Goal: Task Accomplishment & Management: Manage account settings

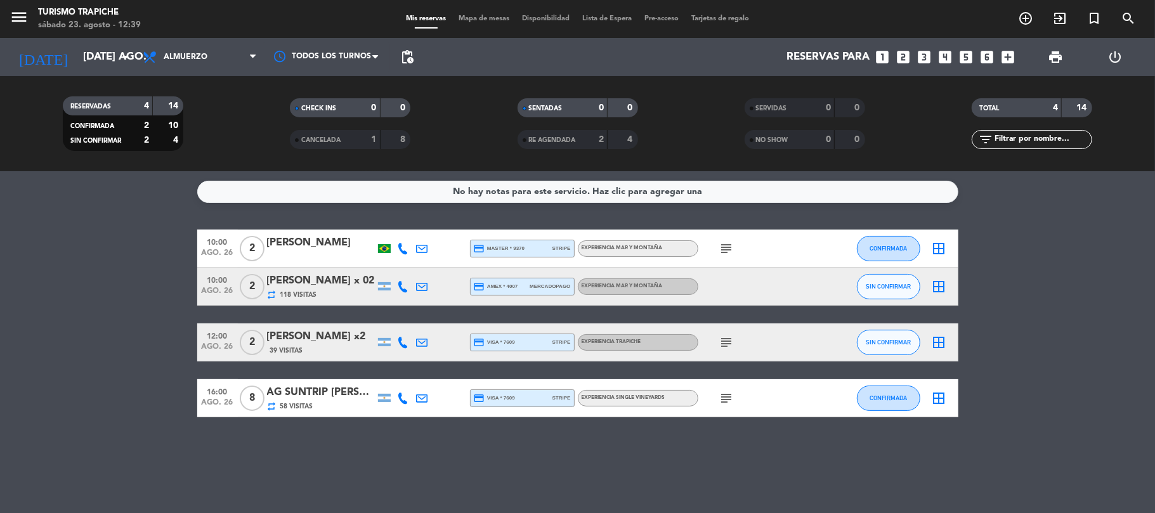
click at [81, 333] on bookings-row "10:00 ago. 26 2 [PERSON_NAME] credit_card master * 9370 stripe EXPERIENCIA MAR …" at bounding box center [577, 324] width 1155 height 188
click at [79, 59] on input "[DATE] ago." at bounding box center [145, 57] width 137 height 25
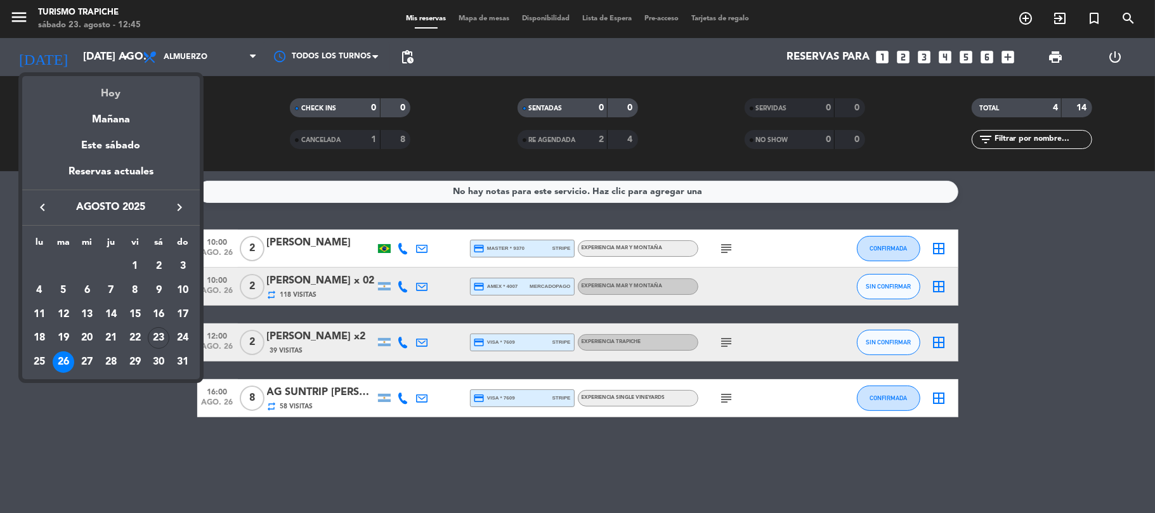
click at [117, 84] on div "Hoy" at bounding box center [111, 89] width 178 height 26
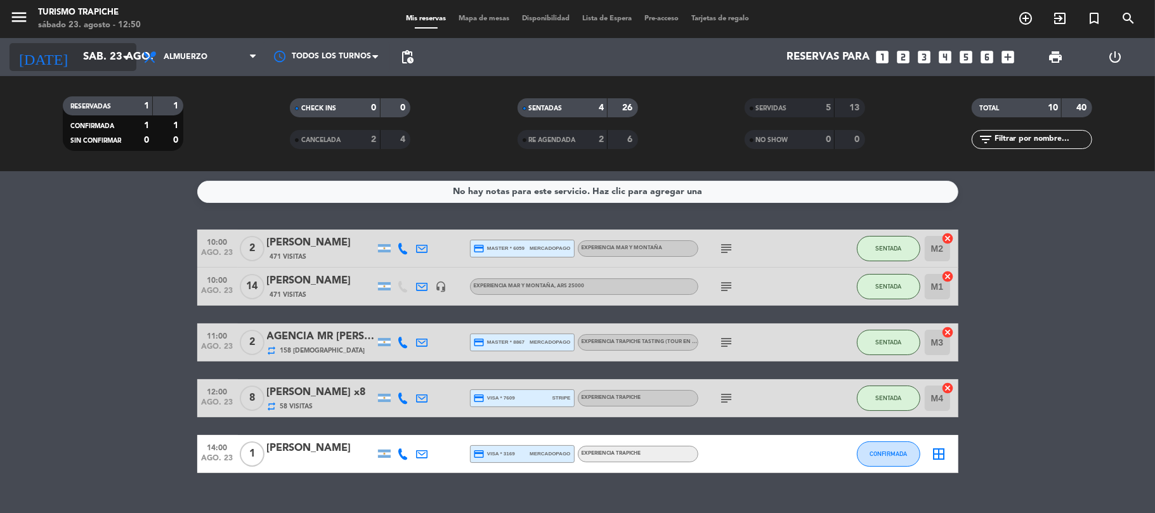
click at [112, 59] on input "sáb. 23 ago." at bounding box center [145, 57] width 137 height 25
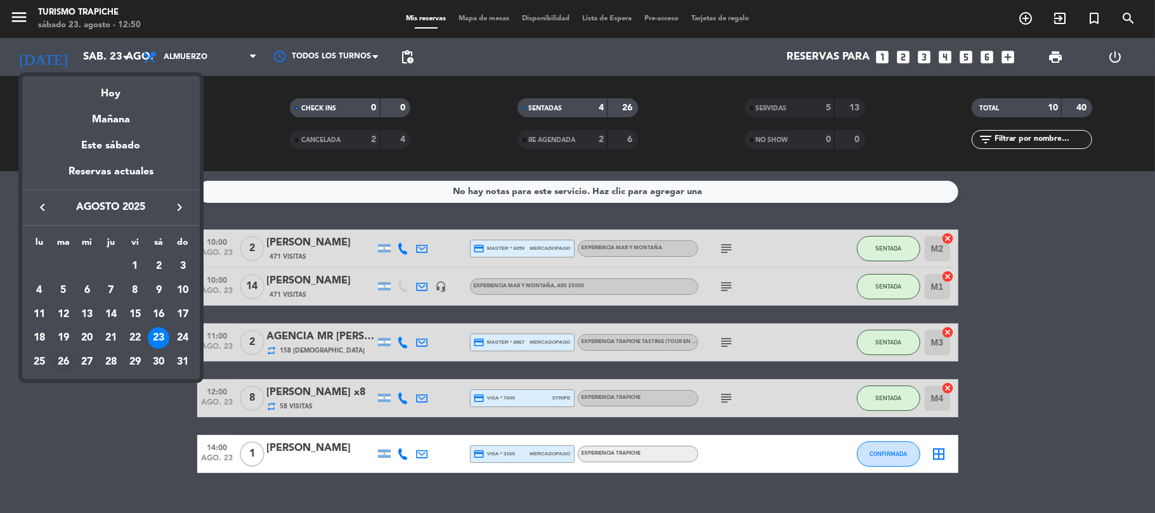
click at [58, 355] on div "26" at bounding box center [64, 362] width 22 height 22
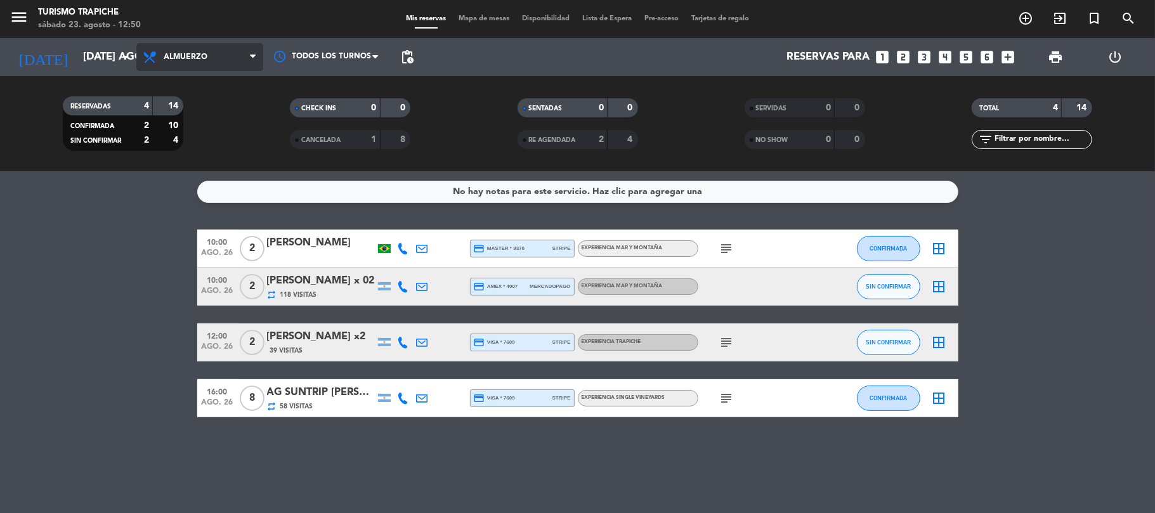
click at [199, 49] on span "Almuerzo" at bounding box center [199, 57] width 127 height 28
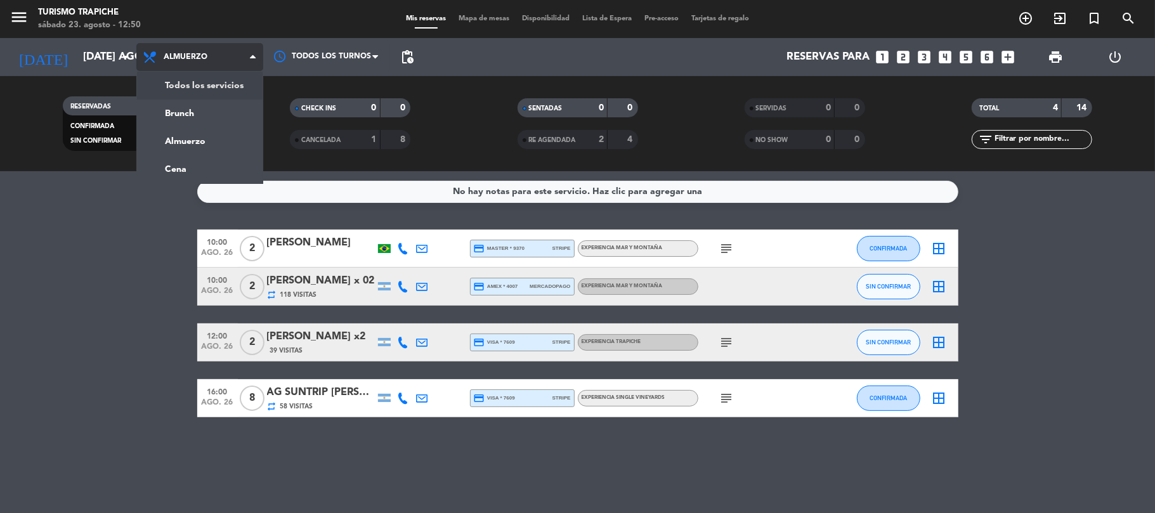
click at [216, 79] on div "menu Turismo Trapiche sábado 23. agosto - 12:50 Mis reservas Mapa de mesas Disp…" at bounding box center [577, 85] width 1155 height 171
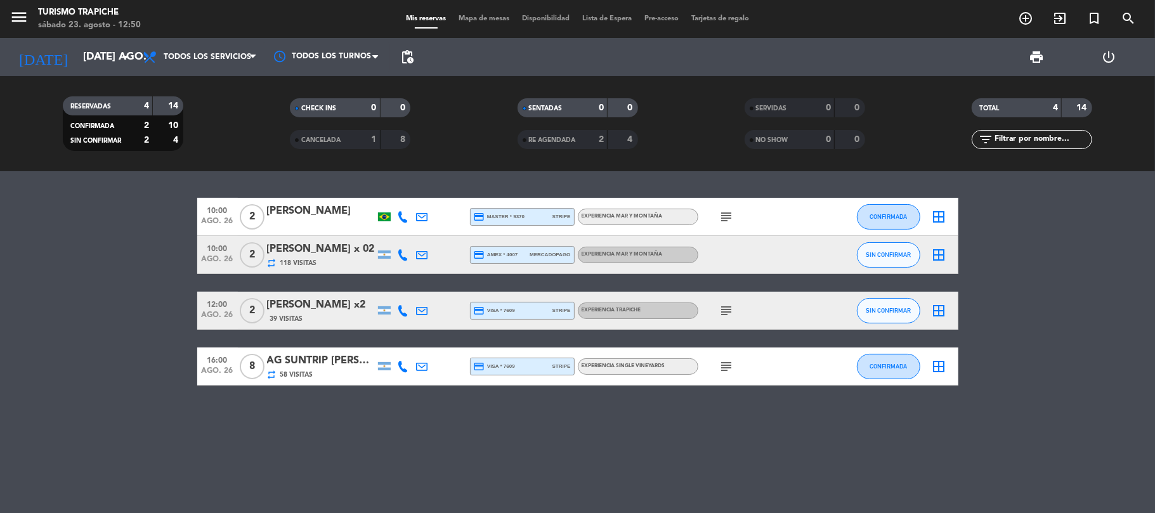
click at [308, 366] on div "AG SUNTRIP [PERSON_NAME] X8+1" at bounding box center [321, 361] width 108 height 16
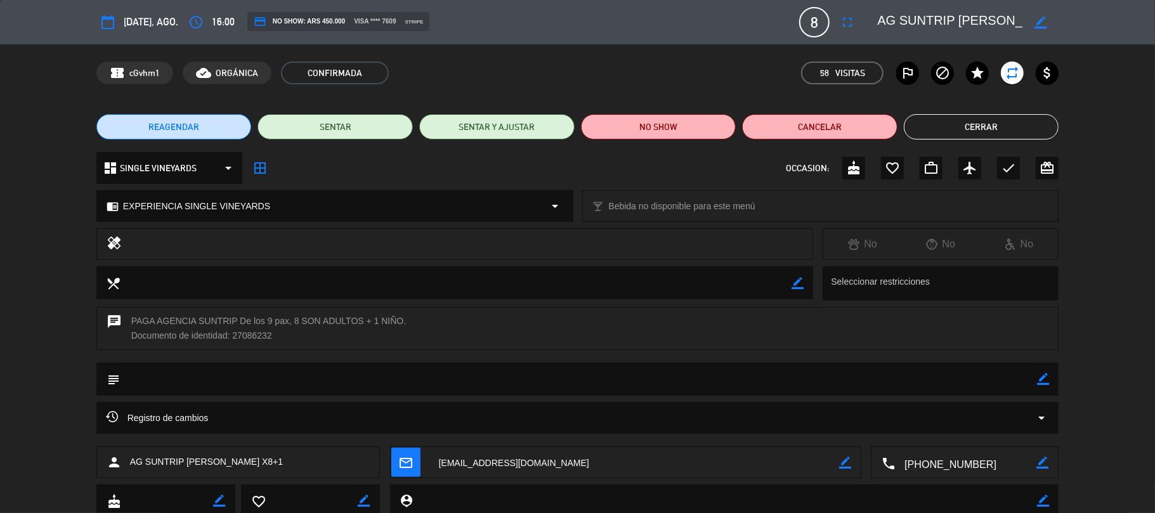
click at [957, 133] on button "Cerrar" at bounding box center [981, 126] width 155 height 25
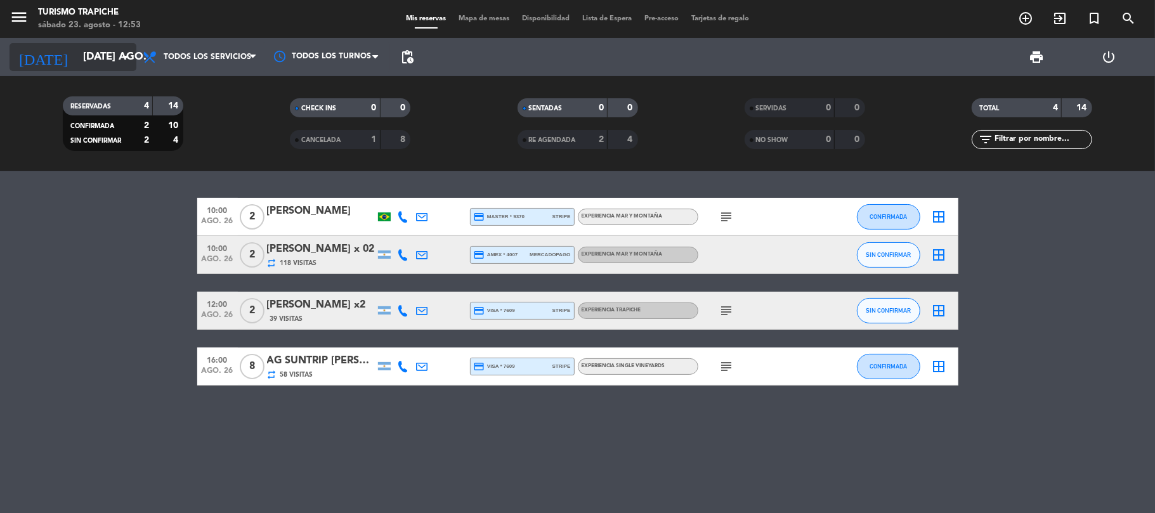
click at [77, 65] on input "[DATE] ago." at bounding box center [145, 57] width 137 height 25
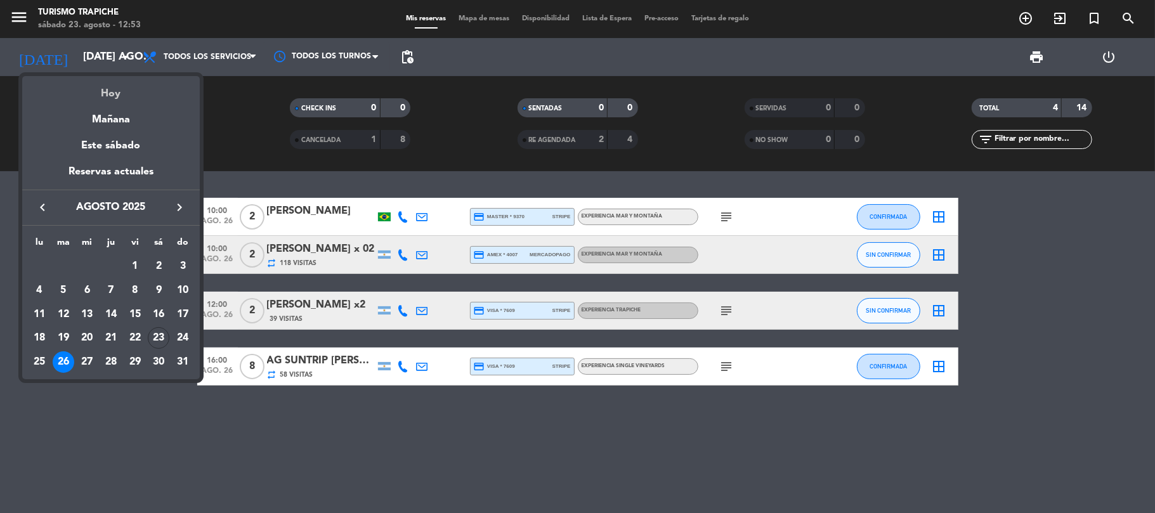
click at [117, 85] on div "Hoy" at bounding box center [111, 89] width 178 height 26
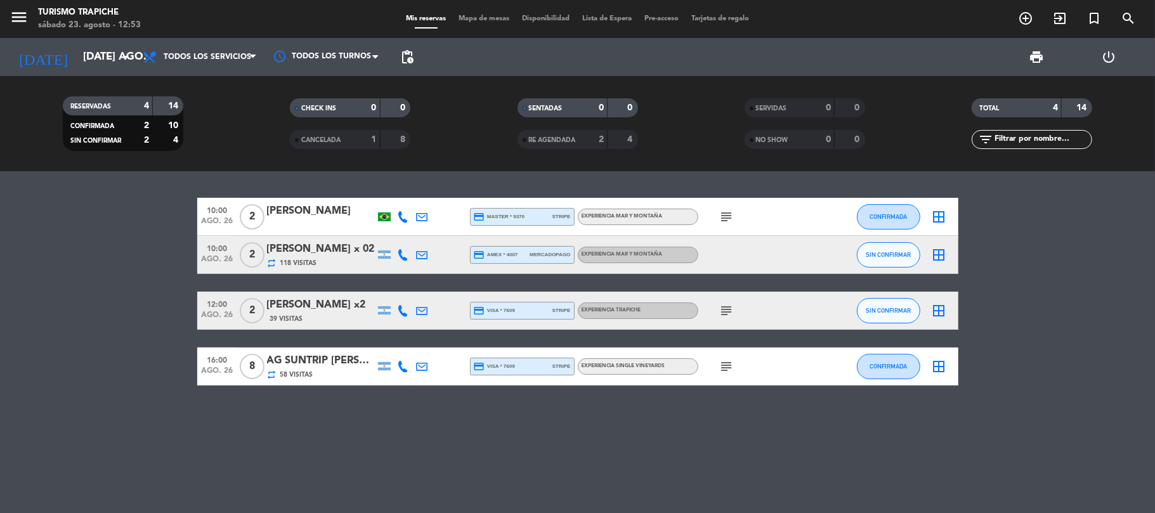
type input "sáb. 23 ago."
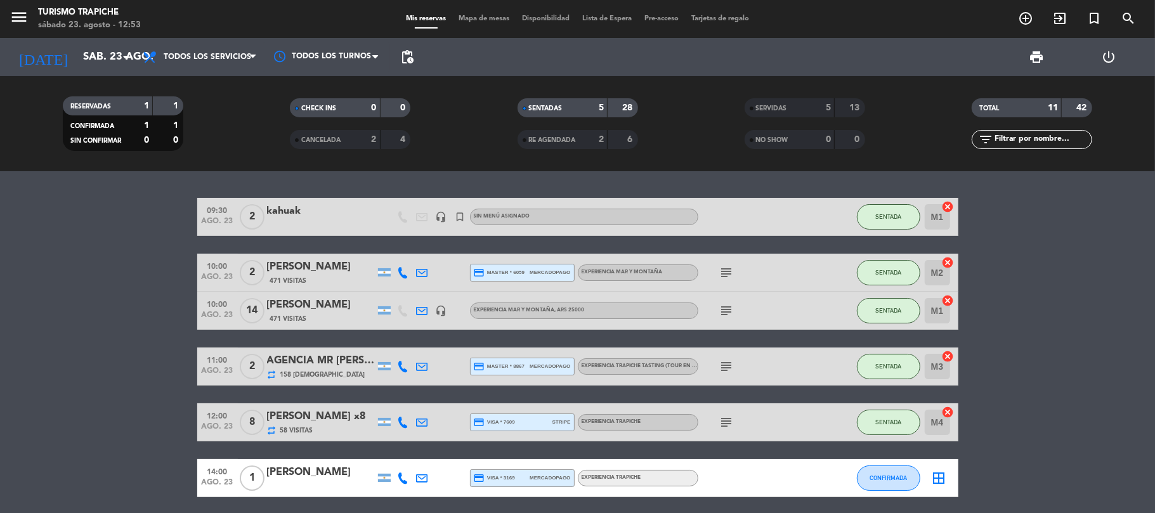
scroll to position [47, 0]
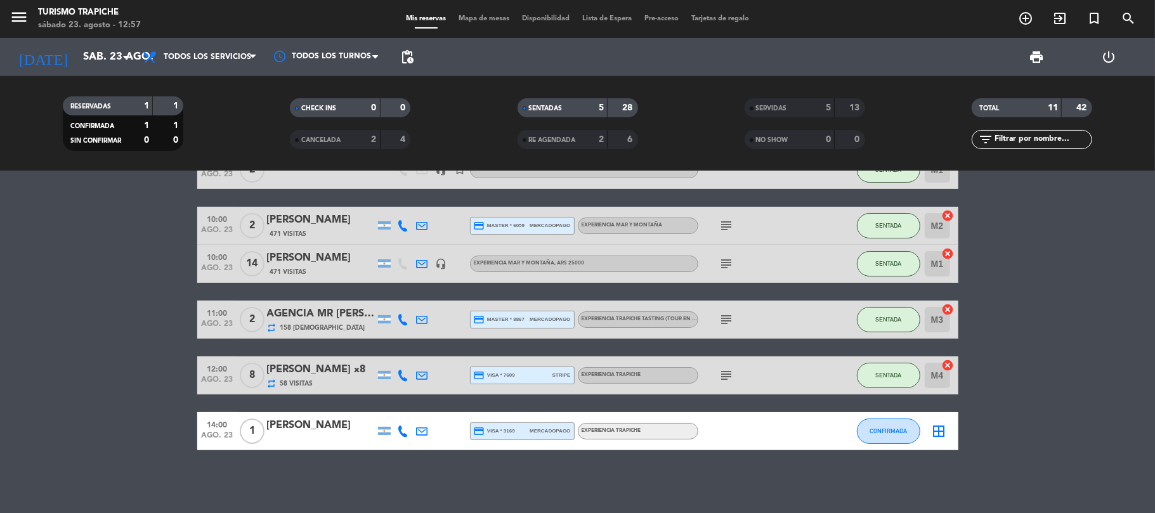
click at [90, 292] on bookings-row "09:30 ago. 23 2 kahuak headset_mic turned_in_not Sin menú asignado SENTADA M1 c…" at bounding box center [577, 300] width 1155 height 299
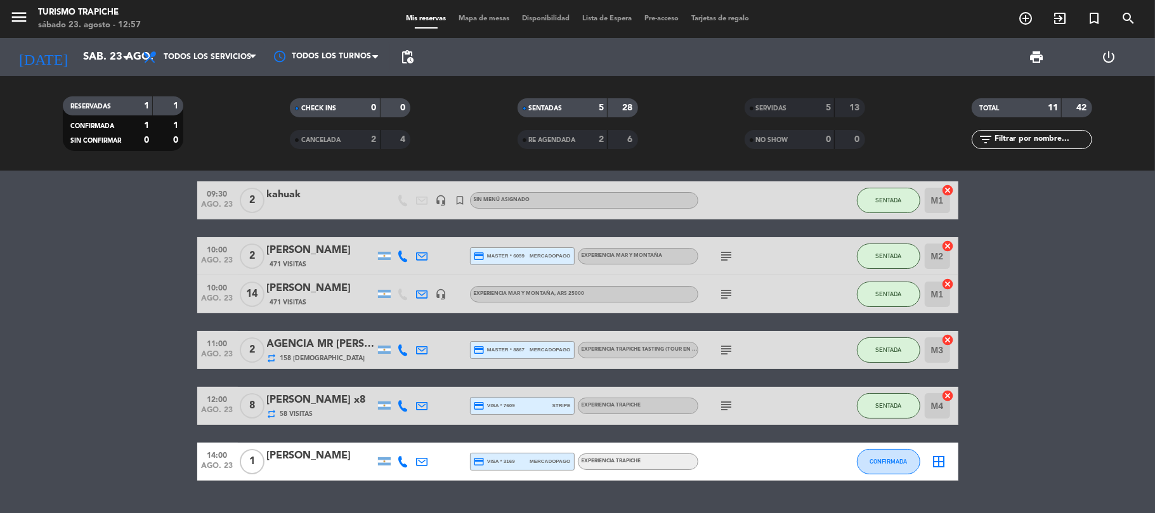
scroll to position [0, 0]
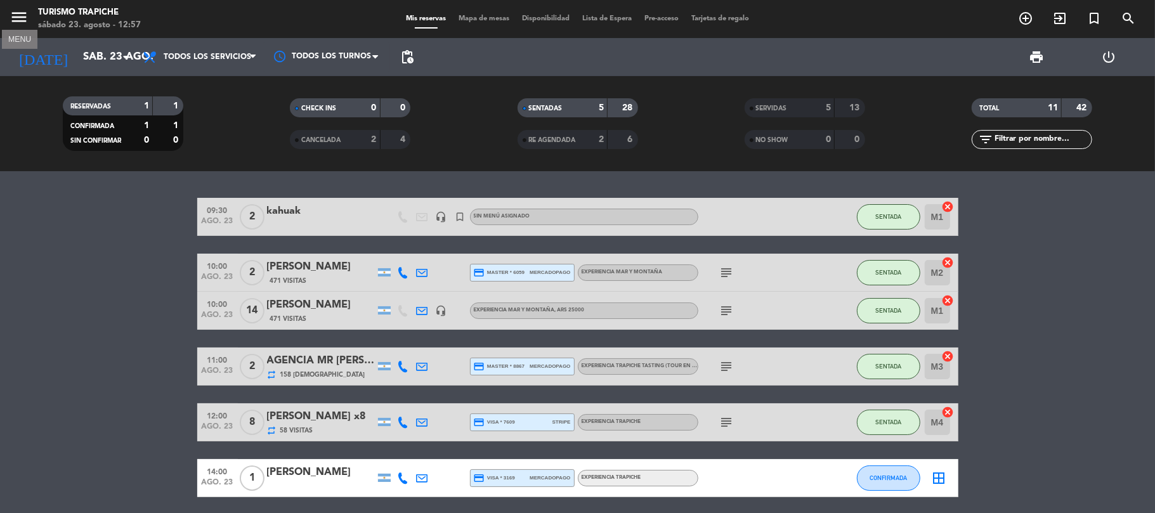
drag, startPoint x: 18, startPoint y: 9, endPoint x: 30, endPoint y: 39, distance: 33.0
click at [16, 10] on icon "menu" at bounding box center [19, 17] width 19 height 19
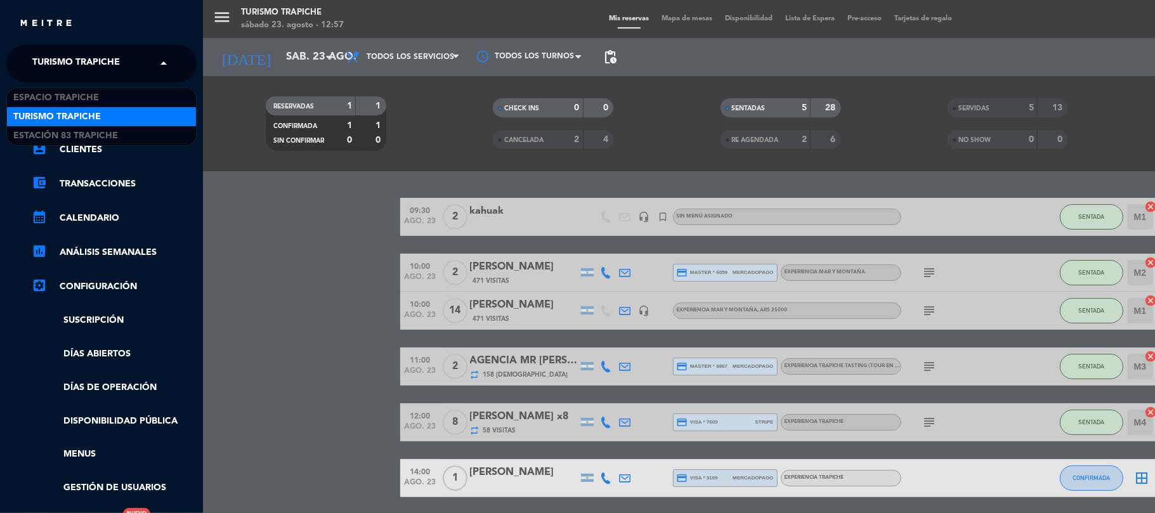
click at [141, 68] on input "text" at bounding box center [102, 64] width 155 height 28
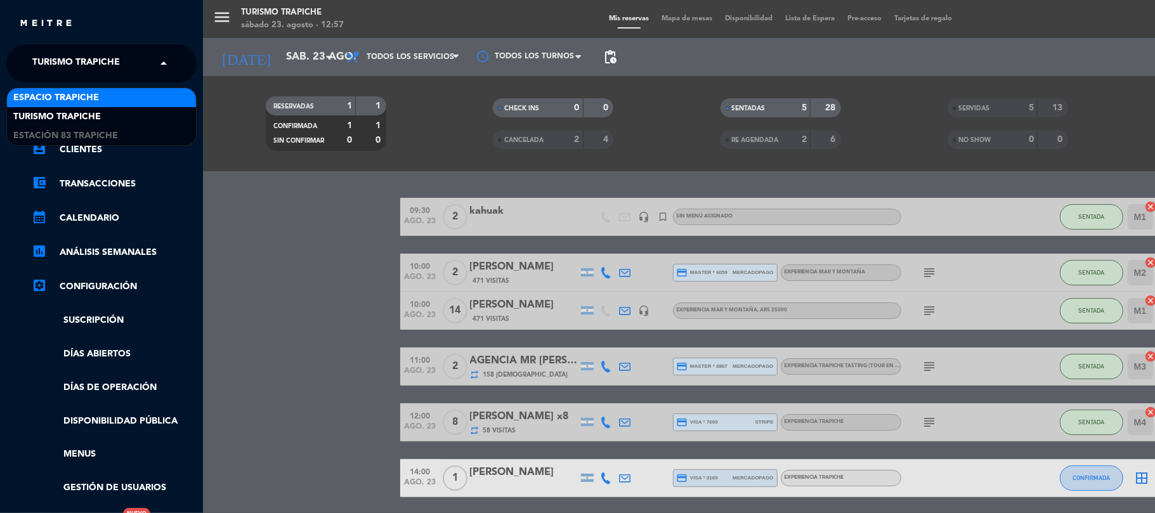
click at [91, 97] on span "Espacio Trapiche" at bounding box center [56, 98] width 86 height 15
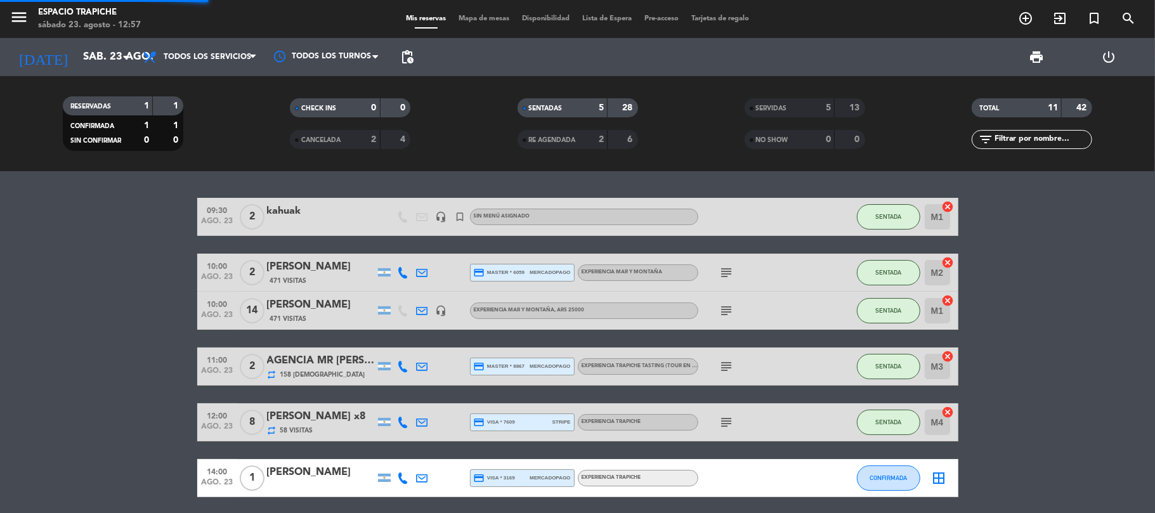
click at [219, 69] on span "Todos los servicios" at bounding box center [199, 57] width 127 height 28
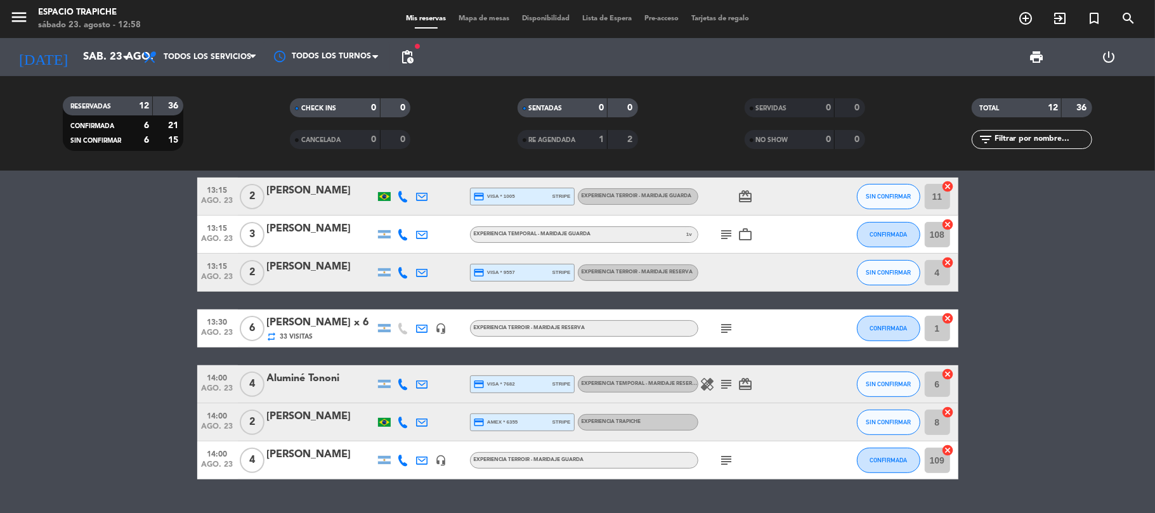
scroll to position [275, 0]
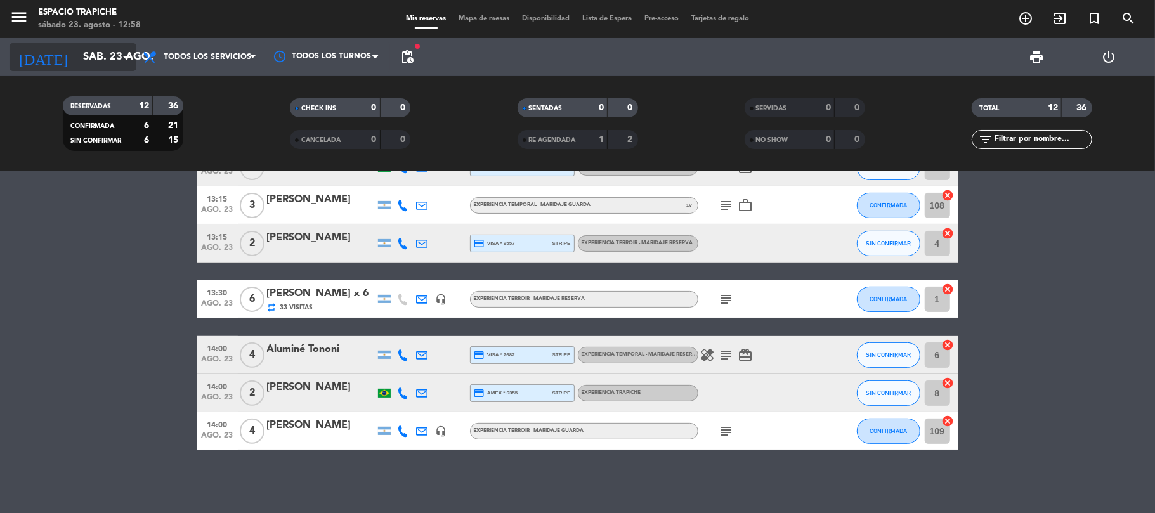
click at [32, 58] on icon "[DATE]" at bounding box center [43, 57] width 67 height 28
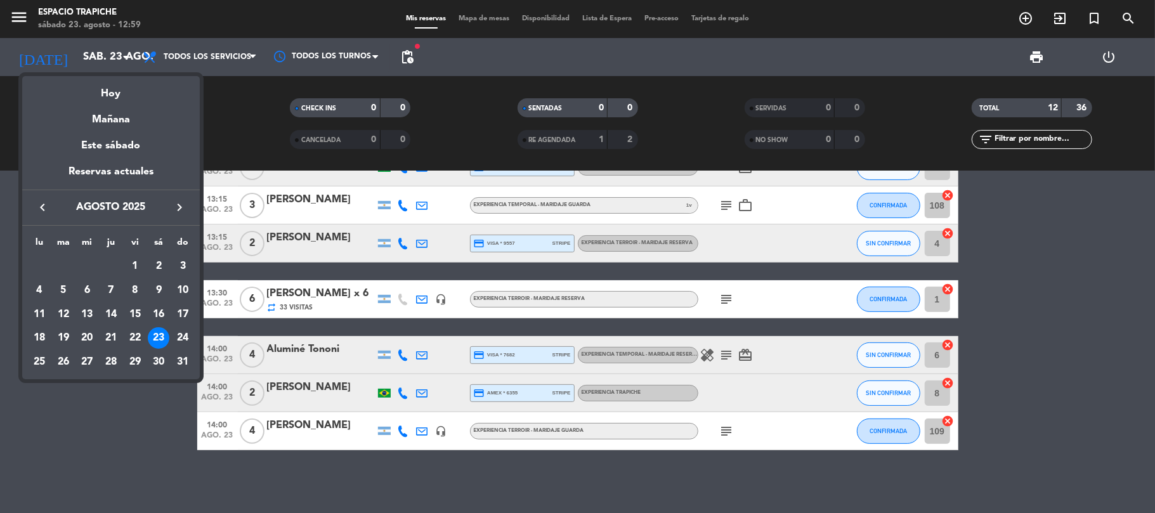
click at [98, 458] on div at bounding box center [577, 256] width 1155 height 513
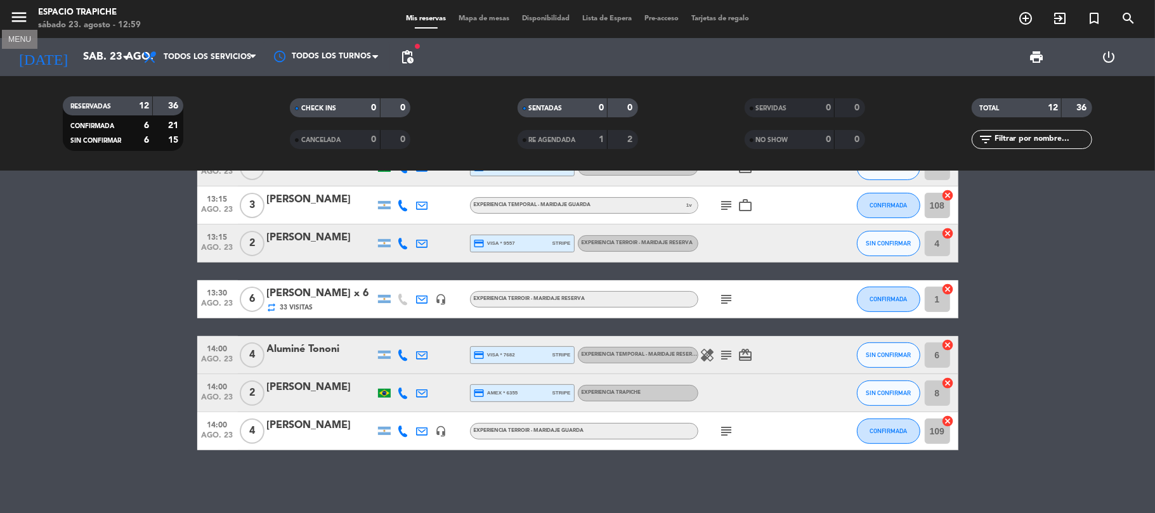
click at [14, 18] on icon "menu" at bounding box center [19, 17] width 19 height 19
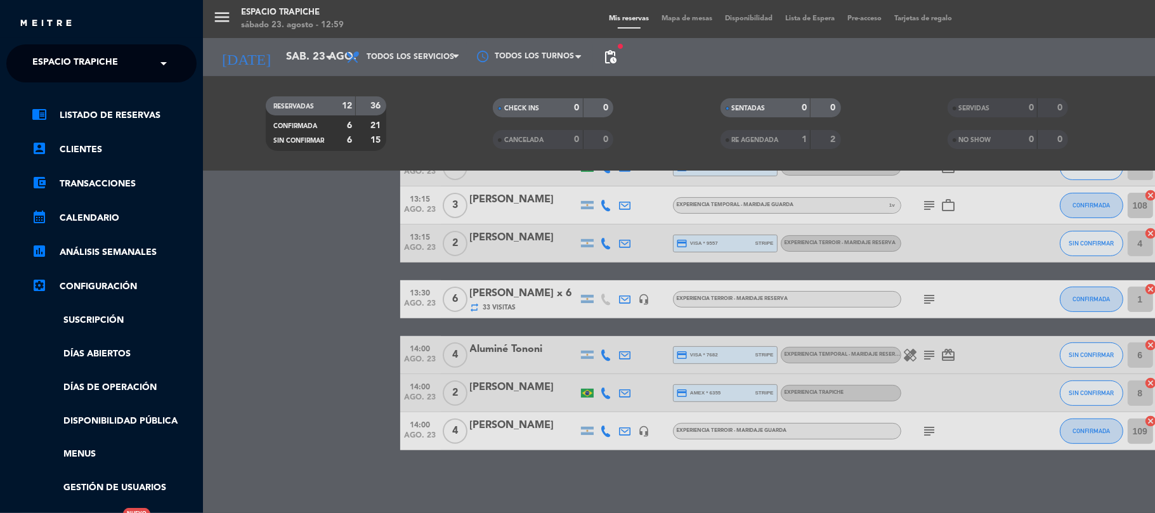
click at [51, 61] on span "Espacio Trapiche" at bounding box center [75, 63] width 86 height 27
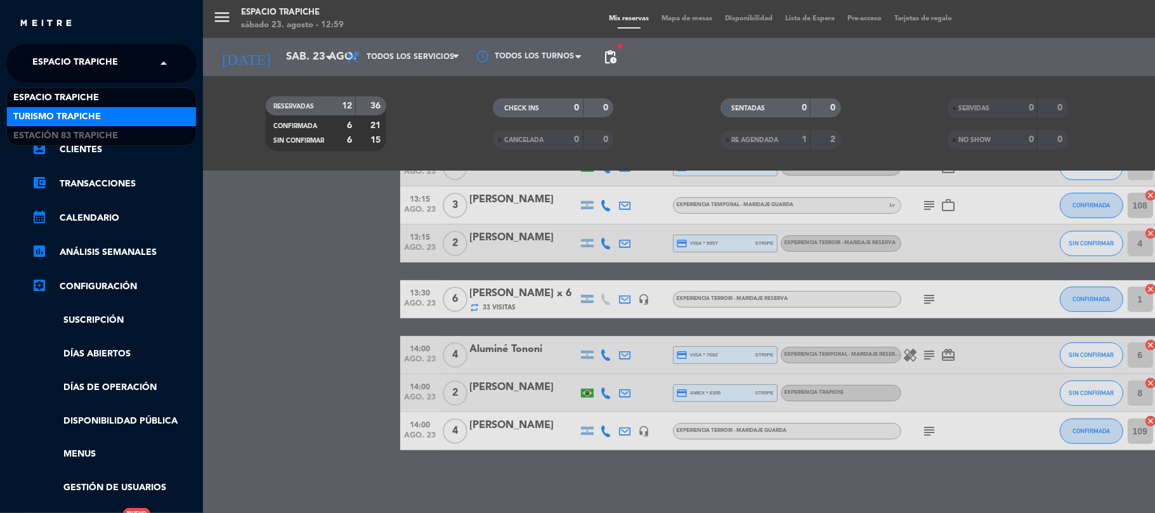
click at [81, 108] on div "Turismo Trapiche" at bounding box center [101, 116] width 189 height 19
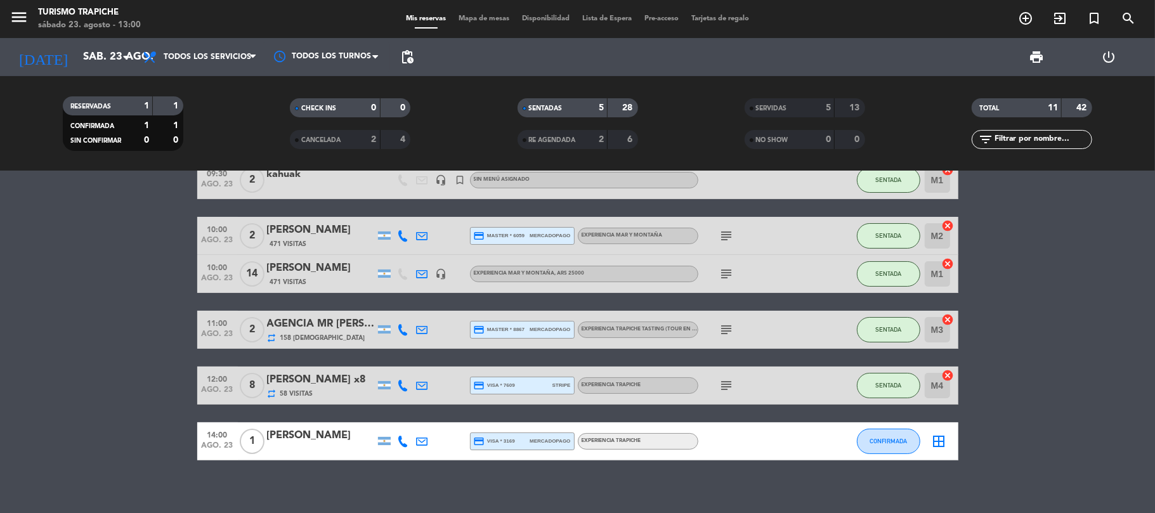
scroll to position [47, 0]
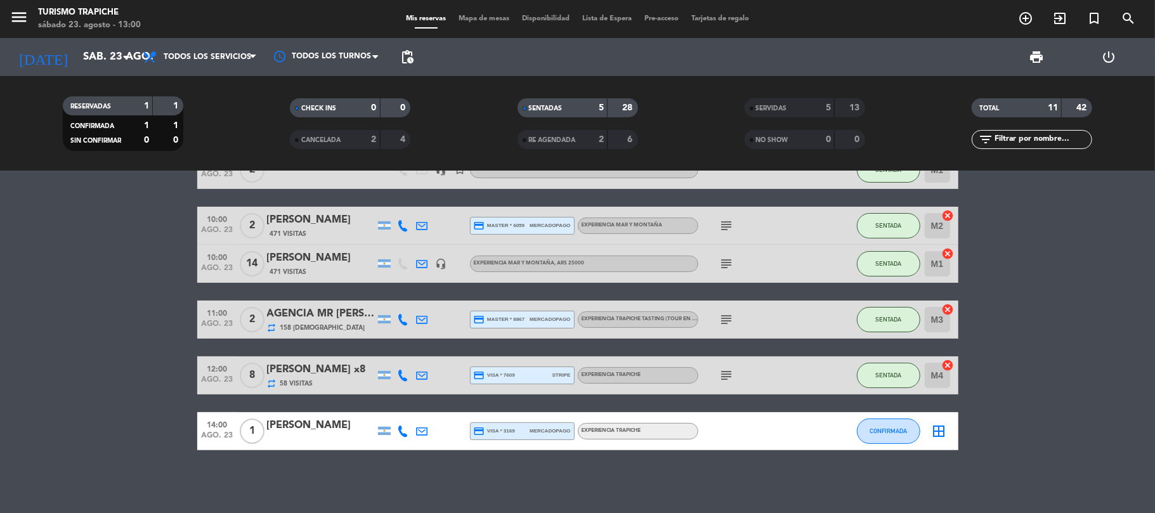
click at [172, 379] on bookings-row "09:30 ago. 23 2 kahuak headset_mic turned_in_not Sin menú asignado SENTADA M1 c…" at bounding box center [577, 300] width 1155 height 299
click at [16, 14] on icon "menu" at bounding box center [19, 17] width 19 height 19
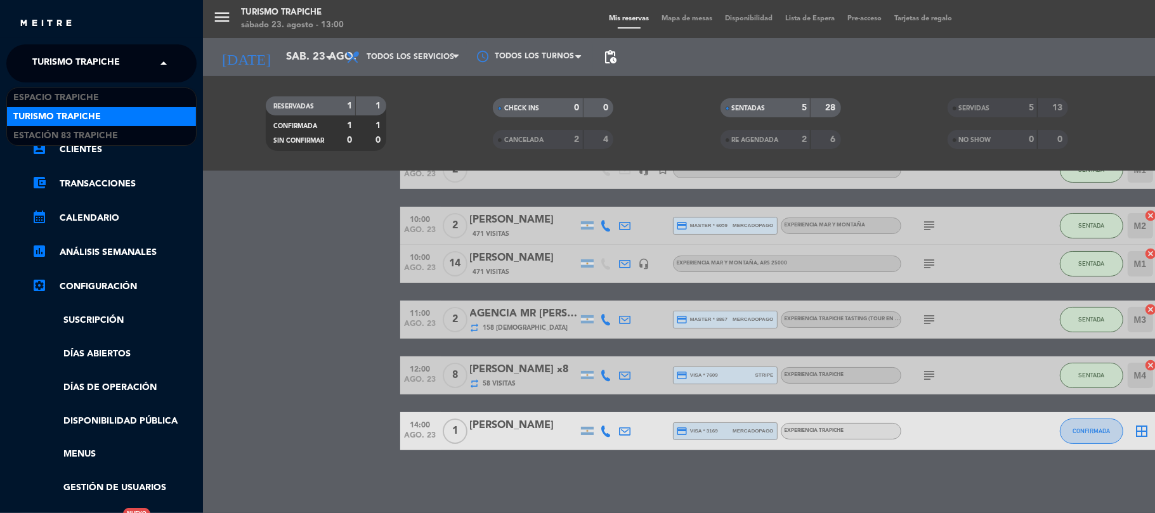
click at [46, 68] on span "Turismo Trapiche" at bounding box center [76, 63] width 88 height 27
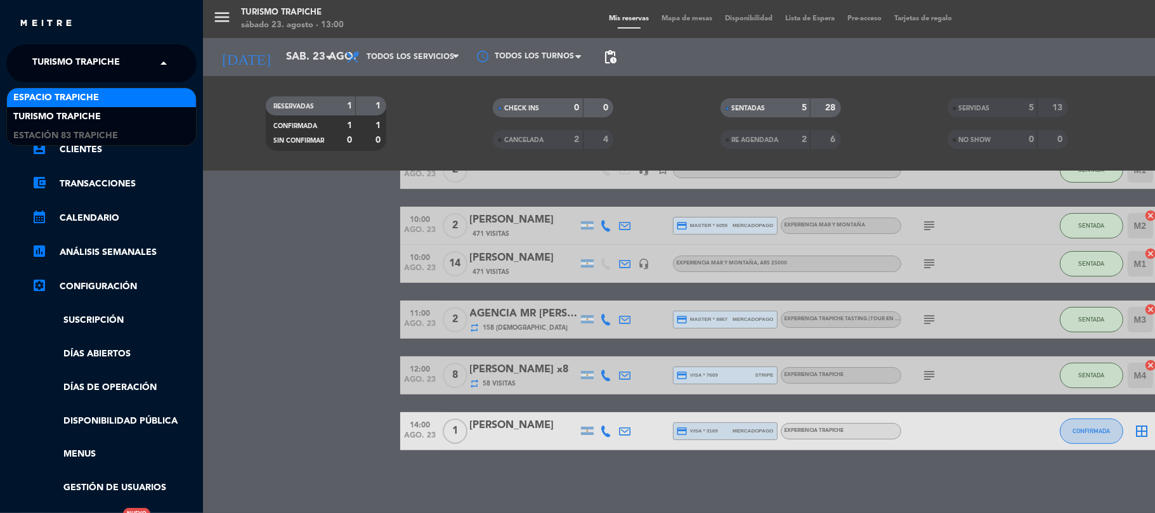
click at [54, 94] on span "Espacio Trapiche" at bounding box center [56, 98] width 86 height 15
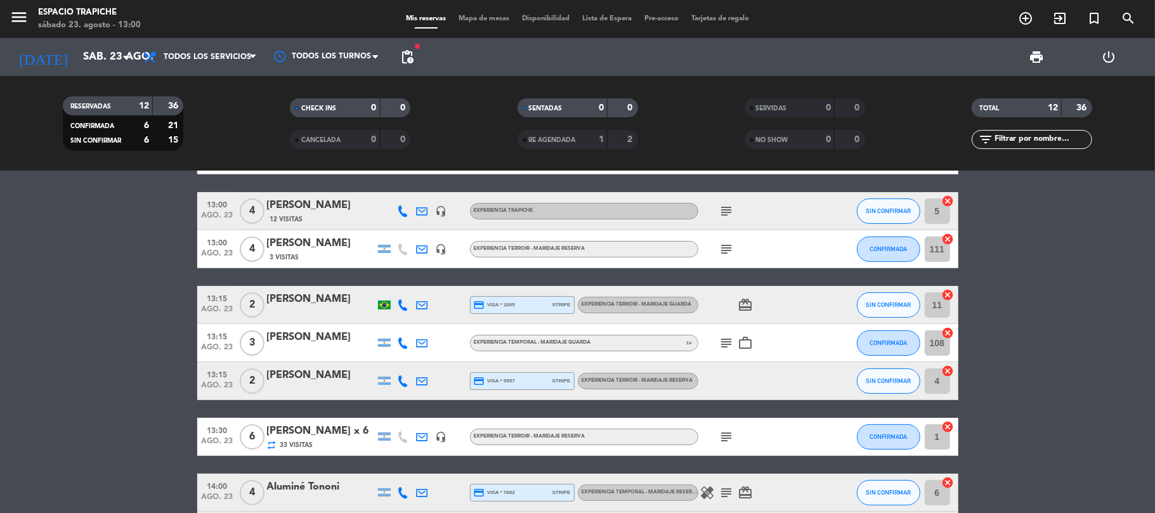
scroll to position [275, 0]
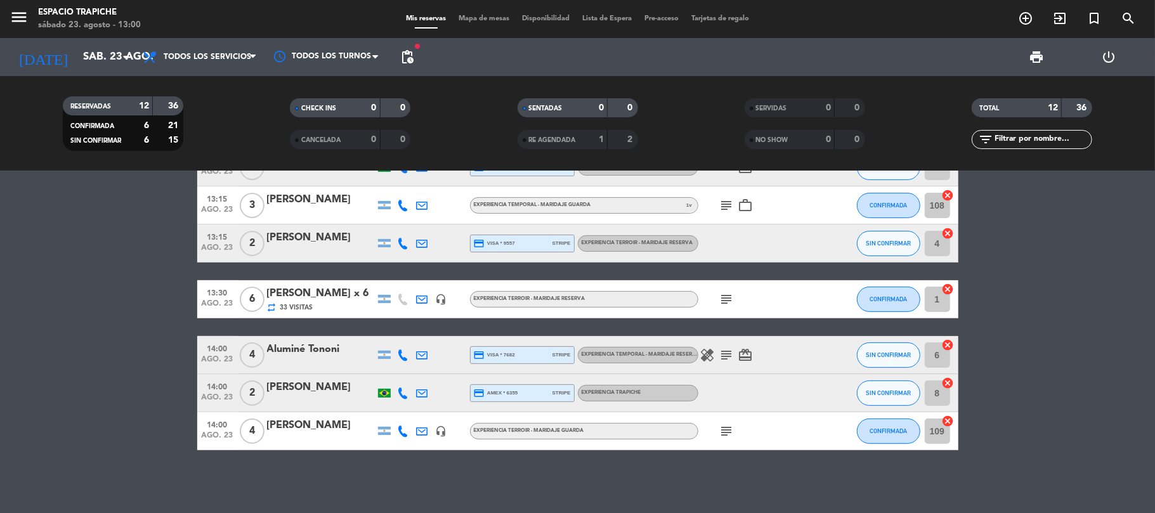
click at [720, 353] on icon "subject" at bounding box center [726, 354] width 15 height 15
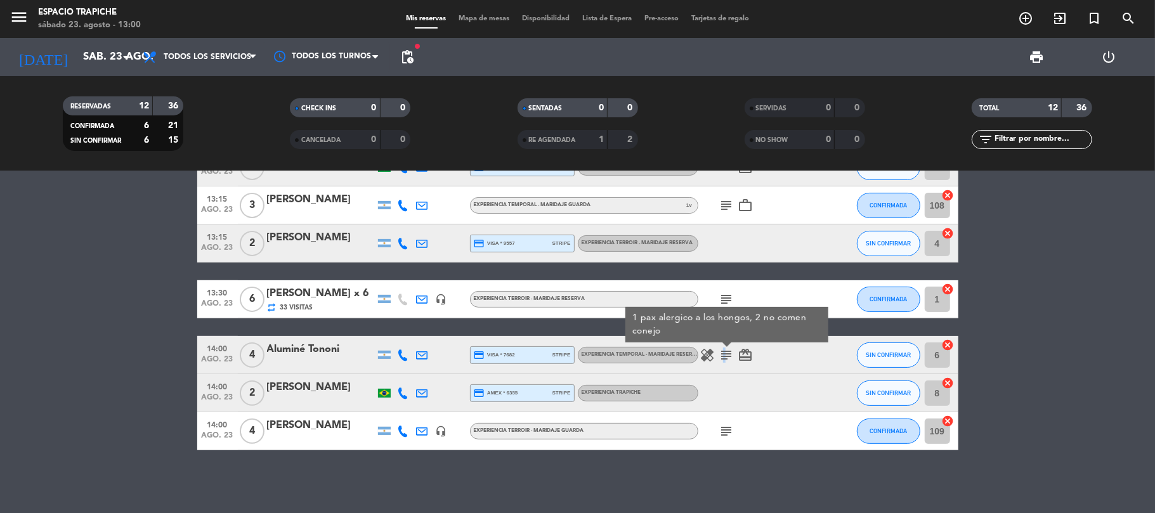
click at [723, 353] on icon "subject" at bounding box center [726, 354] width 15 height 15
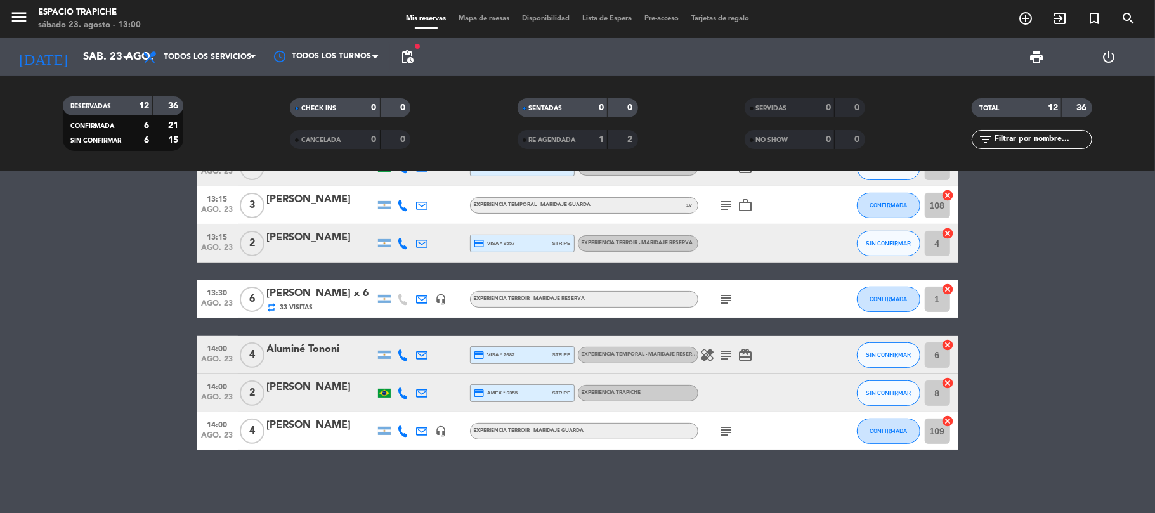
click at [726, 431] on icon "subject" at bounding box center [726, 431] width 15 height 15
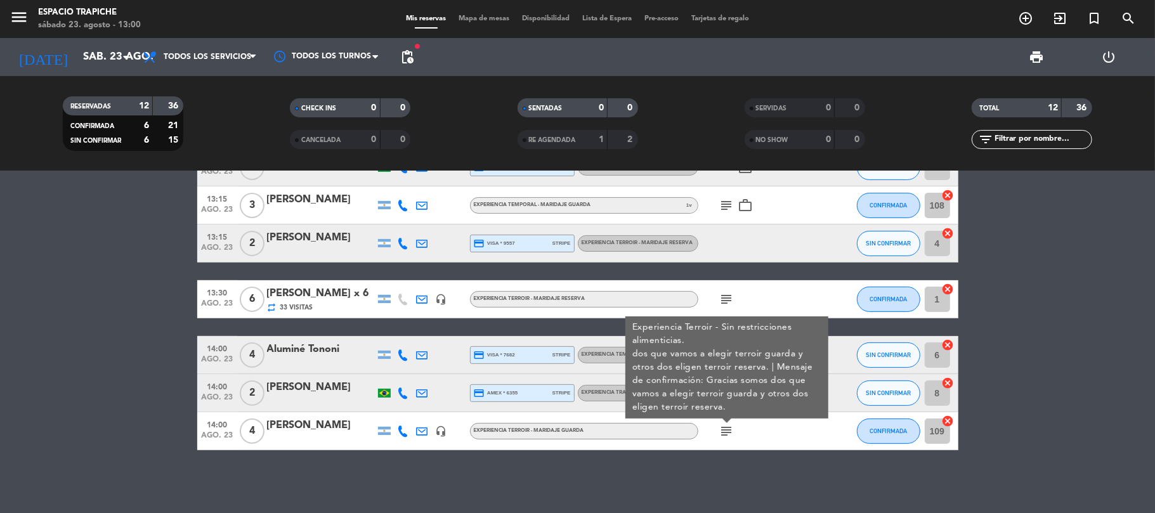
click at [726, 431] on icon "subject" at bounding box center [726, 431] width 15 height 15
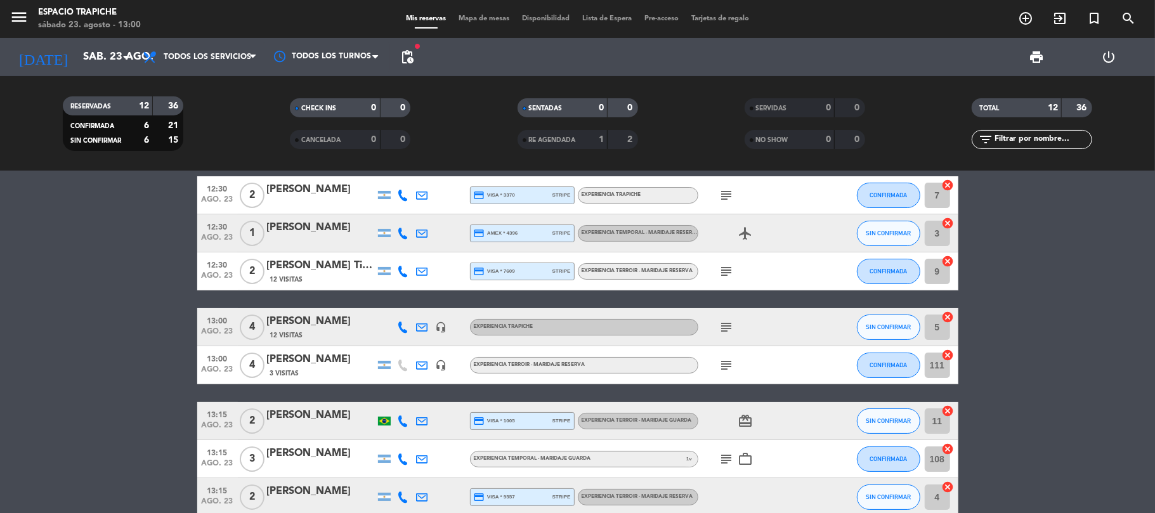
scroll to position [107, 0]
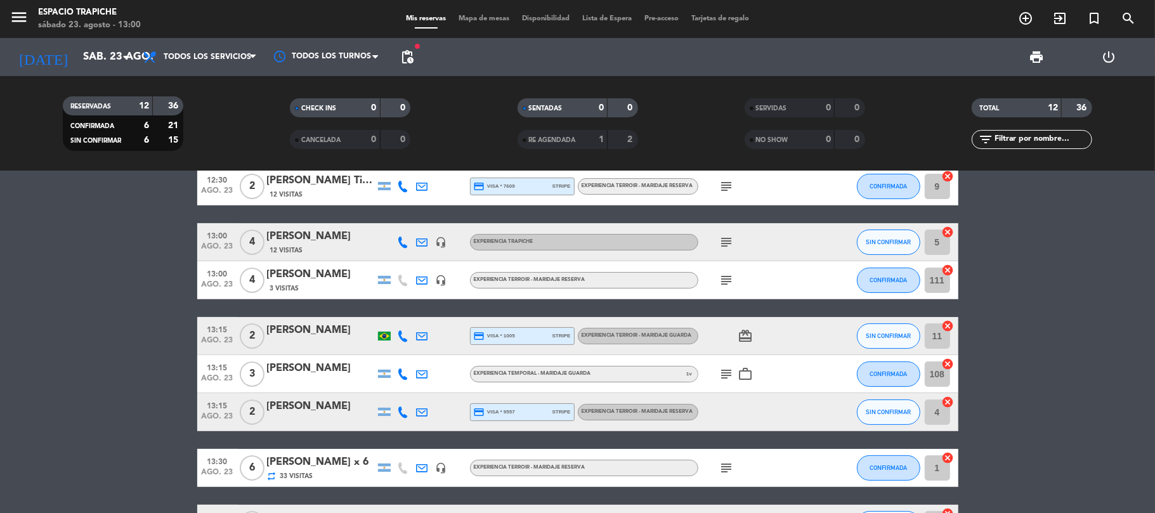
click at [733, 369] on icon "subject" at bounding box center [726, 373] width 15 height 15
click at [746, 373] on icon "work_outline" at bounding box center [745, 373] width 15 height 15
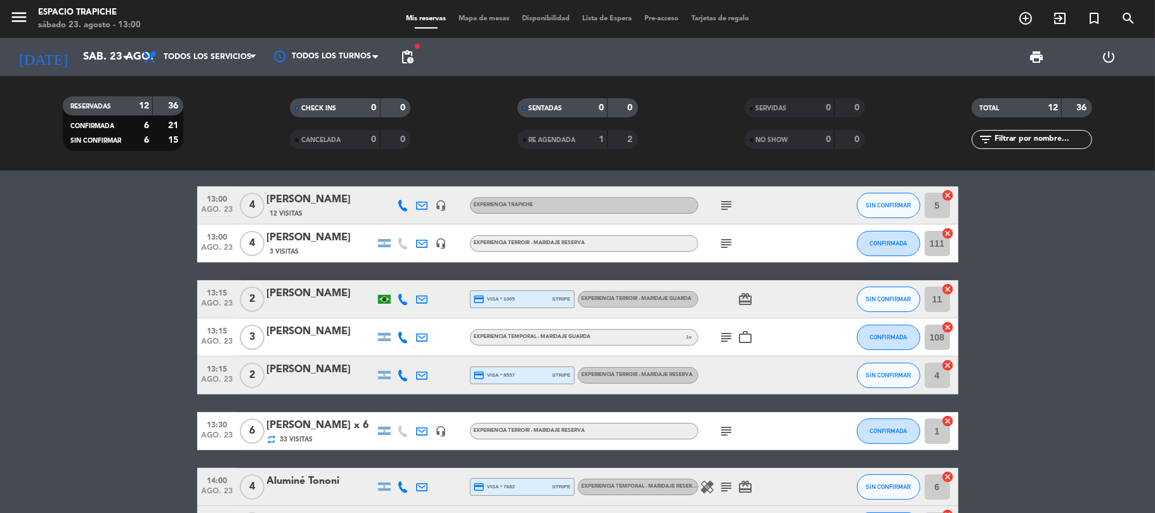
scroll to position [169, 0]
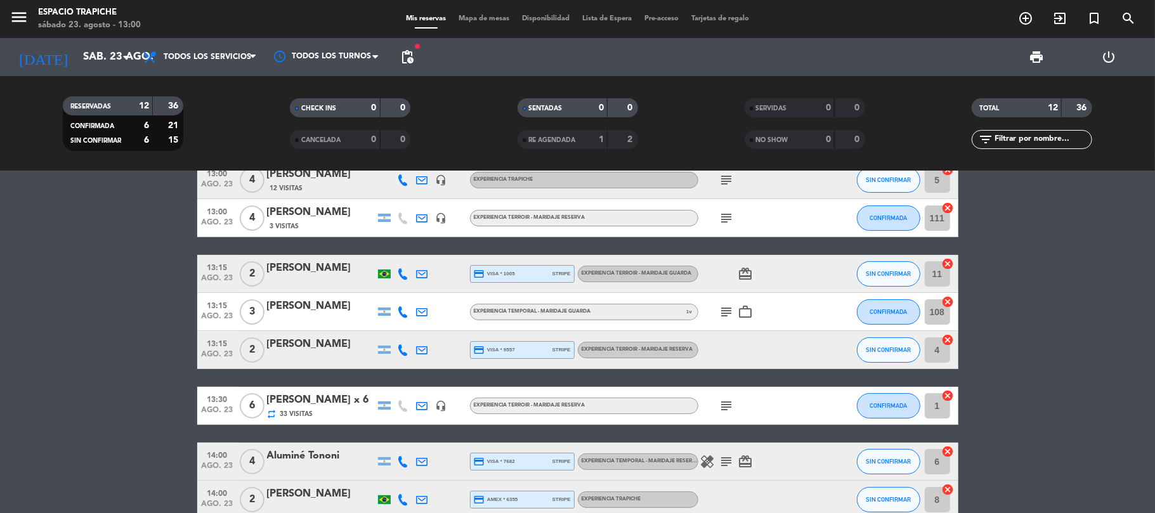
click at [420, 313] on icon at bounding box center [422, 311] width 11 height 11
click at [422, 311] on icon at bounding box center [422, 311] width 11 height 11
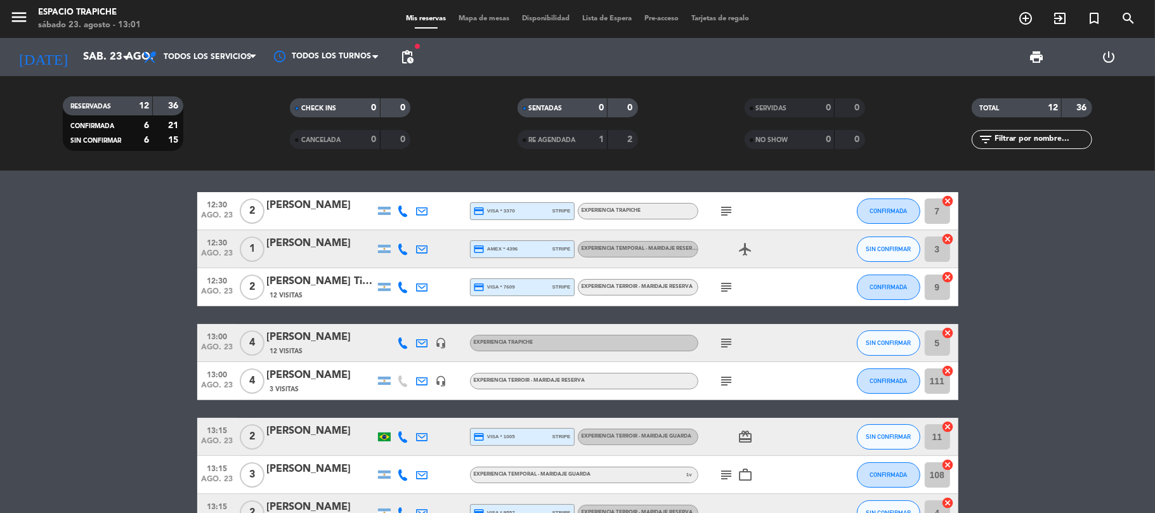
scroll to position [0, 0]
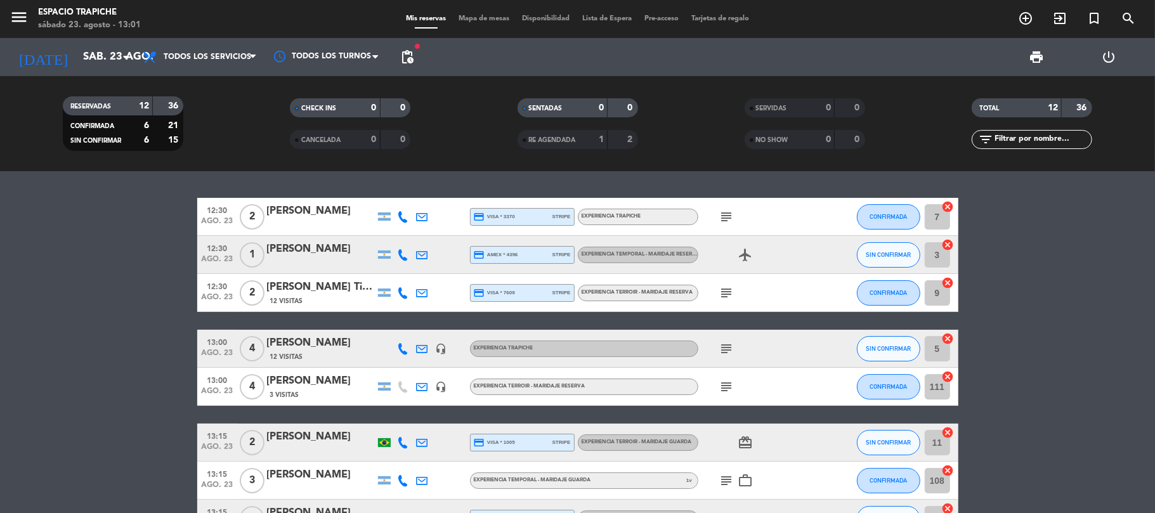
click at [403, 219] on icon at bounding box center [403, 216] width 11 height 11
click at [1124, 376] on bookings-row "12:30 ago. 23 2 [PERSON_NAME] credit_card visa * 3370 stripe Experiencia Trapic…" at bounding box center [577, 462] width 1155 height 528
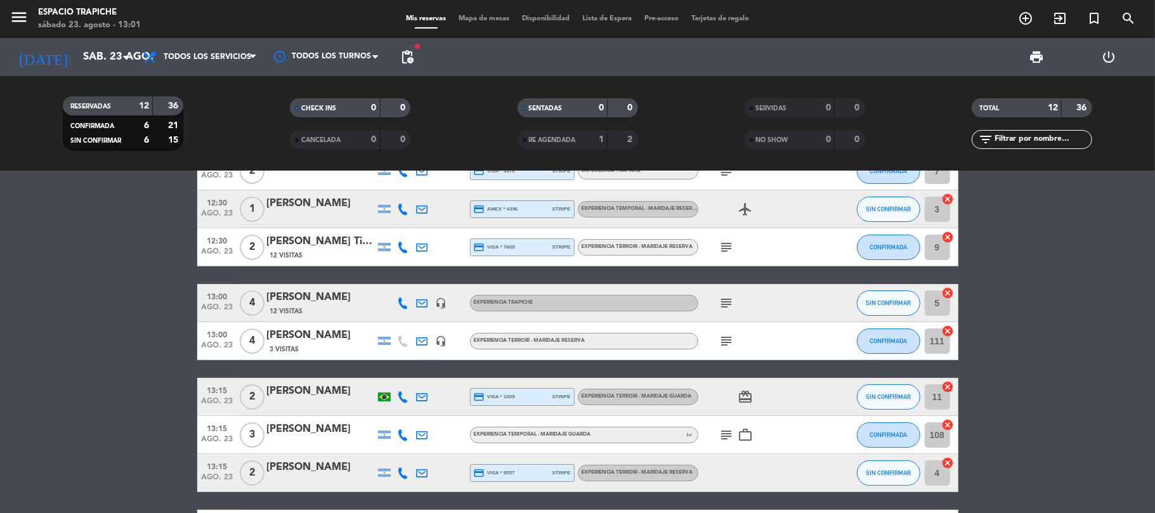
scroll to position [84, 0]
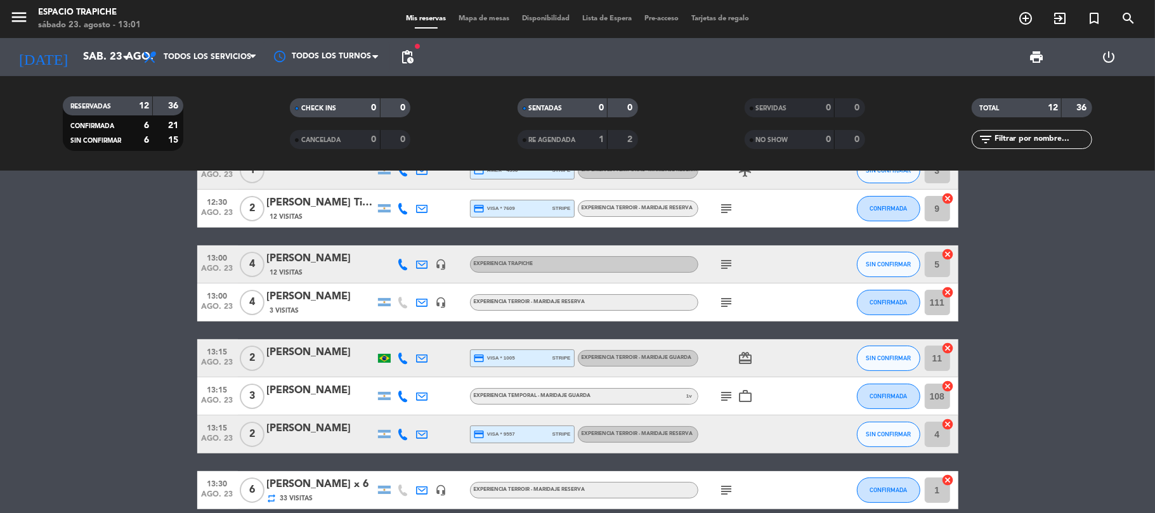
click at [736, 302] on span "subject" at bounding box center [726, 302] width 19 height 15
click at [726, 299] on icon "subject" at bounding box center [726, 302] width 15 height 15
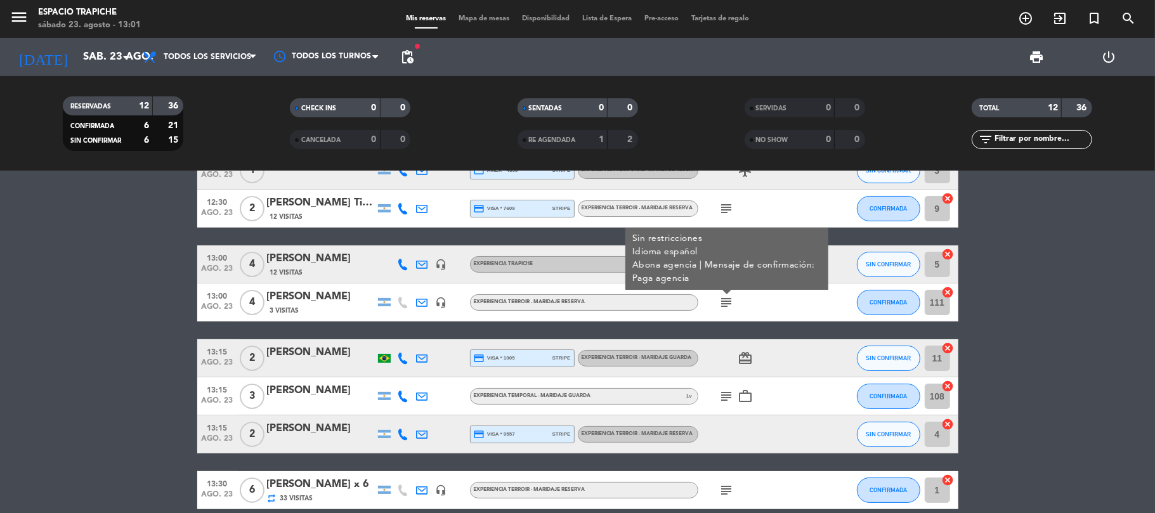
click at [726, 299] on icon "subject" at bounding box center [726, 302] width 15 height 15
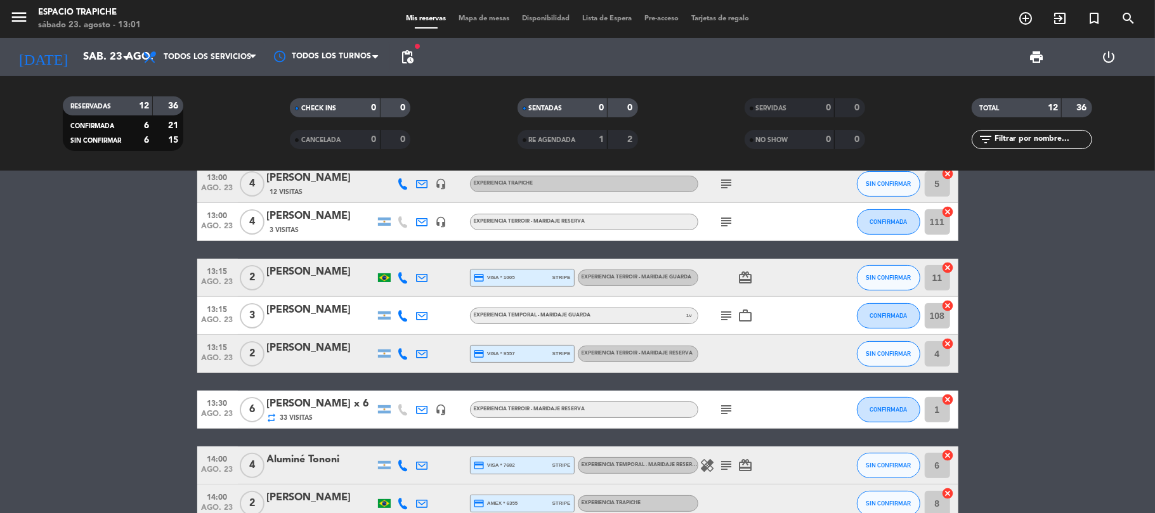
scroll to position [275, 0]
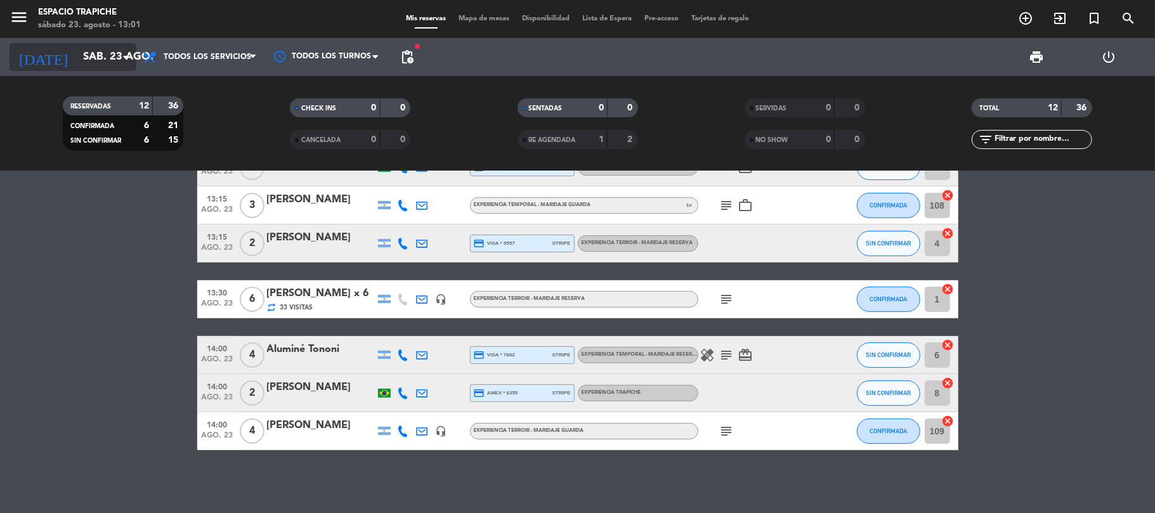
click at [77, 57] on input "sáb. 23 ago." at bounding box center [145, 57] width 137 height 25
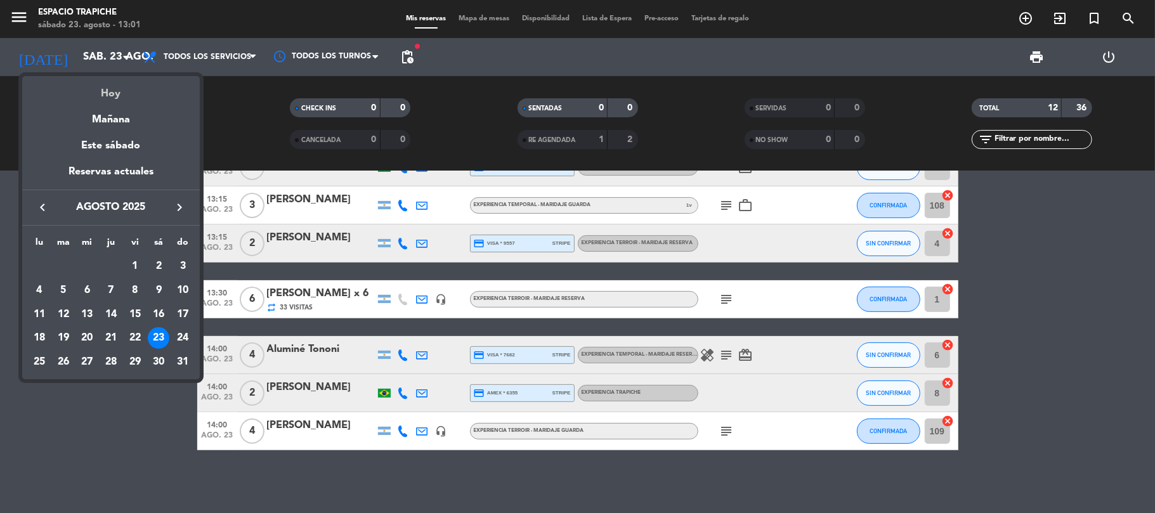
click at [99, 92] on div "Hoy" at bounding box center [111, 89] width 178 height 26
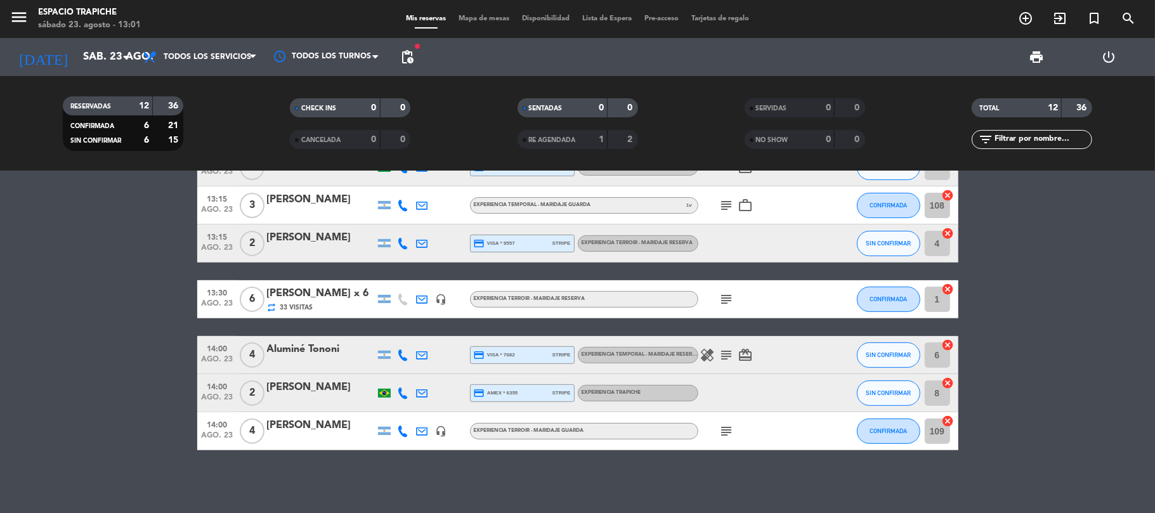
click at [418, 302] on icon at bounding box center [422, 299] width 11 height 11
click at [418, 301] on icon at bounding box center [422, 299] width 11 height 11
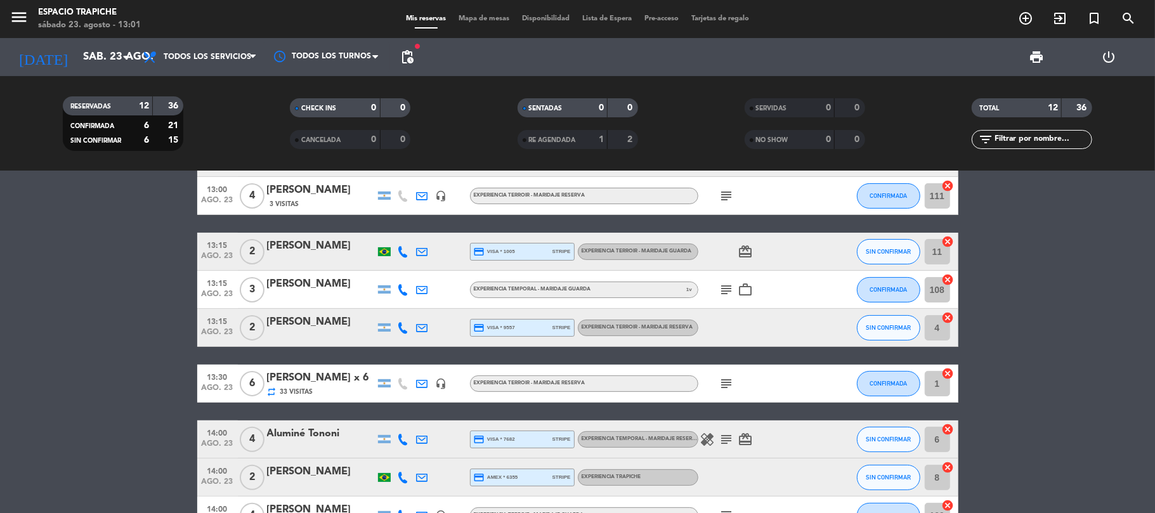
click at [417, 325] on icon at bounding box center [422, 327] width 11 height 11
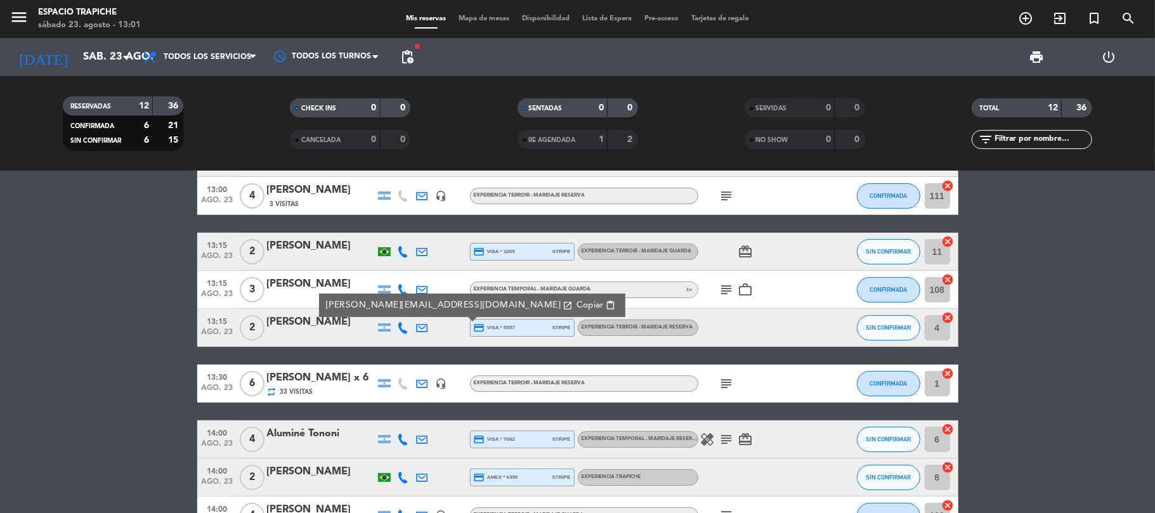
click at [417, 325] on icon at bounding box center [422, 327] width 11 height 11
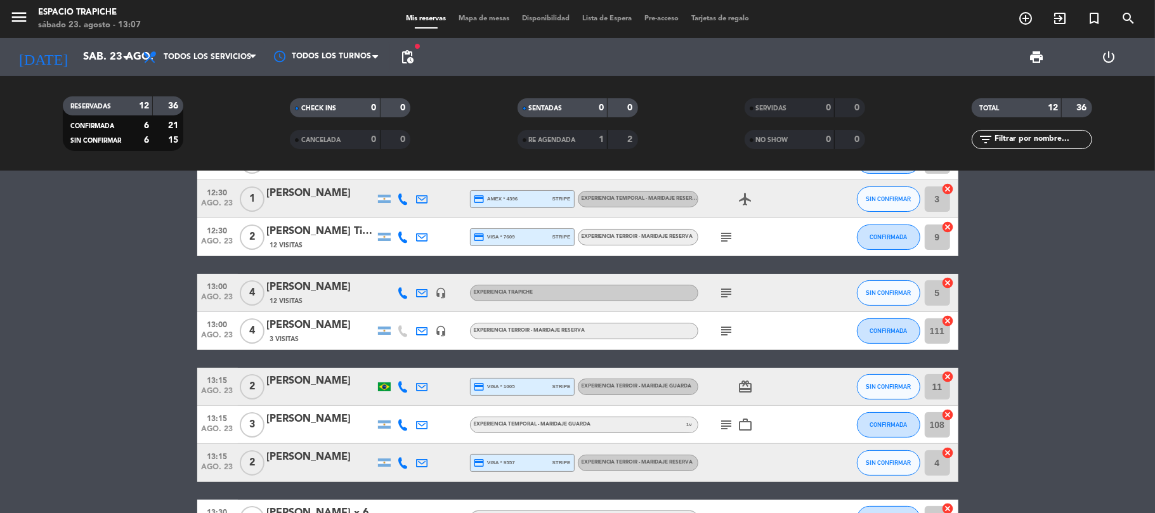
scroll to position [0, 0]
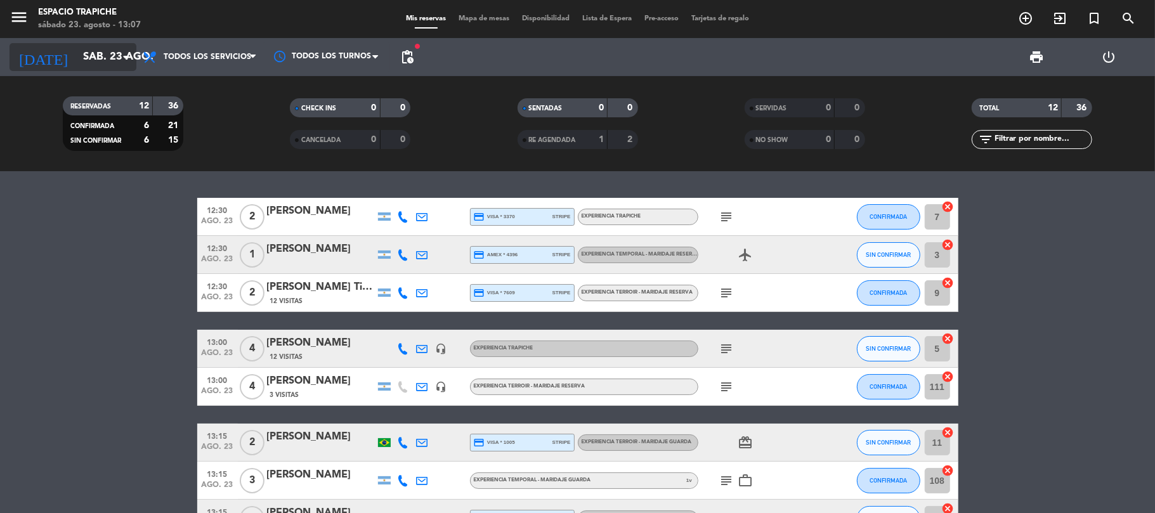
click at [77, 58] on input "sáb. 23 ago." at bounding box center [145, 57] width 137 height 25
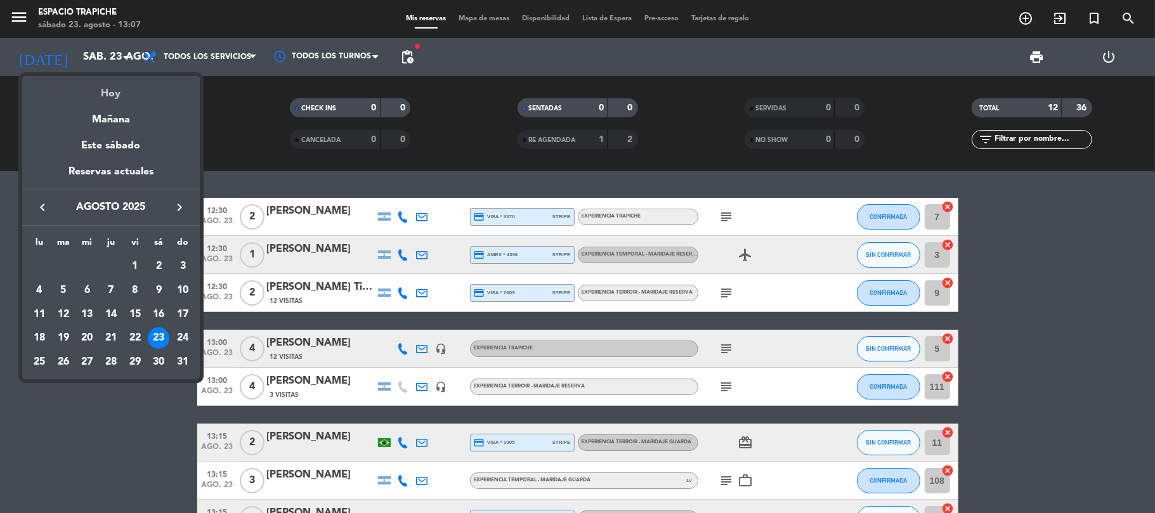
click at [117, 95] on div "Hoy" at bounding box center [111, 89] width 178 height 26
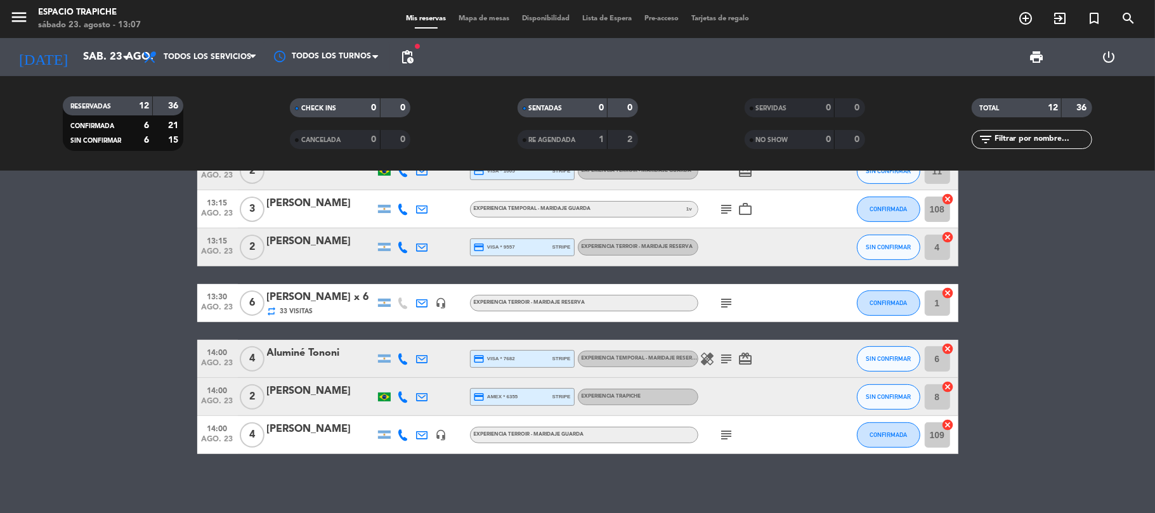
scroll to position [275, 0]
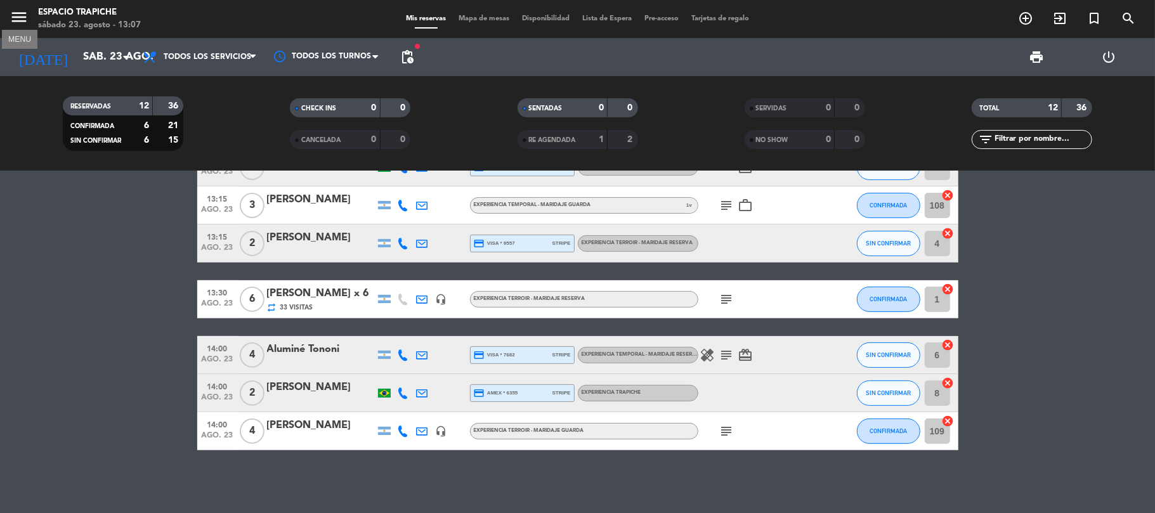
click at [20, 8] on icon "menu" at bounding box center [19, 17] width 19 height 19
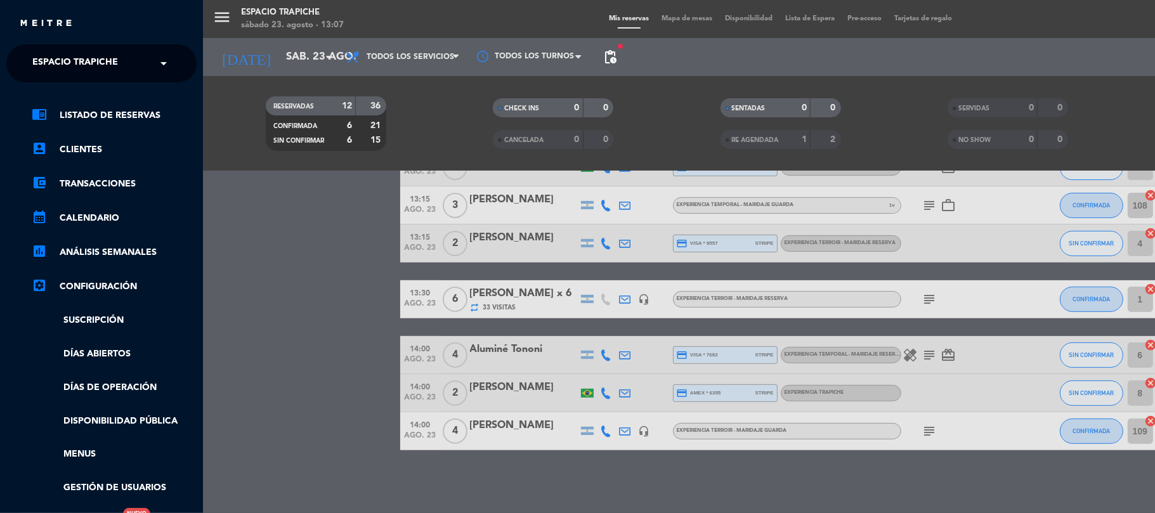
click at [105, 70] on span "Espacio Trapiche" at bounding box center [75, 63] width 86 height 27
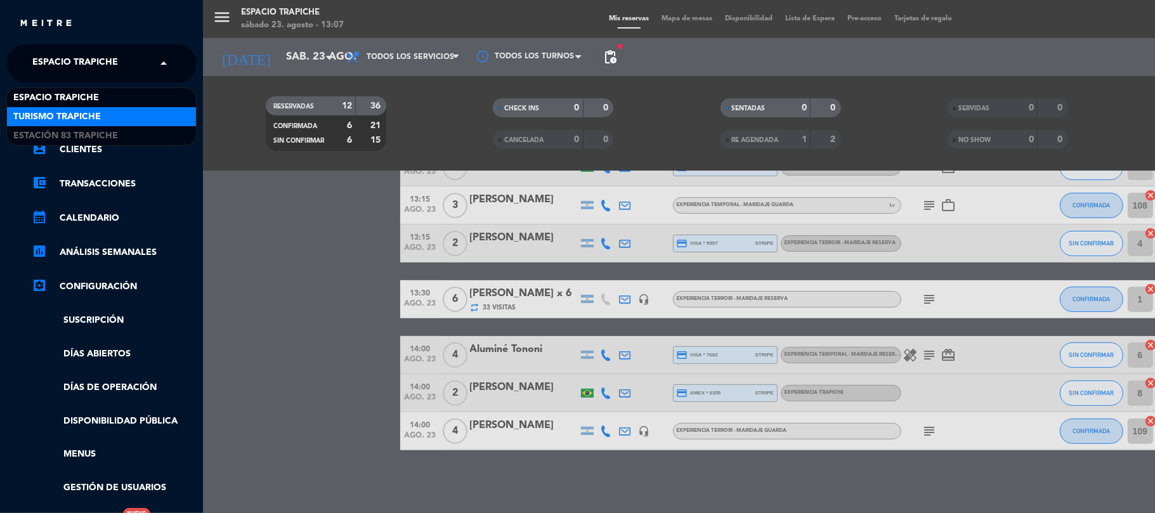
click at [94, 117] on span "Turismo Trapiche" at bounding box center [57, 117] width 88 height 15
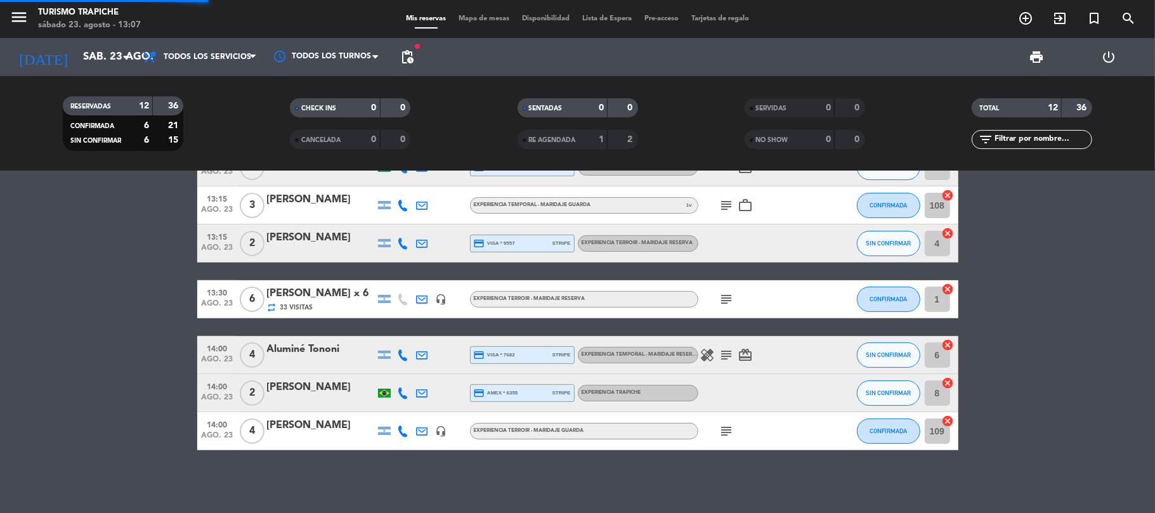
click at [235, 53] on span "Todos los servicios" at bounding box center [208, 57] width 88 height 9
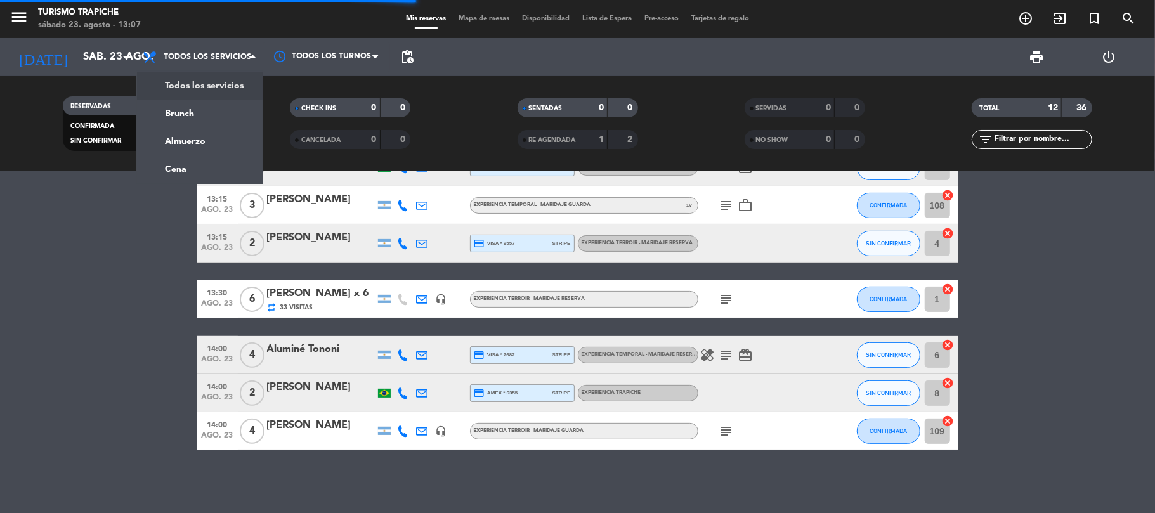
click at [22, 260] on bookings-row "12:30 ago. 23 2 [PERSON_NAME] credit_card visa * 3370 stripe Experiencia Trapic…" at bounding box center [577, 187] width 1155 height 528
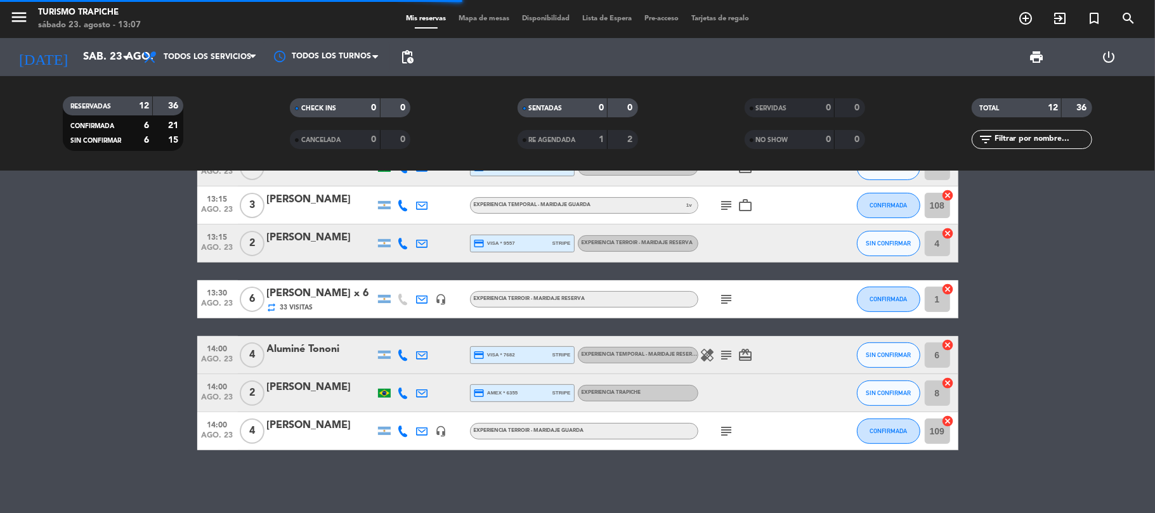
scroll to position [47, 0]
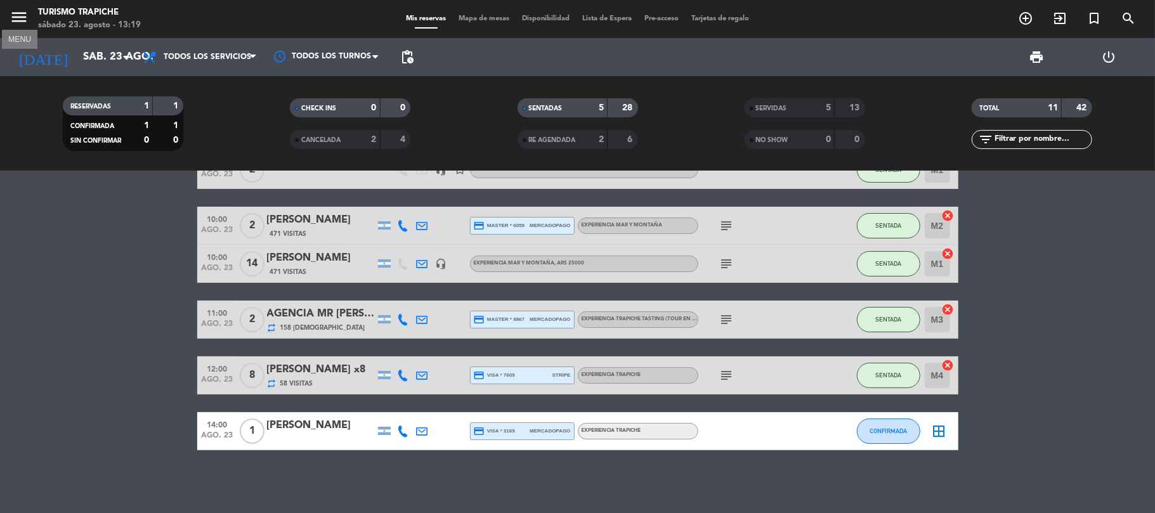
click at [22, 13] on icon "menu" at bounding box center [19, 17] width 19 height 19
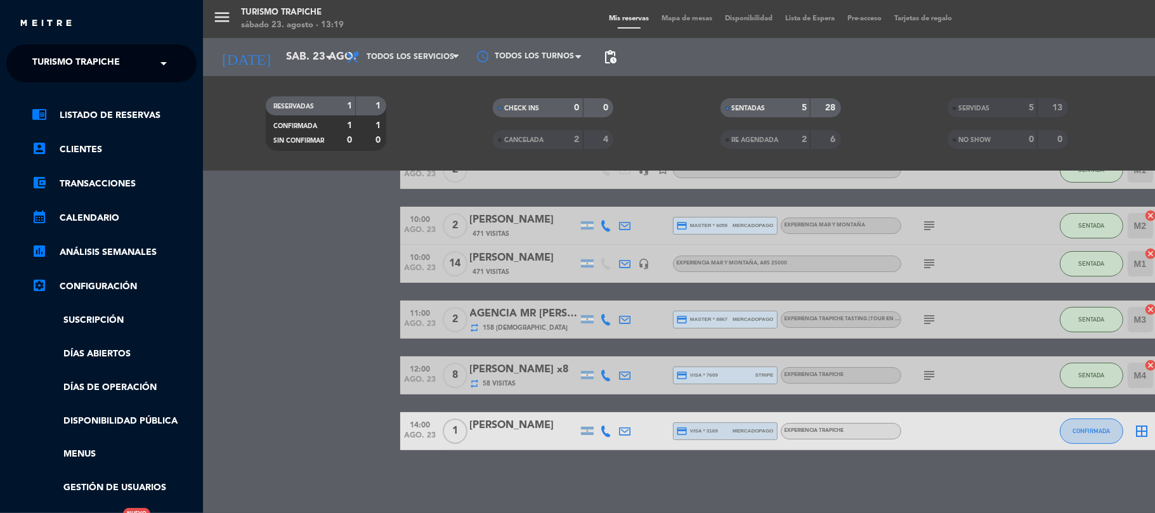
click at [68, 58] on span "Turismo Trapiche" at bounding box center [76, 63] width 88 height 27
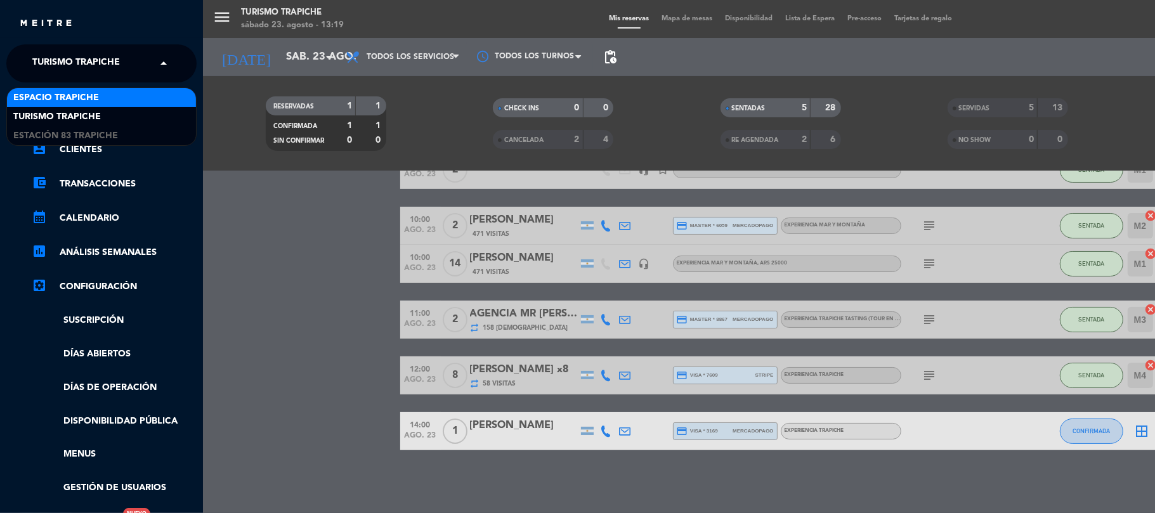
click at [60, 94] on span "Espacio Trapiche" at bounding box center [56, 98] width 86 height 15
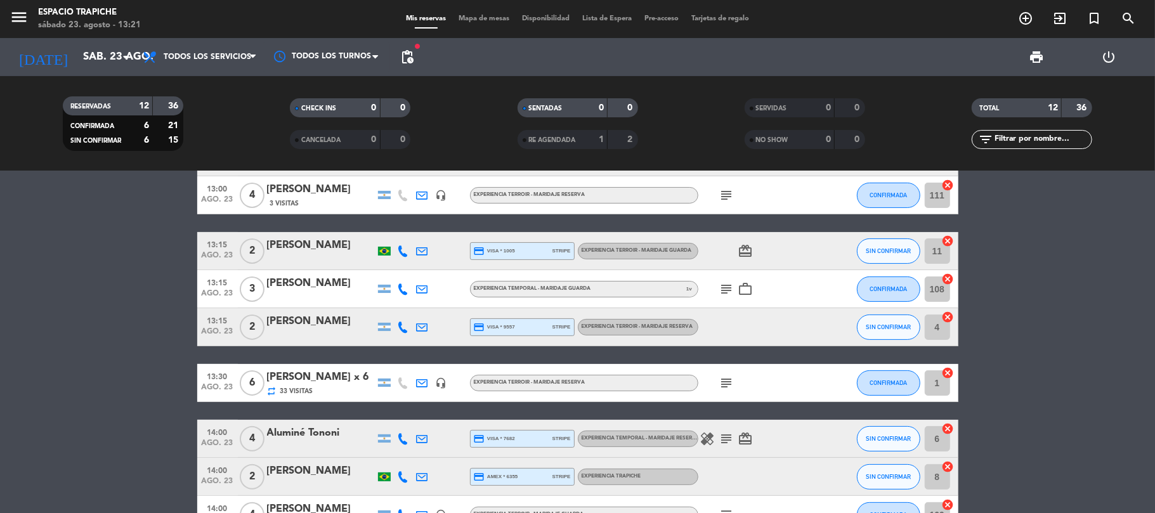
scroll to position [275, 0]
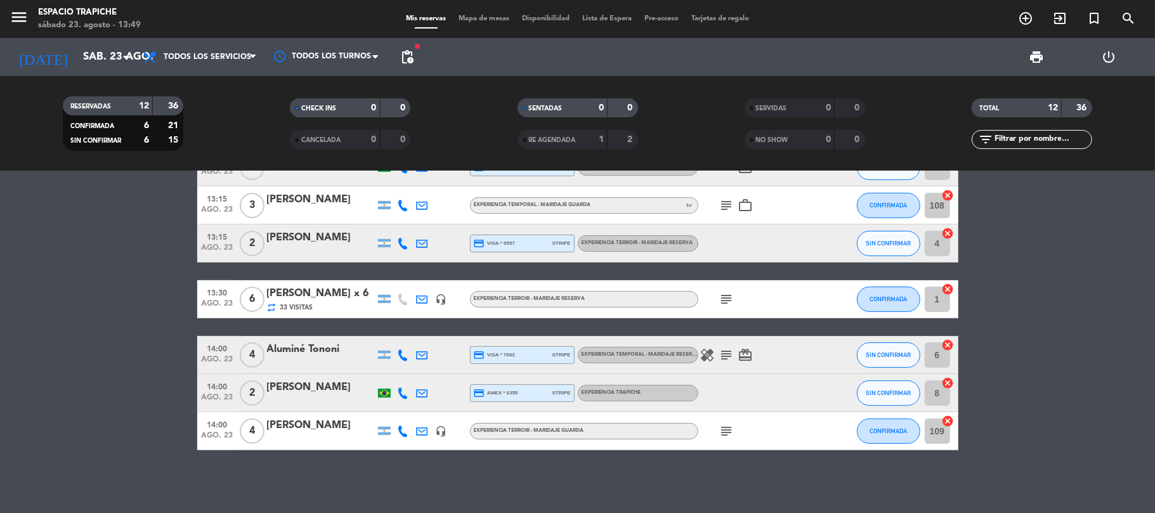
click at [30, 20] on span "menu" at bounding box center [24, 19] width 29 height 30
click at [24, 21] on icon "menu" at bounding box center [19, 17] width 19 height 19
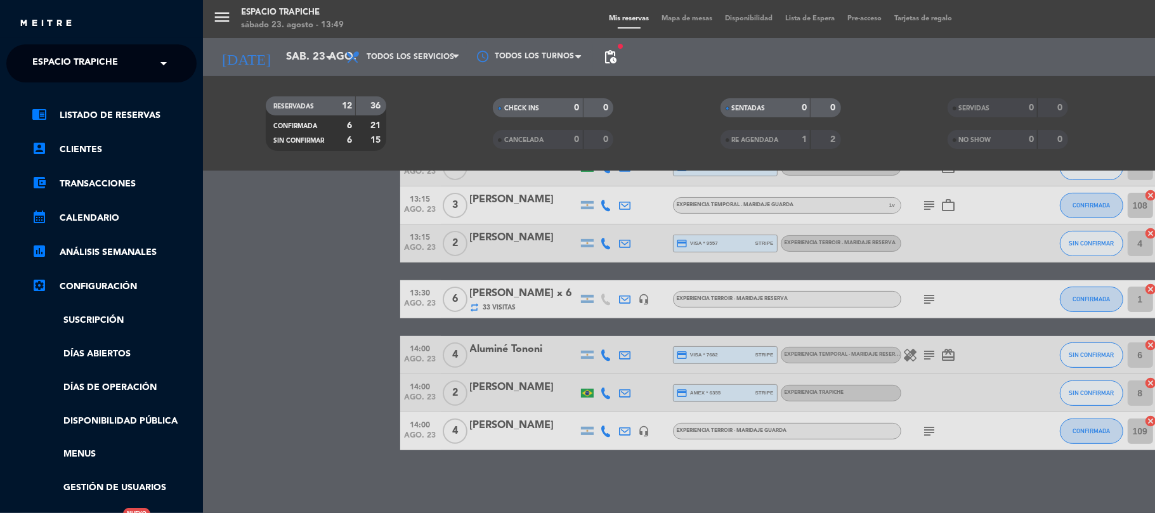
click at [63, 58] on span "Espacio Trapiche" at bounding box center [75, 63] width 86 height 27
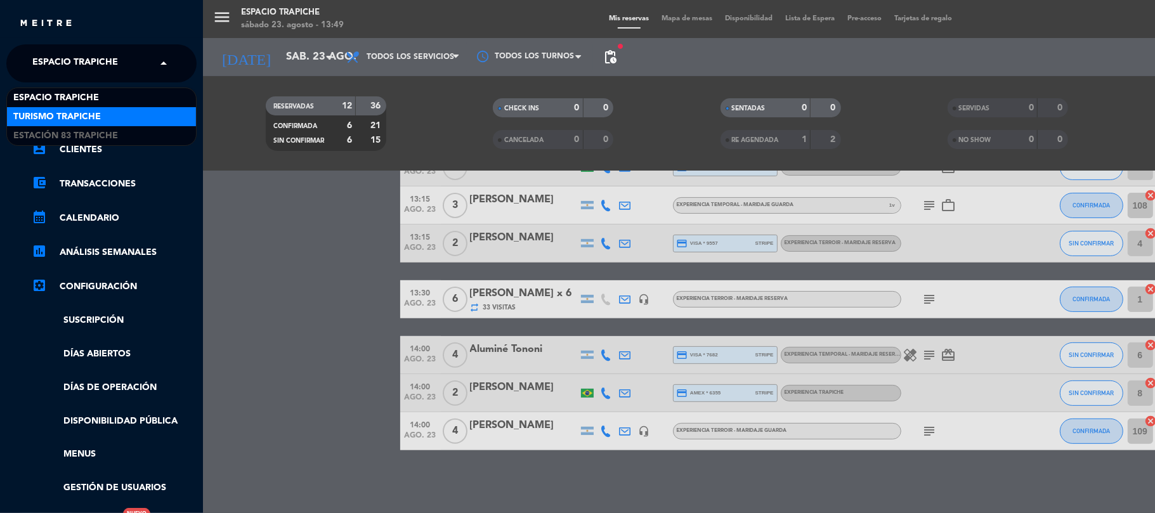
click at [67, 113] on span "Turismo Trapiche" at bounding box center [57, 117] width 88 height 15
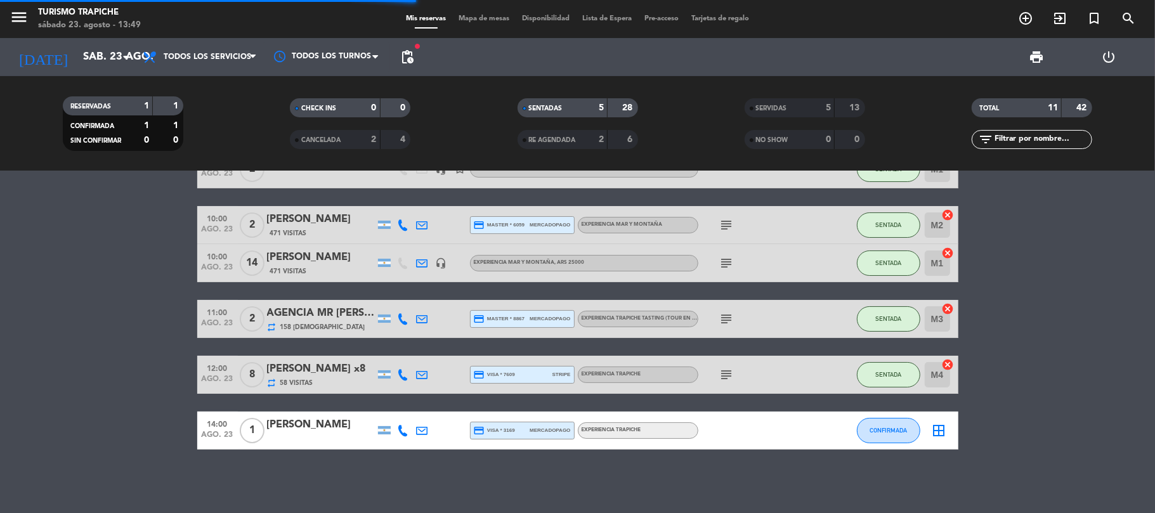
scroll to position [47, 0]
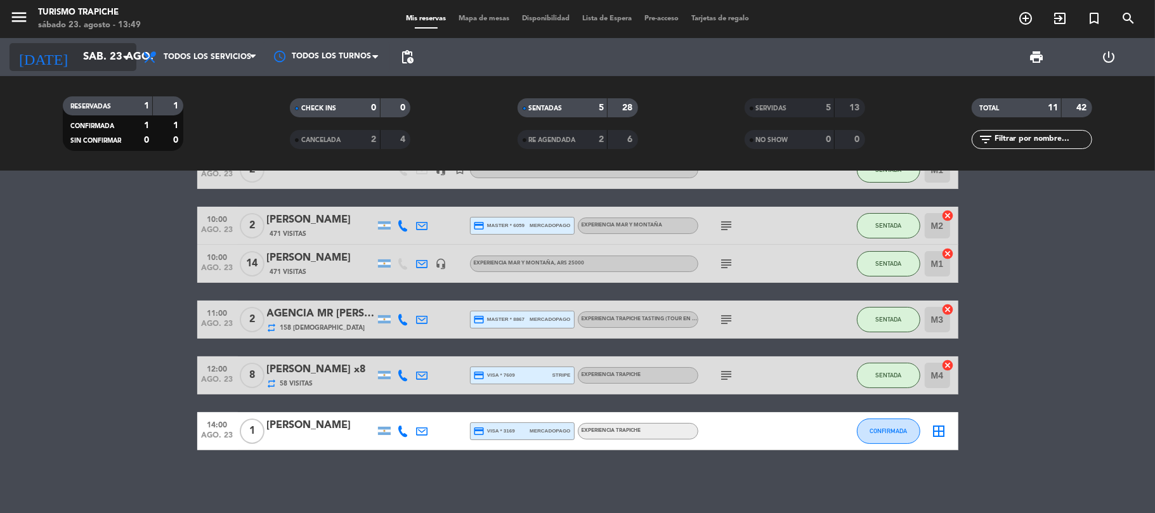
click at [118, 54] on icon "arrow_drop_down" at bounding box center [125, 56] width 15 height 15
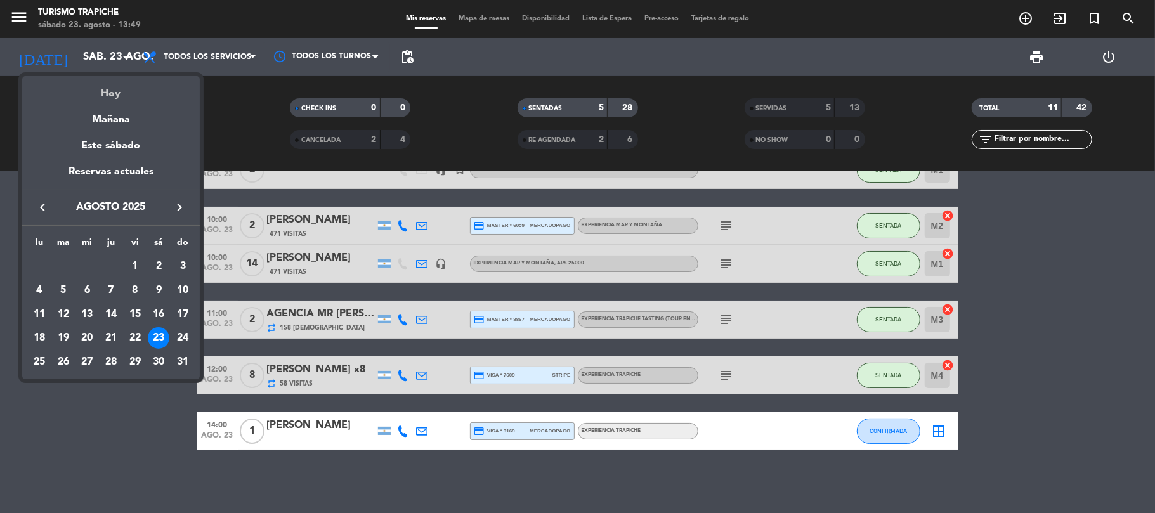
click at [132, 95] on div "Hoy" at bounding box center [111, 89] width 178 height 26
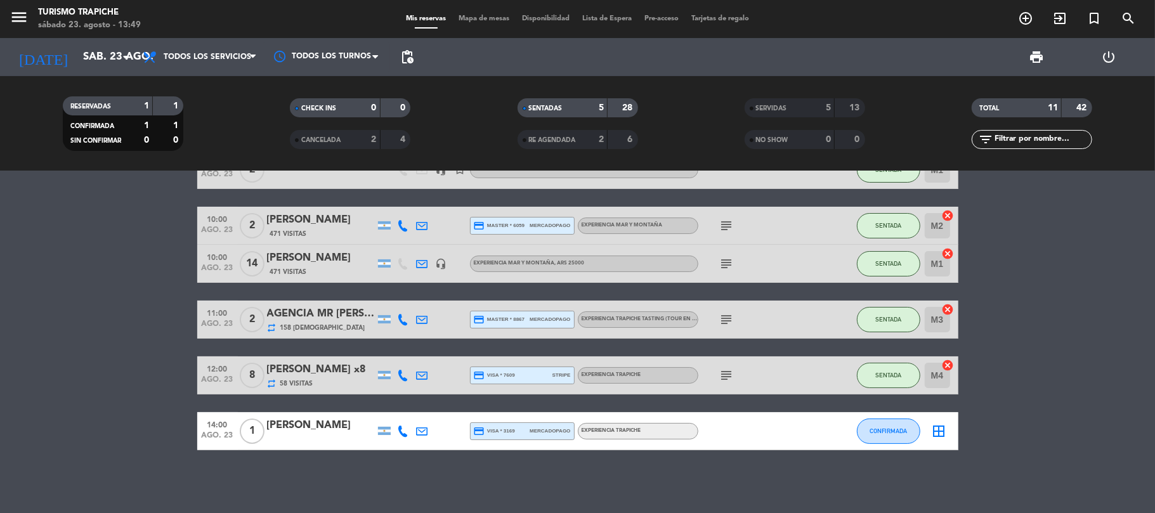
click at [794, 107] on div "SERVIDAS" at bounding box center [777, 108] width 58 height 15
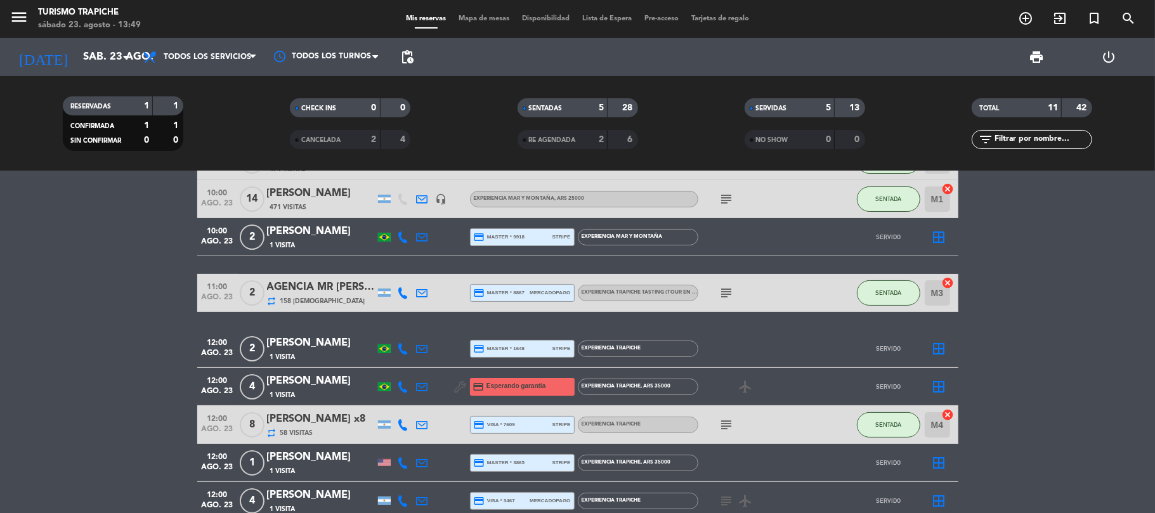
scroll to position [237, 0]
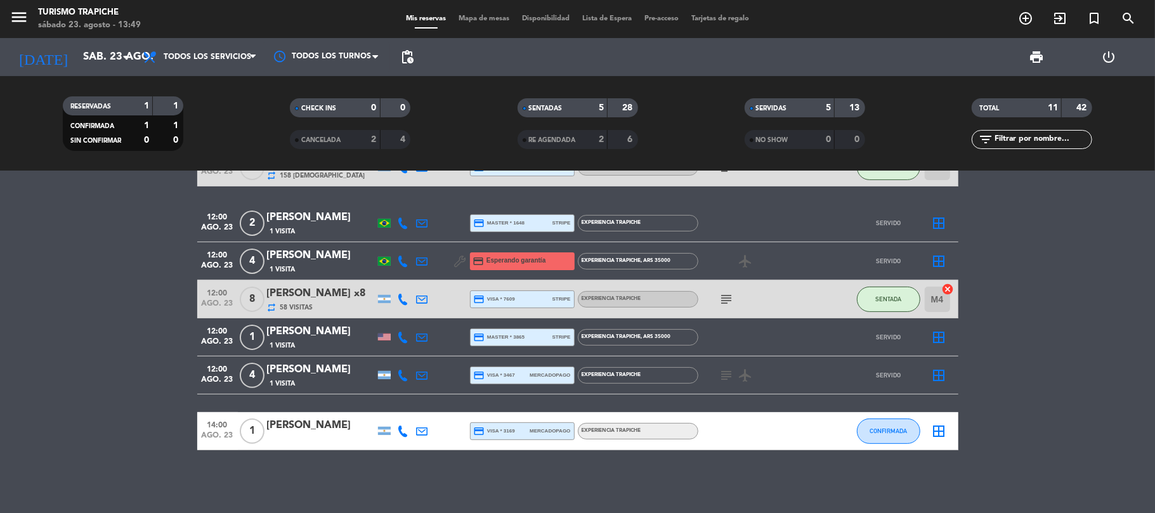
click at [315, 426] on div "[PERSON_NAME]" at bounding box center [321, 425] width 108 height 16
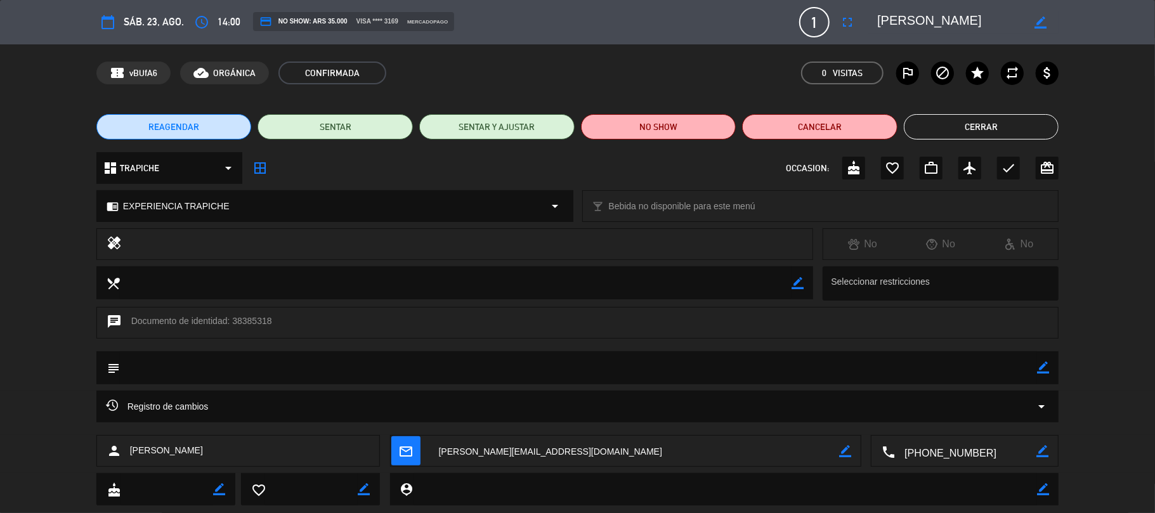
click at [992, 120] on button "Cerrar" at bounding box center [981, 126] width 155 height 25
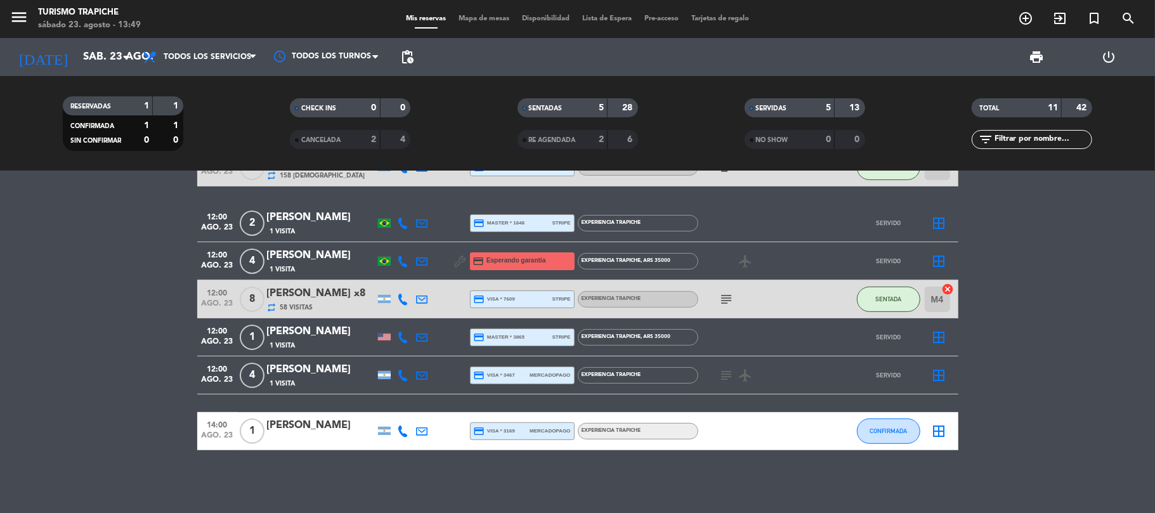
click at [318, 425] on div "[PERSON_NAME]" at bounding box center [321, 425] width 108 height 16
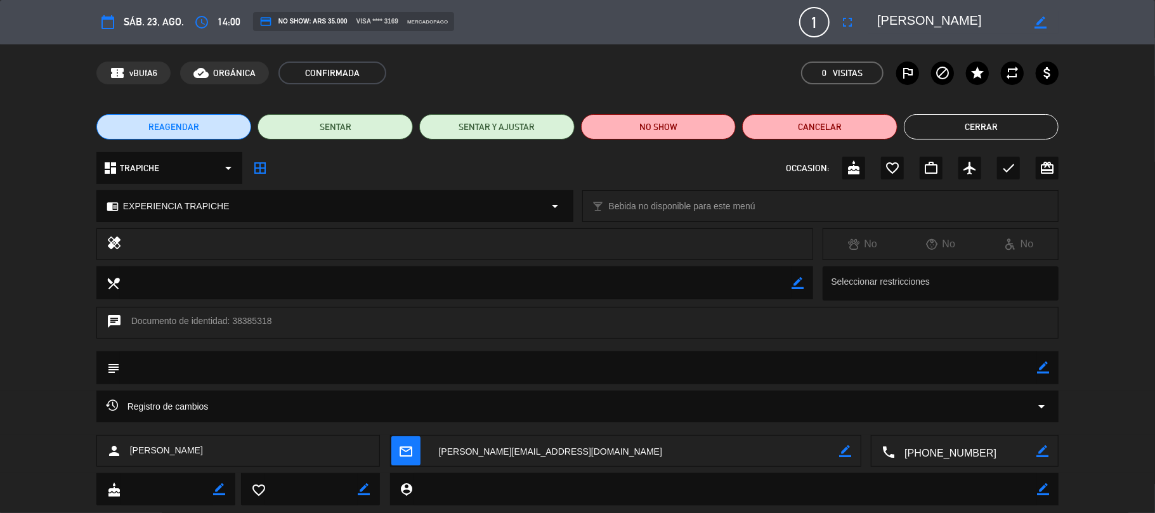
click at [622, 444] on textarea at bounding box center [634, 452] width 410 height 32
click at [964, 124] on button "Cerrar" at bounding box center [981, 126] width 155 height 25
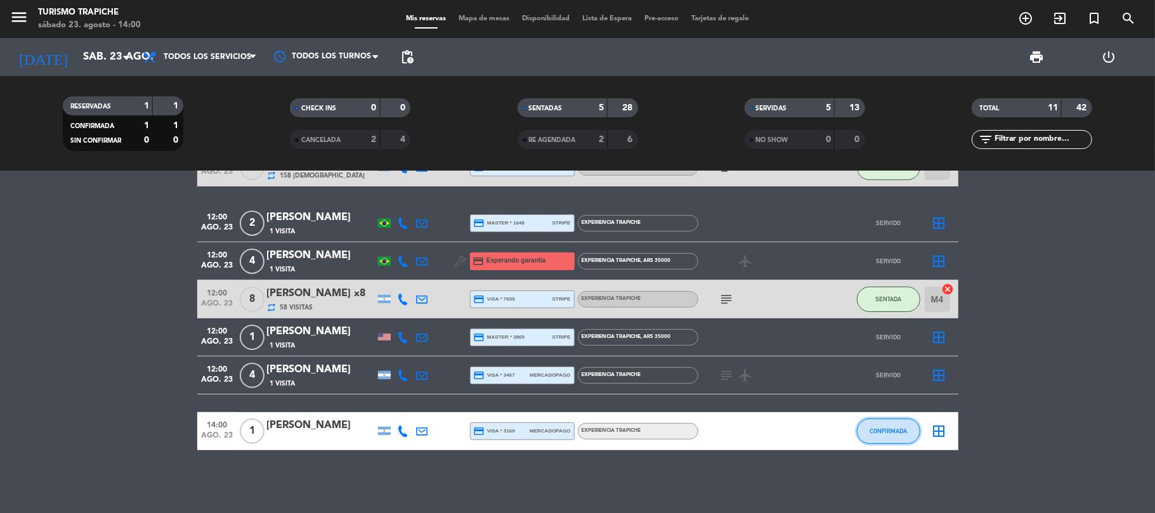
click at [883, 436] on button "CONFIRMADA" at bounding box center [888, 430] width 63 height 25
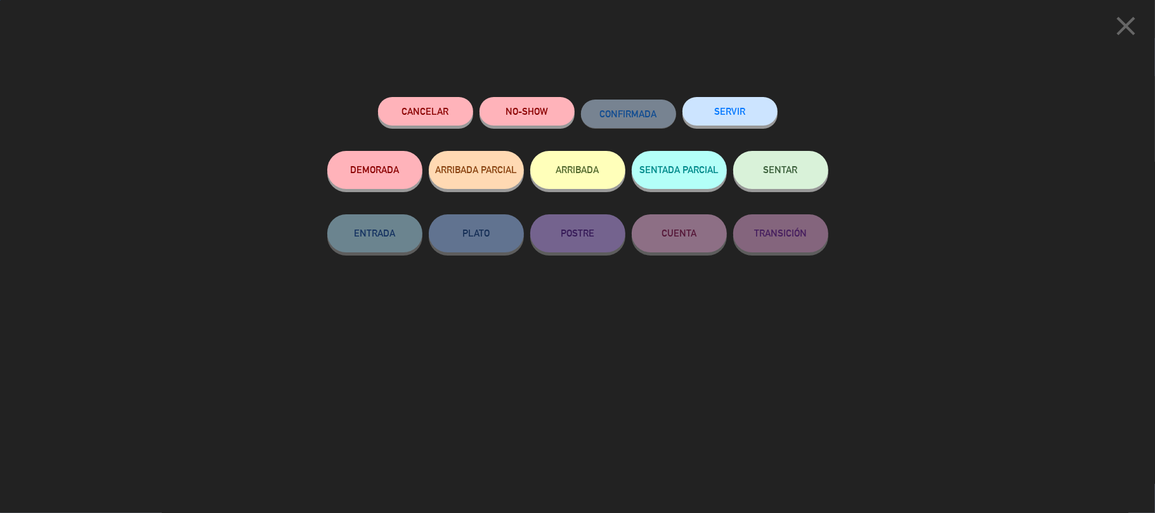
click at [744, 110] on button "SERVIR" at bounding box center [729, 111] width 95 height 29
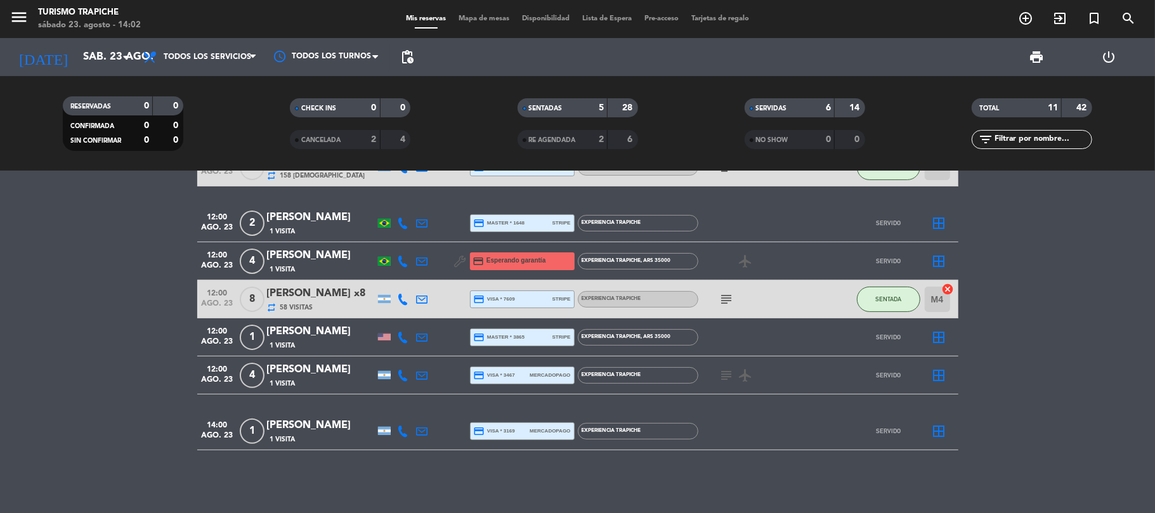
click at [418, 429] on icon at bounding box center [422, 430] width 11 height 11
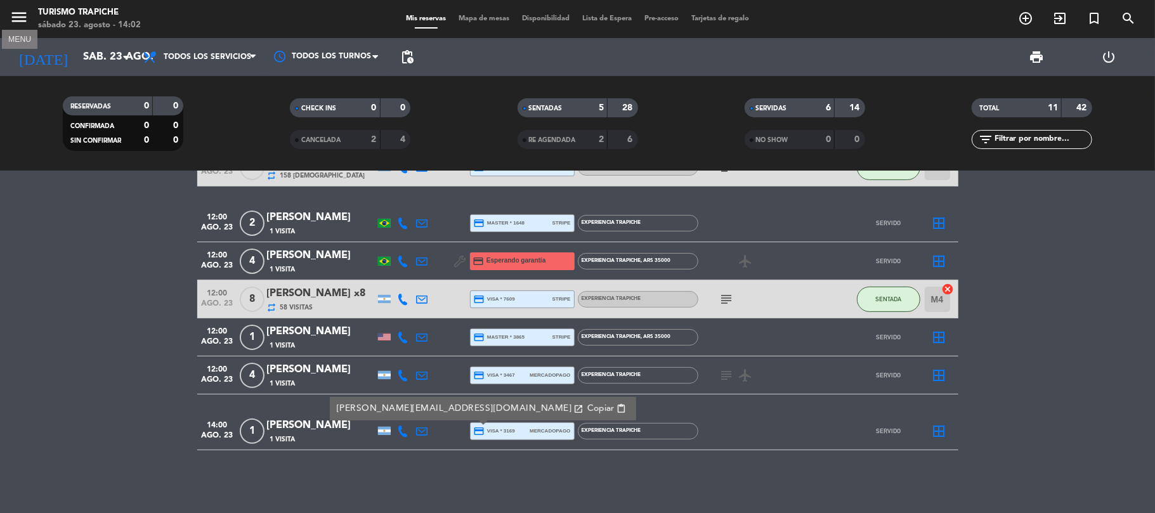
click at [14, 19] on icon "menu" at bounding box center [19, 17] width 19 height 19
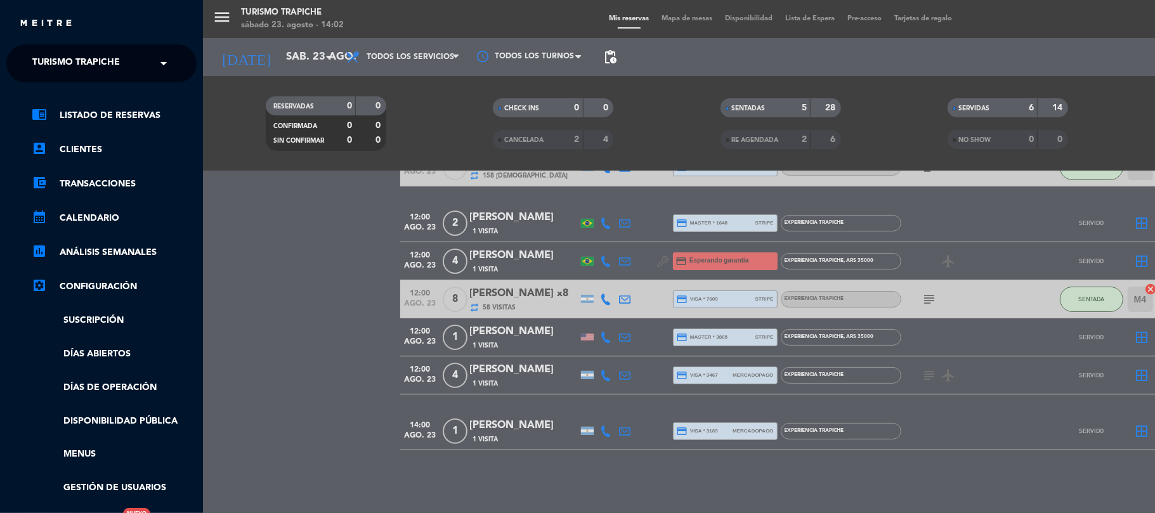
click at [49, 58] on span "Turismo Trapiche" at bounding box center [76, 63] width 88 height 27
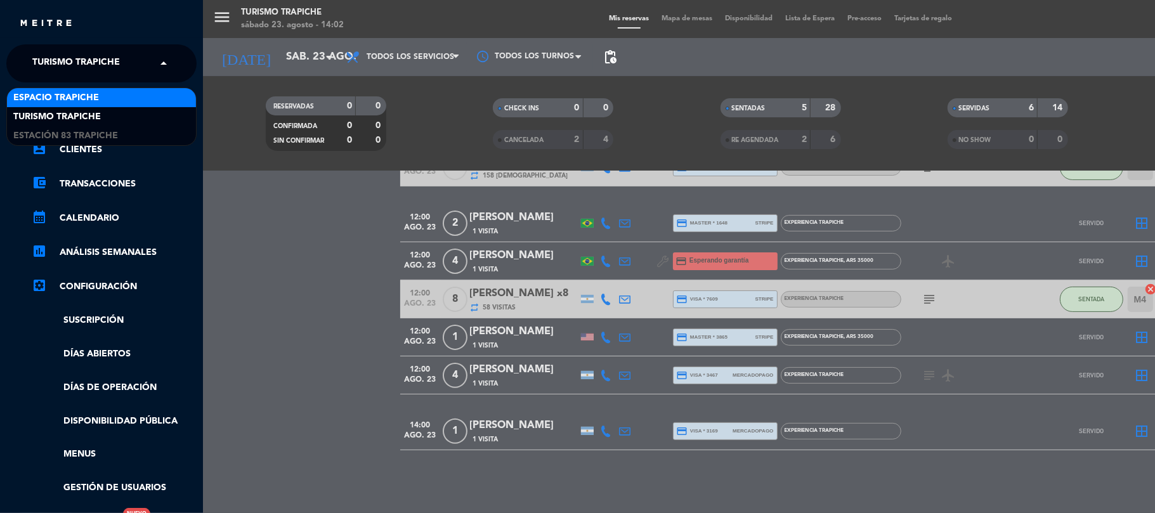
click at [79, 94] on span "Espacio Trapiche" at bounding box center [56, 98] width 86 height 15
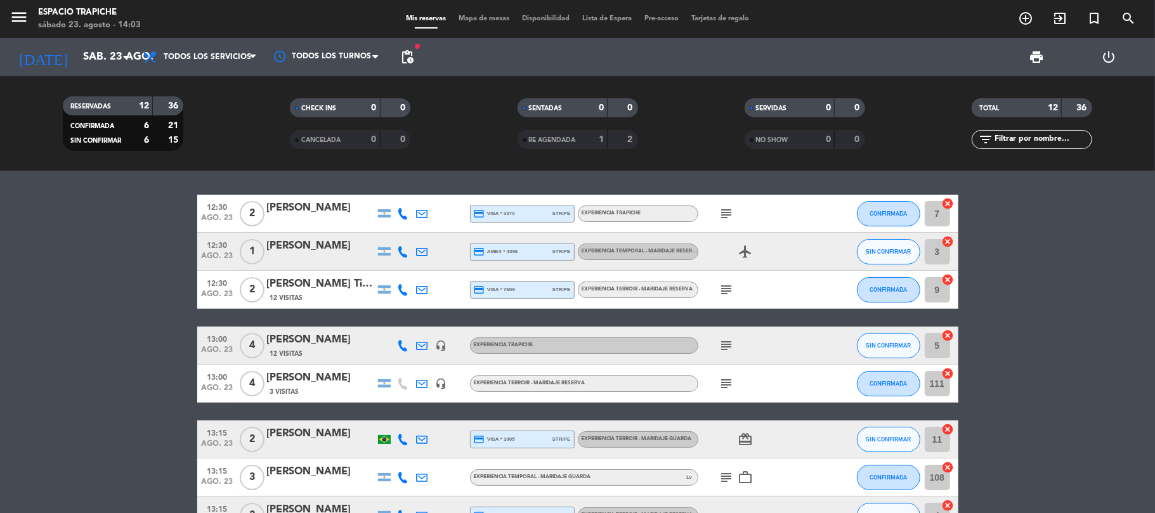
scroll to position [0, 0]
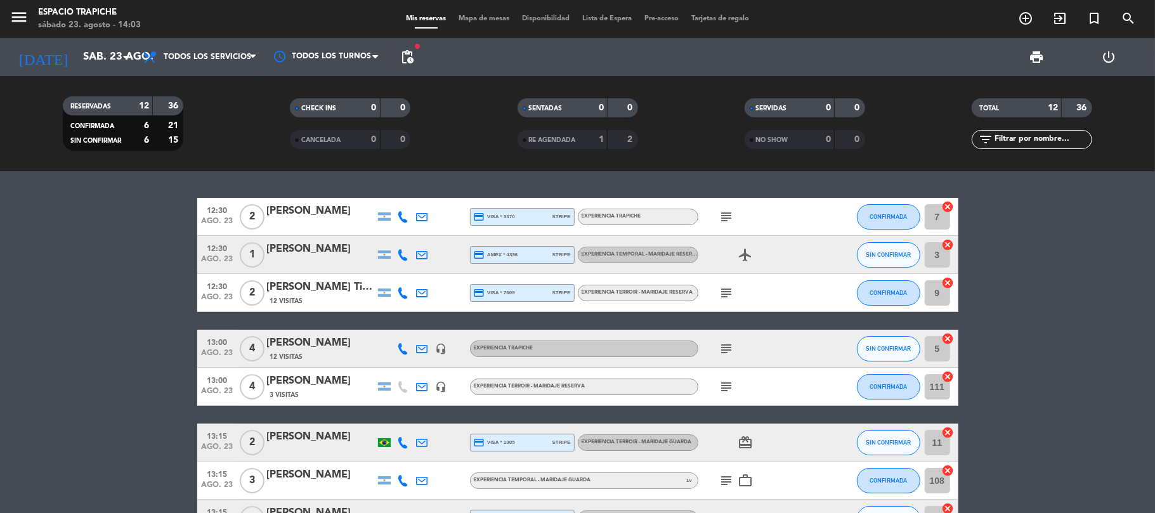
click at [419, 290] on icon at bounding box center [422, 292] width 11 height 11
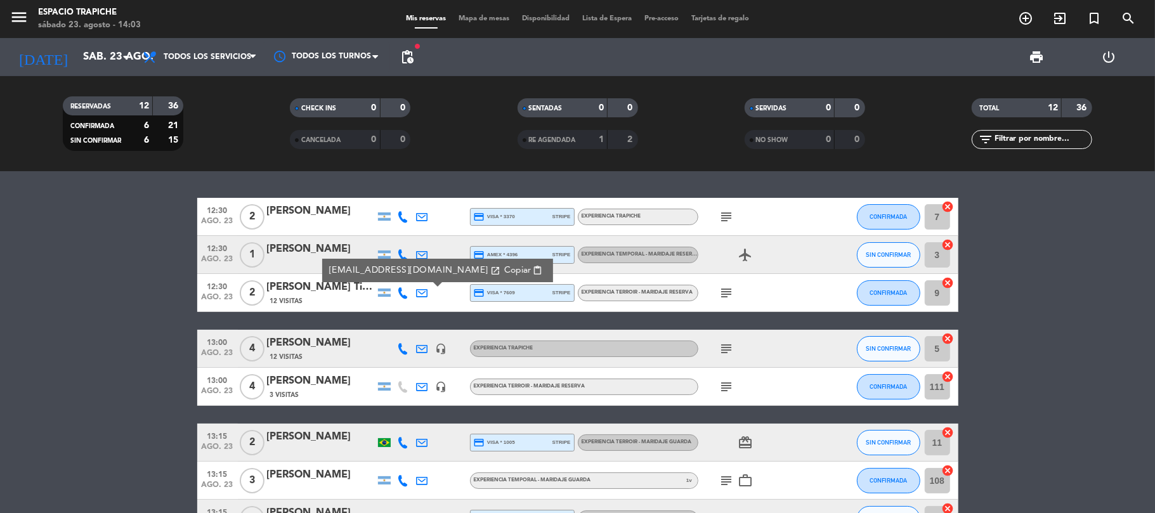
click at [419, 290] on icon at bounding box center [422, 292] width 11 height 11
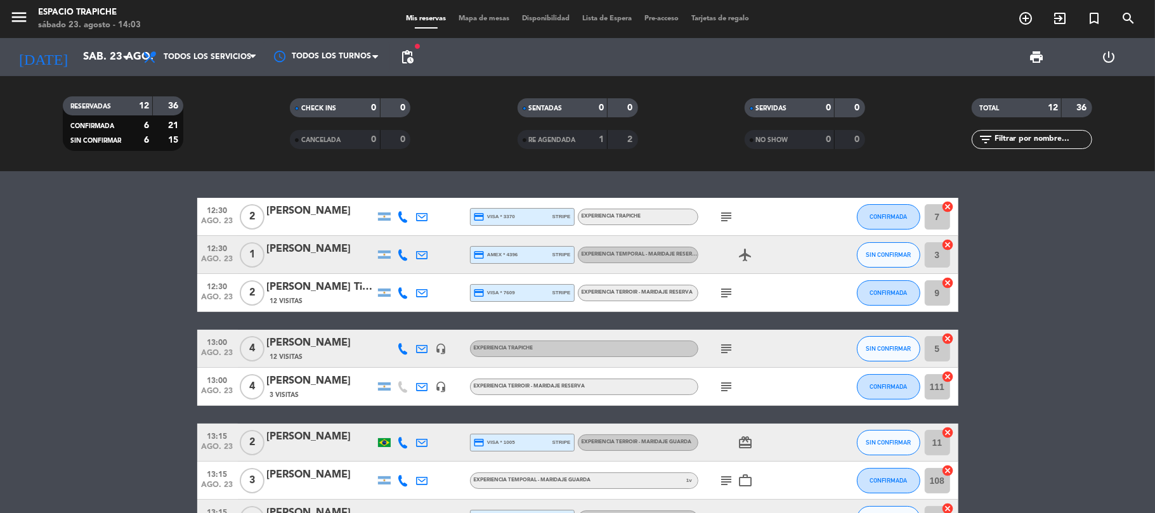
click at [732, 292] on icon "subject" at bounding box center [726, 292] width 15 height 15
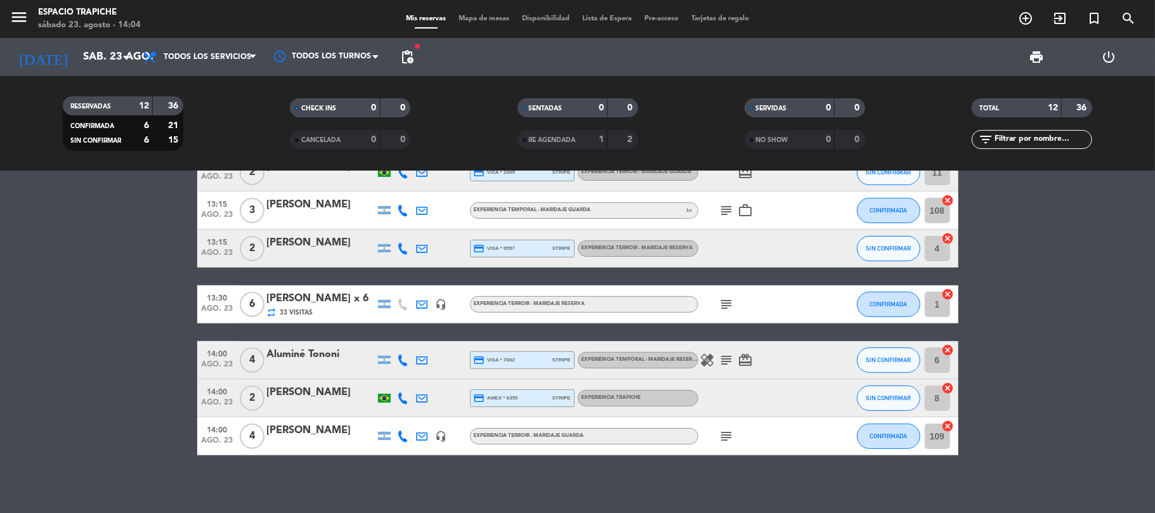
scroll to position [275, 0]
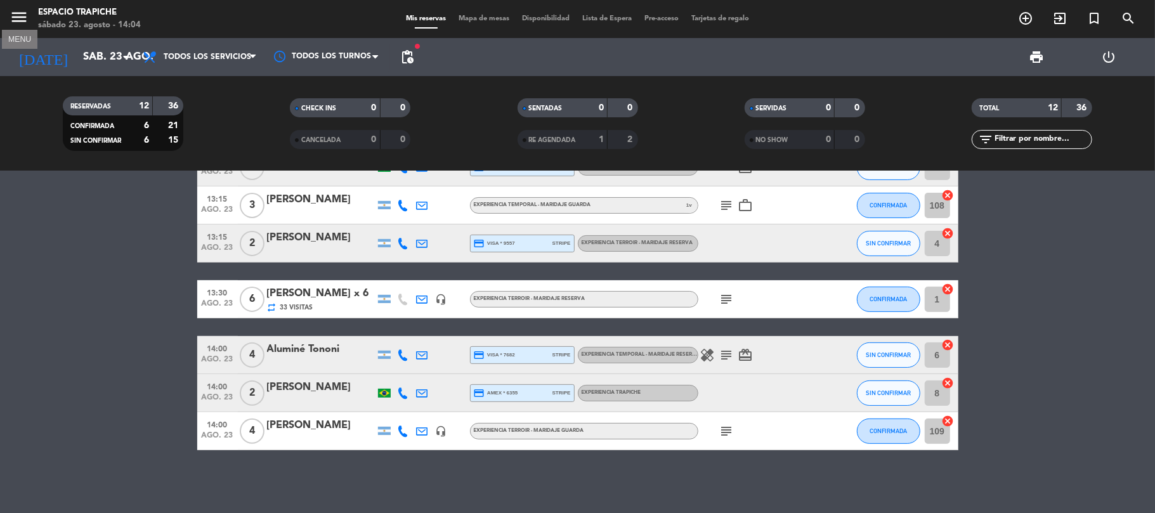
click at [16, 15] on icon "menu" at bounding box center [19, 17] width 19 height 19
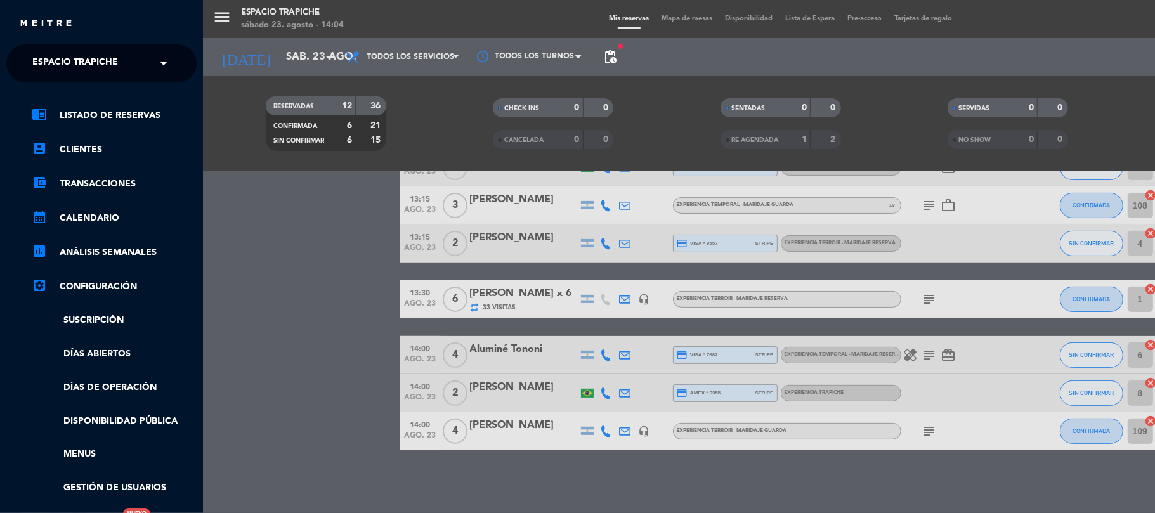
click at [62, 67] on span "Espacio Trapiche" at bounding box center [75, 63] width 86 height 27
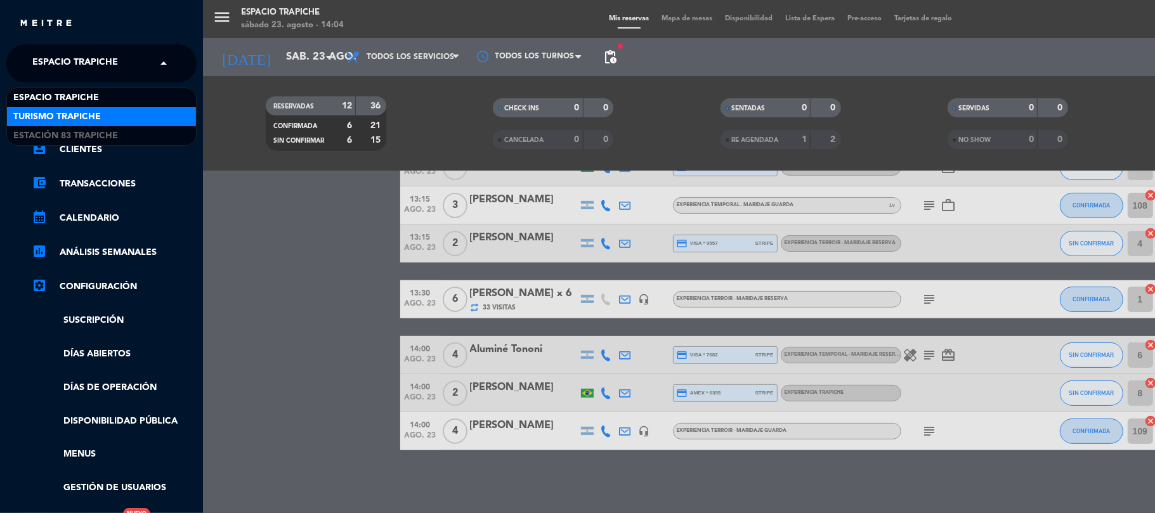
click at [62, 112] on span "Turismo Trapiche" at bounding box center [57, 117] width 88 height 15
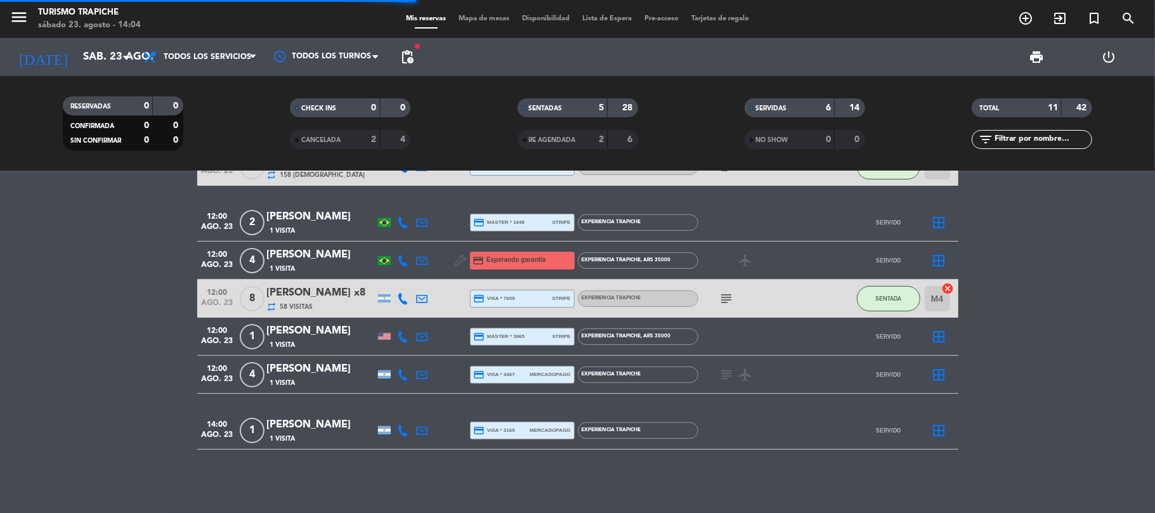
scroll to position [237, 0]
click at [1028, 20] on icon "add_circle_outline" at bounding box center [1025, 18] width 15 height 15
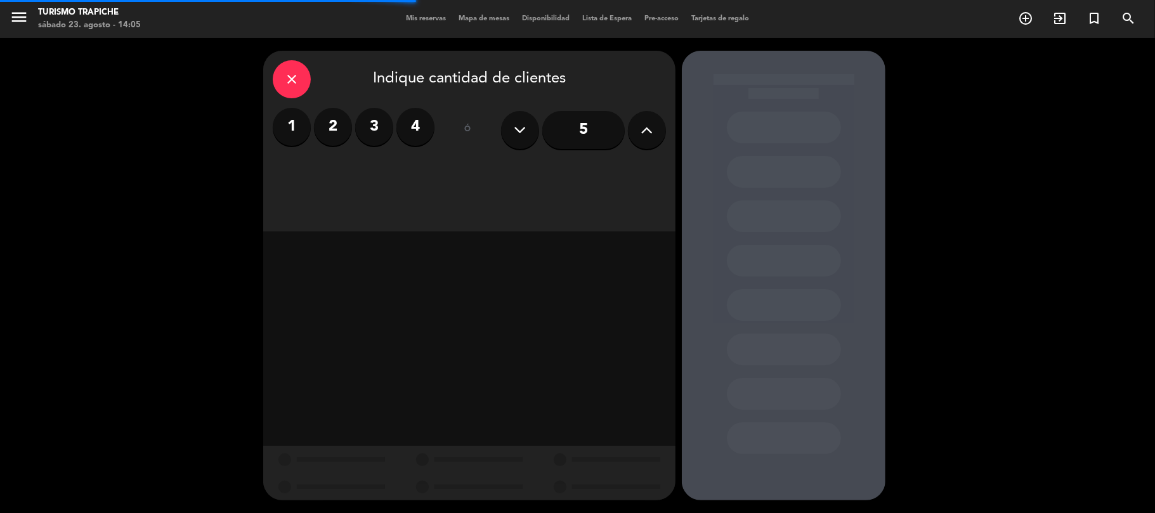
click at [287, 120] on label "1" at bounding box center [292, 127] width 38 height 38
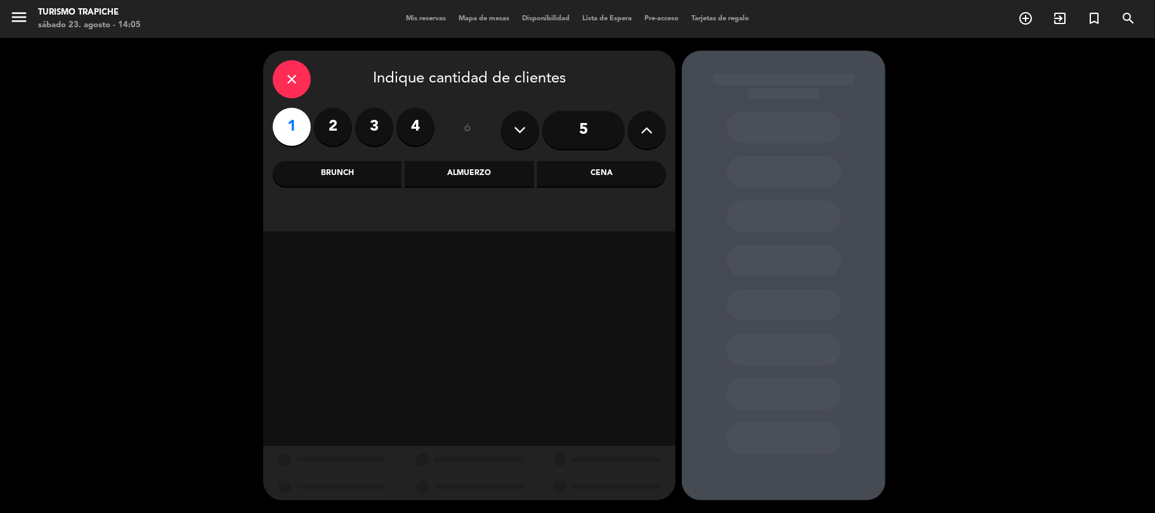
click at [439, 171] on div "Almuerzo" at bounding box center [469, 173] width 129 height 25
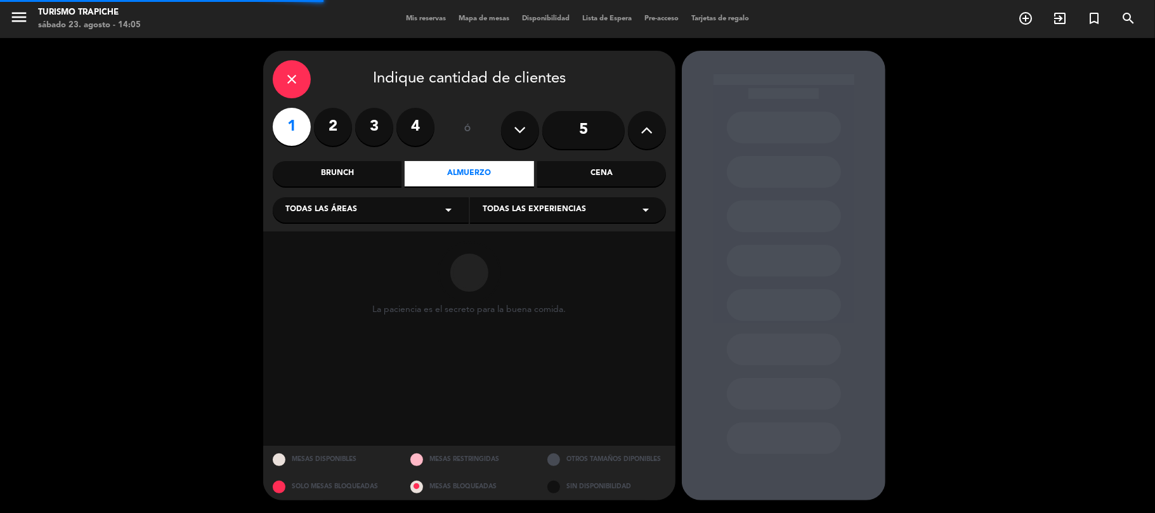
click at [387, 206] on div "Todas las áreas arrow_drop_down" at bounding box center [371, 209] width 196 height 25
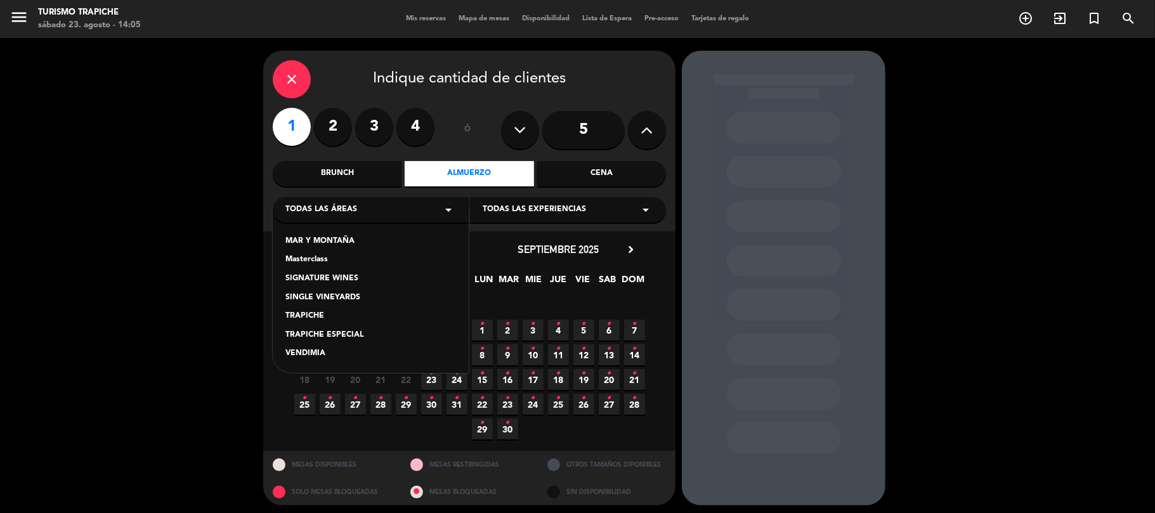
click at [320, 311] on div "TRAPICHE" at bounding box center [370, 316] width 171 height 13
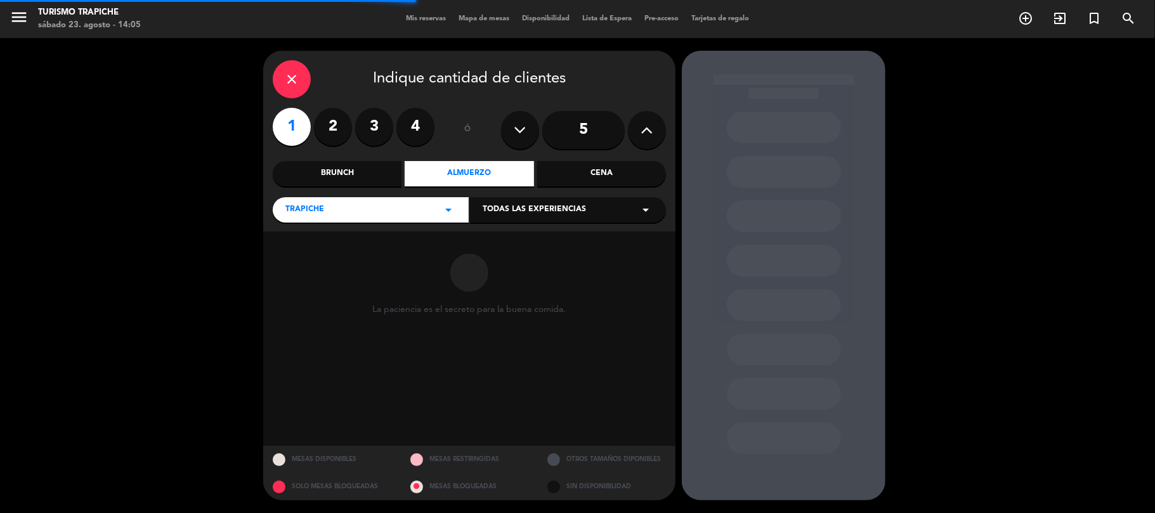
click at [538, 195] on div "TRAPICHE arrow_drop_down Todas las experiencias arrow_drop_down" at bounding box center [469, 208] width 393 height 27
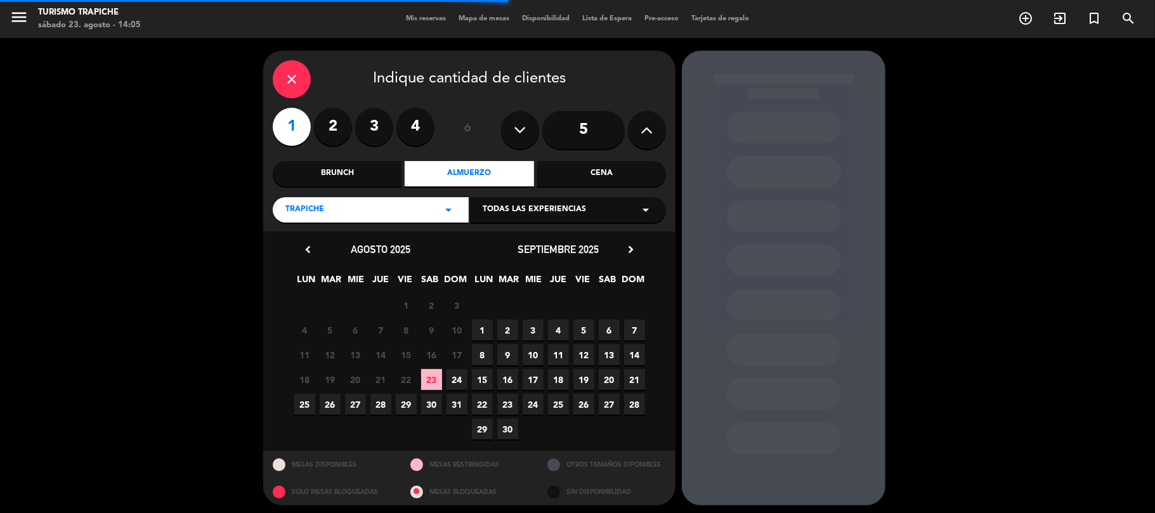
click at [542, 203] on div "Todas las experiencias arrow_drop_down" at bounding box center [568, 209] width 196 height 25
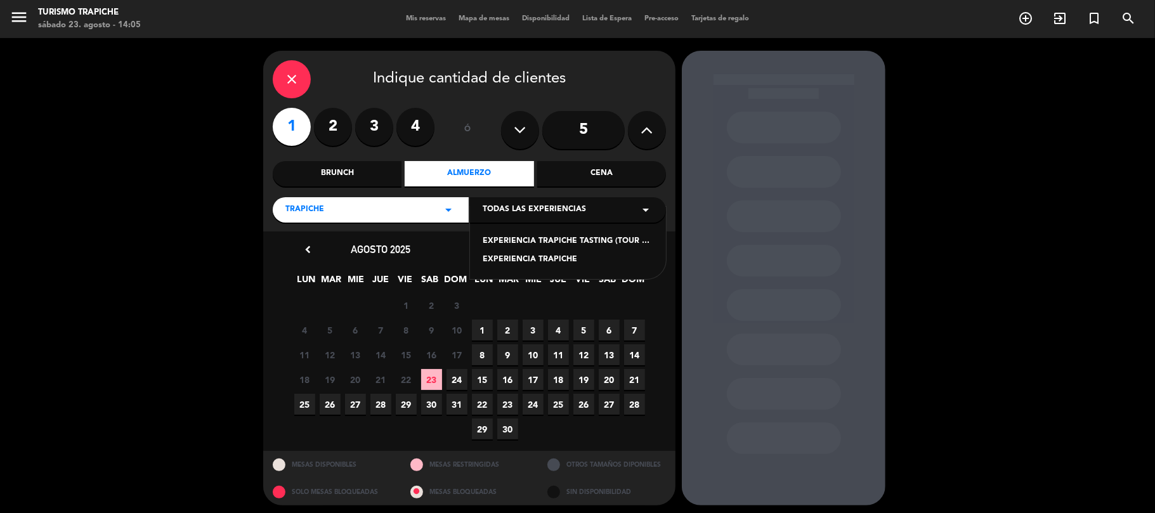
click at [533, 254] on div "EXPERIENCIA TRAPICHE" at bounding box center [568, 260] width 171 height 13
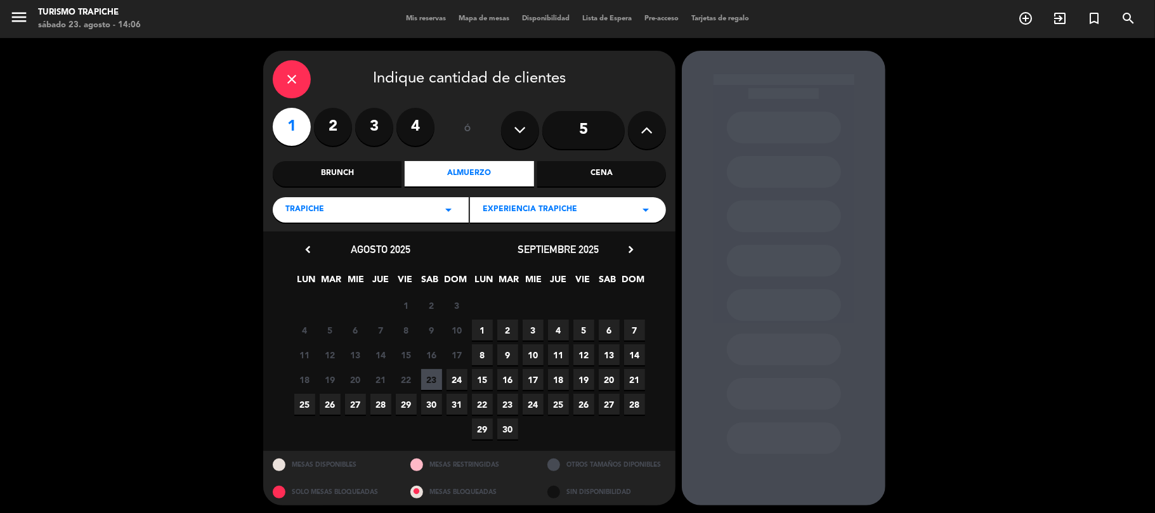
click at [429, 374] on span "23" at bounding box center [431, 379] width 21 height 21
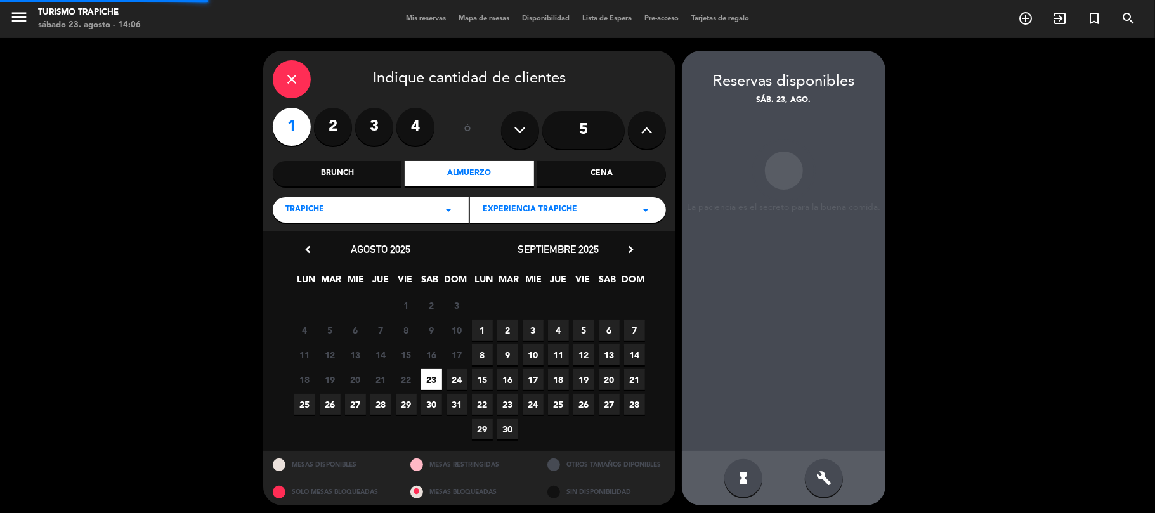
scroll to position [5, 0]
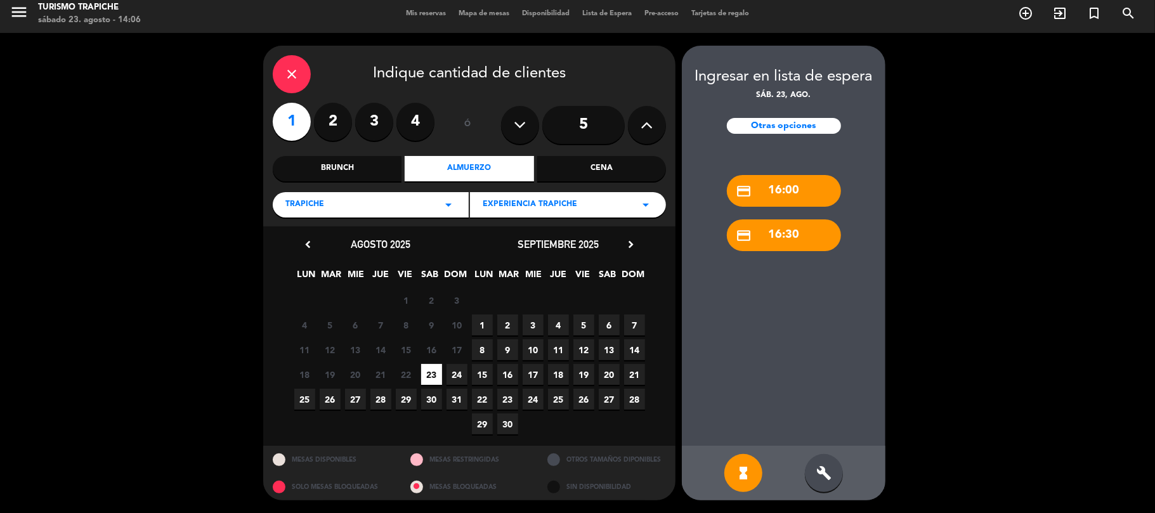
click at [817, 482] on div "build" at bounding box center [824, 473] width 38 height 38
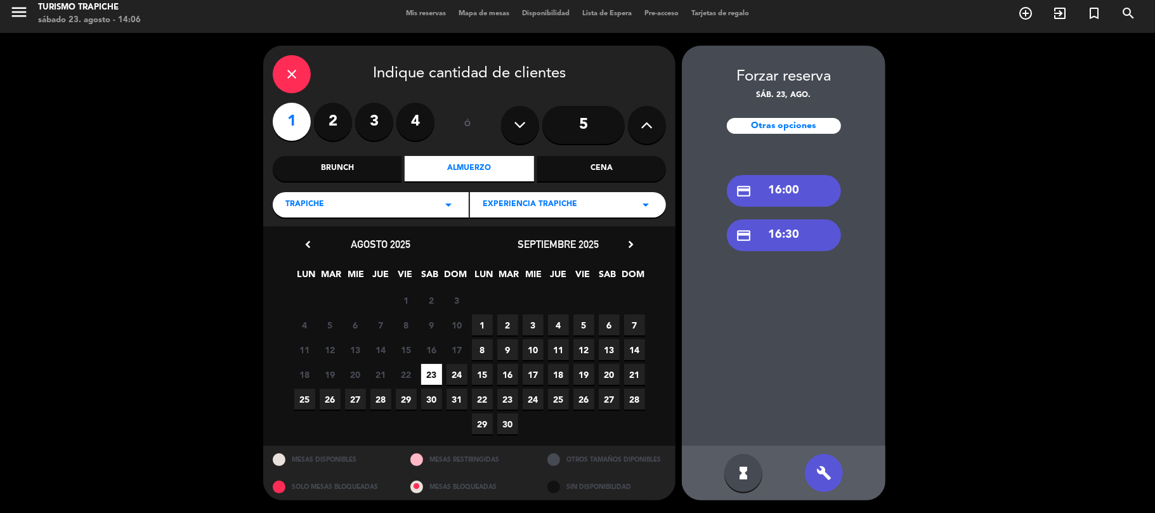
click at [307, 79] on div "close" at bounding box center [292, 74] width 38 height 38
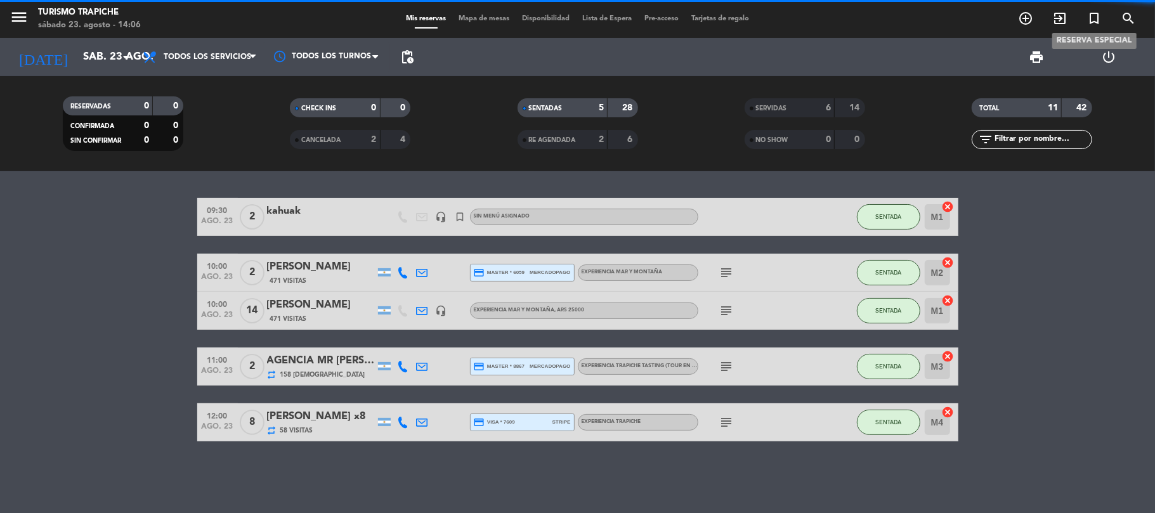
click at [1094, 21] on icon "turned_in_not" at bounding box center [1093, 18] width 15 height 15
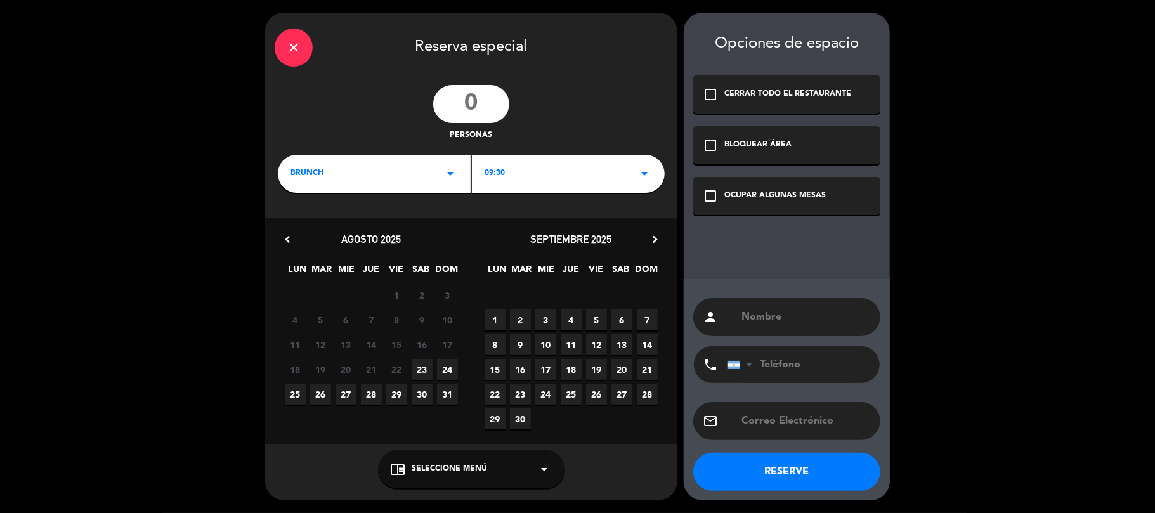
click at [287, 42] on icon "close" at bounding box center [293, 47] width 15 height 15
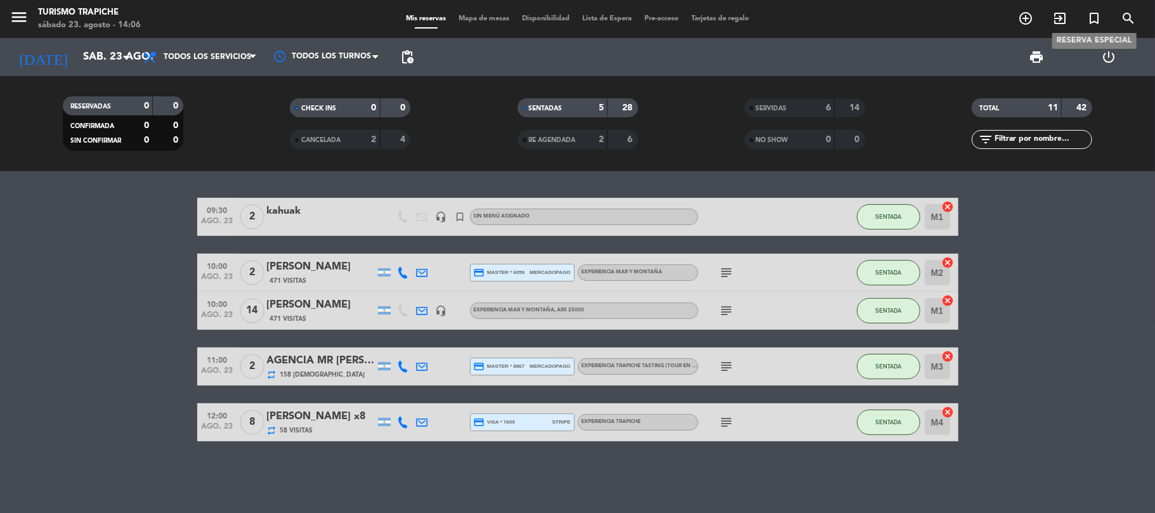
click at [1091, 18] on icon "turned_in_not" at bounding box center [1093, 18] width 15 height 15
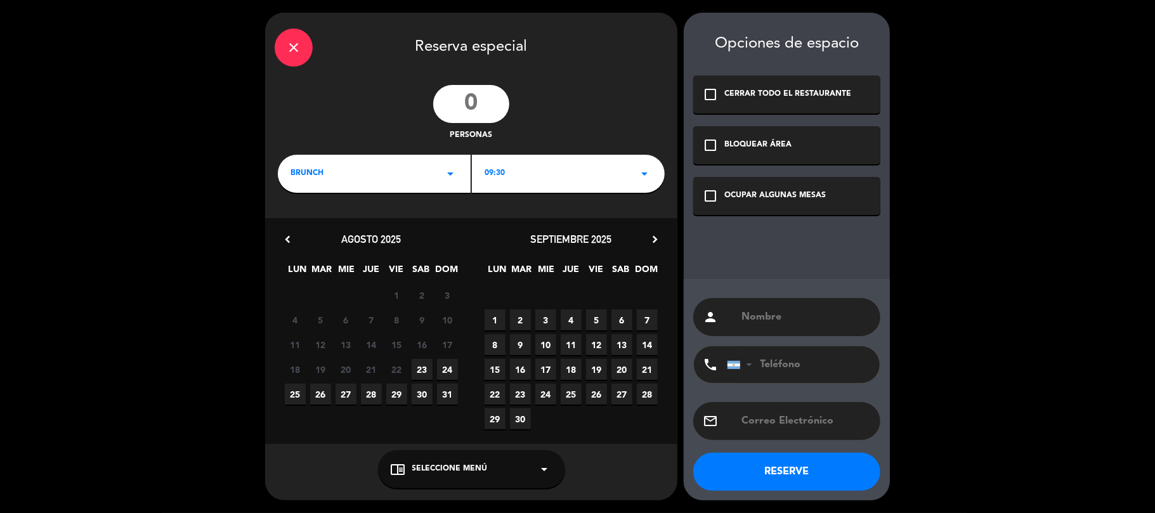
click at [436, 165] on div "BRUNCH arrow_drop_down" at bounding box center [374, 174] width 193 height 38
click at [328, 228] on div "Almuerzo" at bounding box center [373, 227] width 167 height 13
click at [543, 175] on div "09:30 arrow_drop_down" at bounding box center [568, 174] width 193 height 38
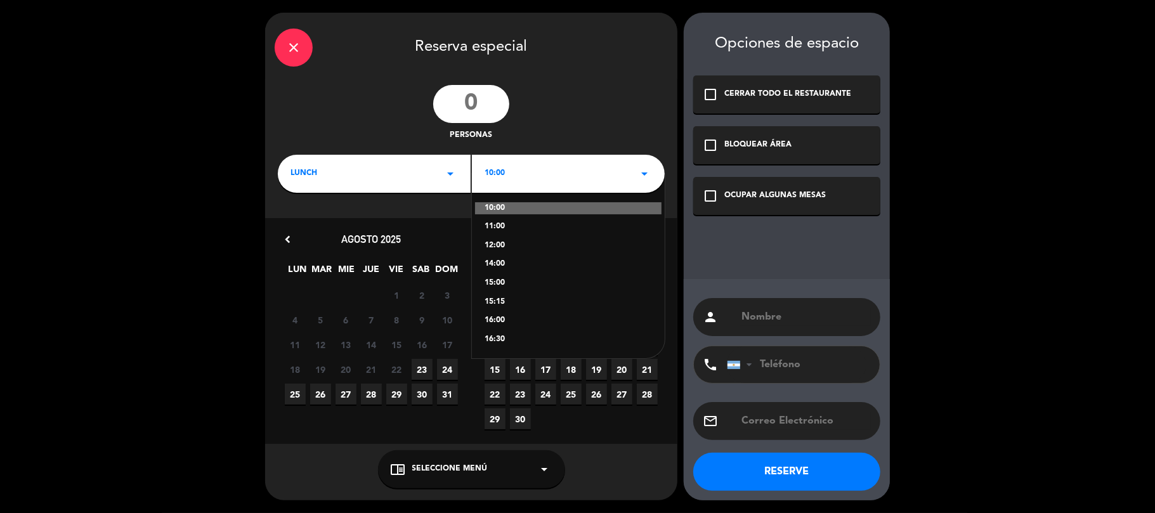
click at [500, 262] on div "14:00" at bounding box center [567, 264] width 167 height 13
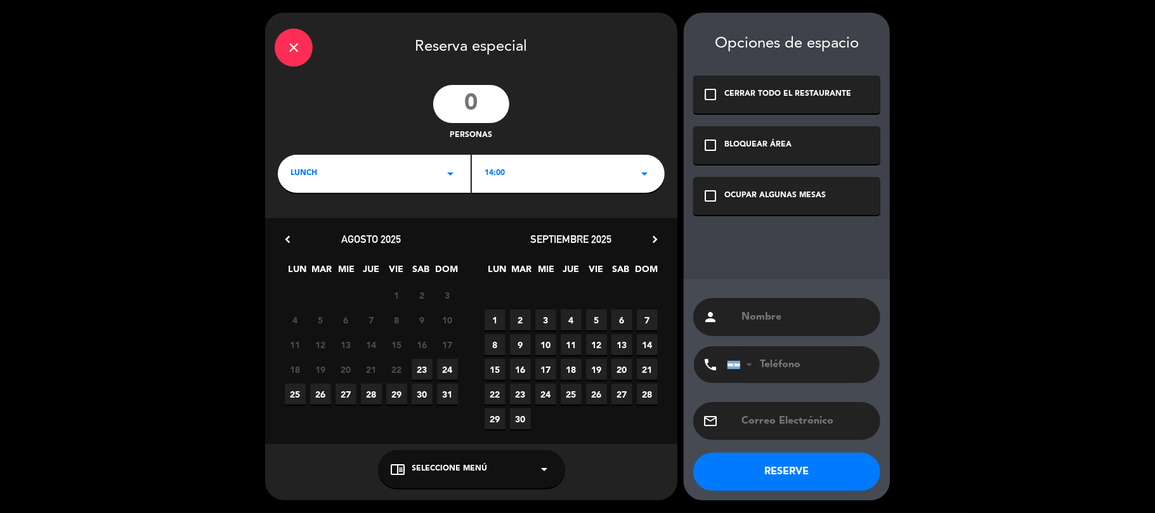
click at [422, 371] on span "23" at bounding box center [422, 369] width 21 height 21
click at [534, 472] on div "chrome_reader_mode Seleccione Menú arrow_drop_down" at bounding box center [471, 469] width 187 height 38
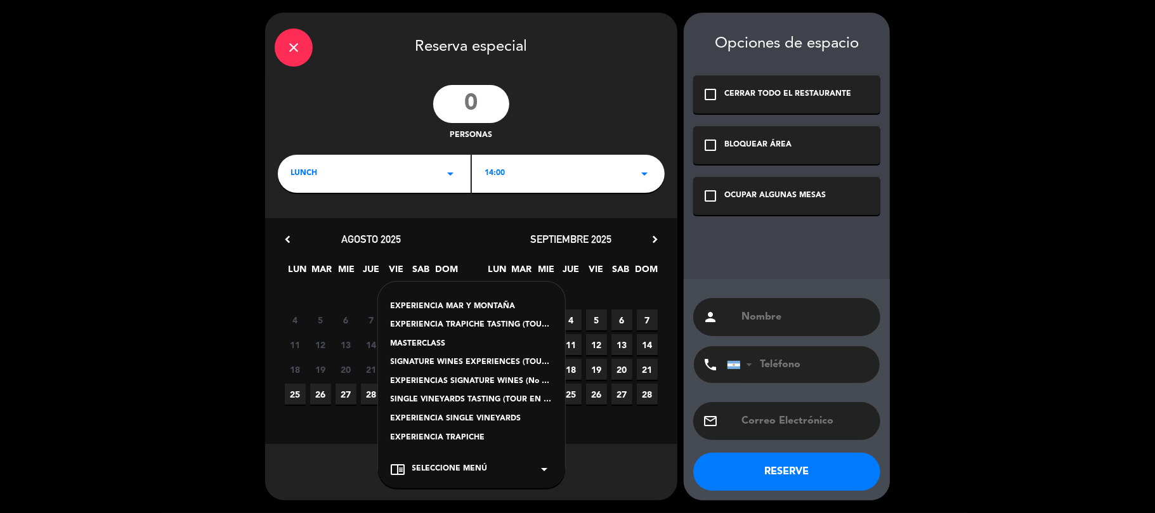
click at [514, 439] on div "EXPERIENCIA TRAPICHE" at bounding box center [472, 438] width 162 height 13
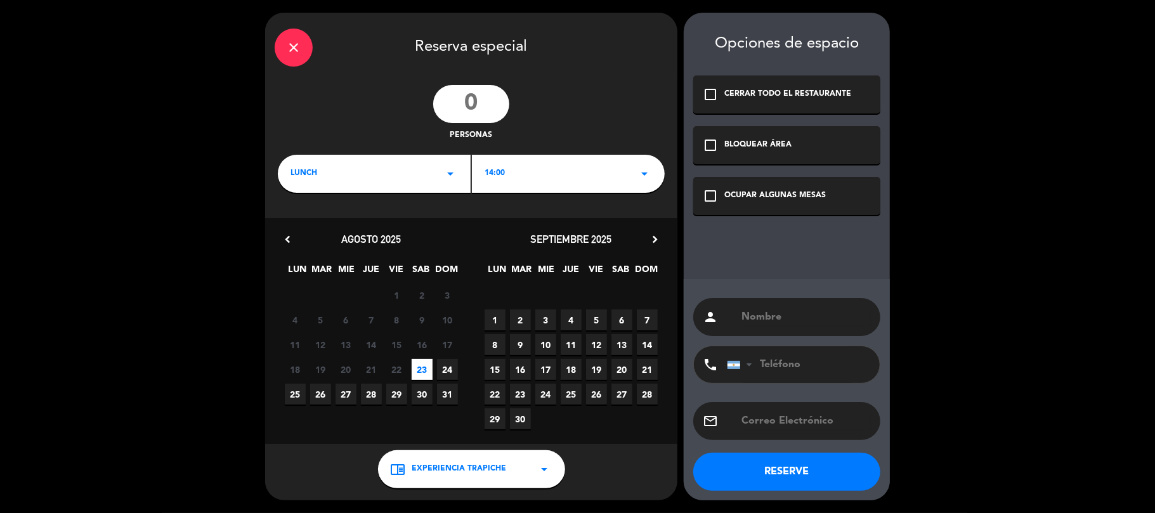
click at [770, 465] on button "RESERVE" at bounding box center [786, 472] width 187 height 38
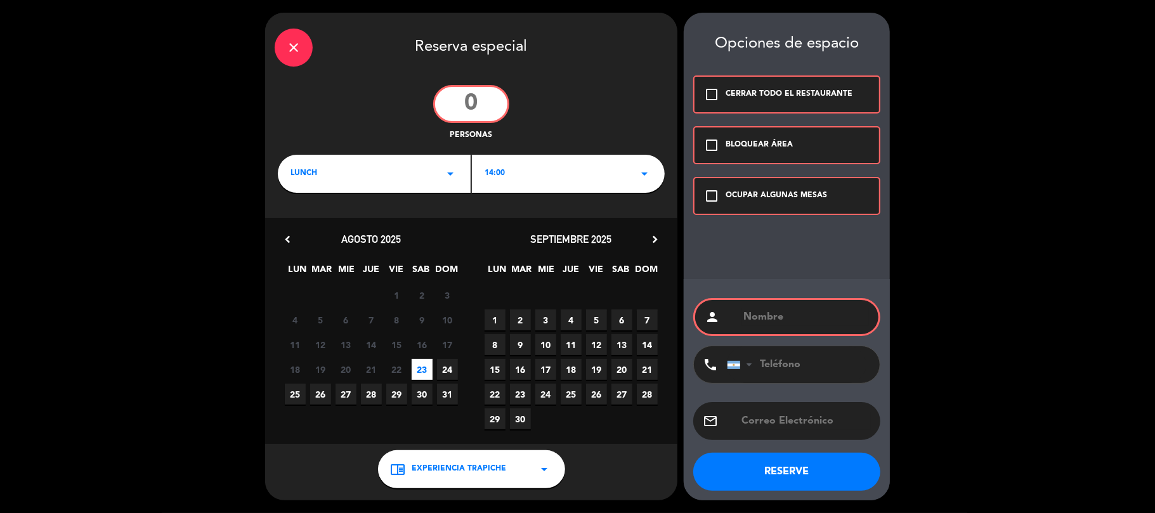
click at [777, 315] on input "text" at bounding box center [805, 317] width 127 height 18
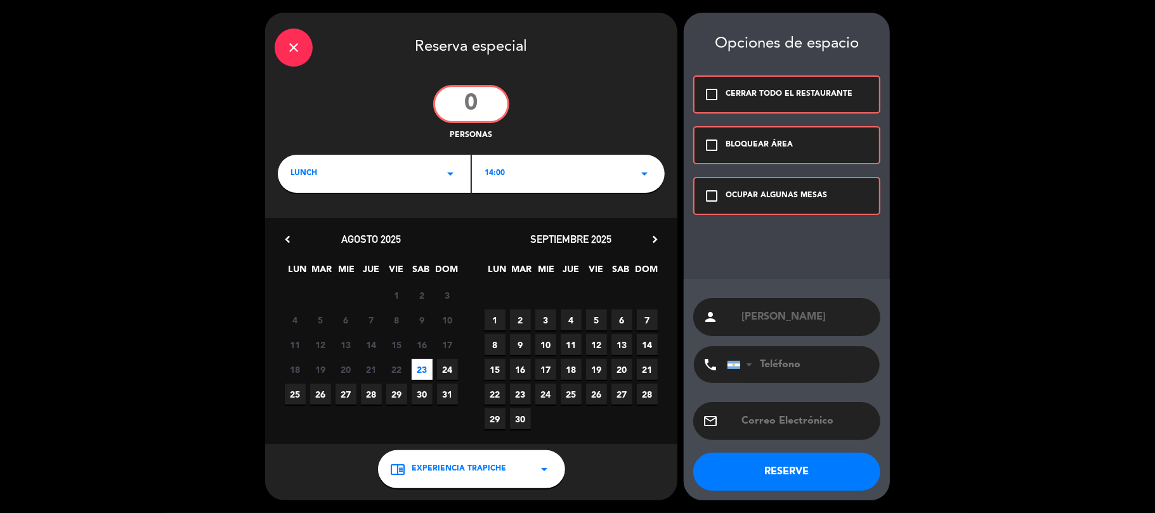
type input "[PERSON_NAME]"
click at [792, 477] on button "RESERVE" at bounding box center [786, 472] width 187 height 38
click at [774, 323] on input "[PERSON_NAME]" at bounding box center [805, 317] width 131 height 18
click at [772, 366] on input "tel" at bounding box center [796, 364] width 139 height 37
paste input "[PHONE_NUMBER]"
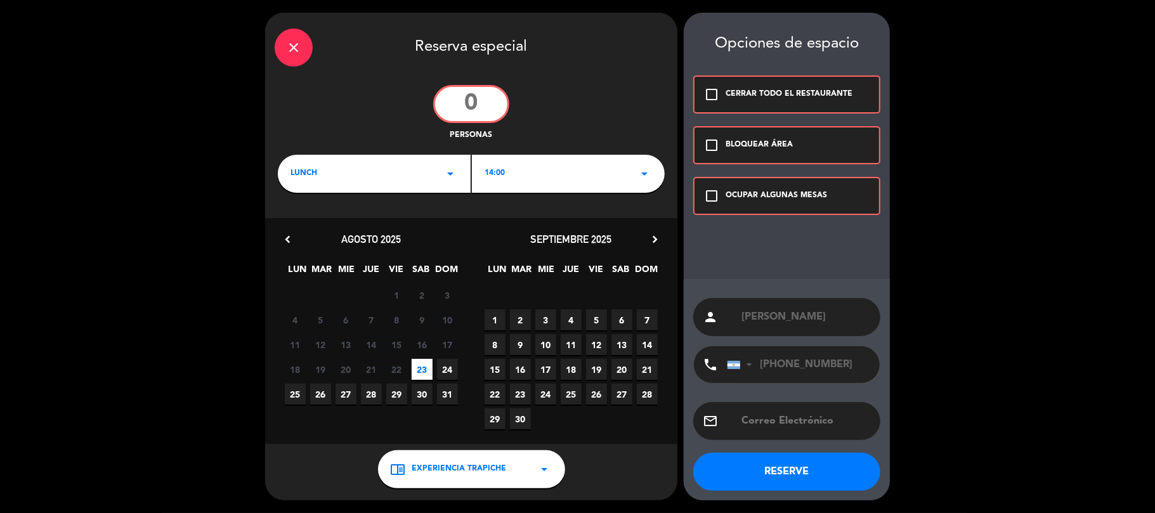
type input "[PHONE_NUMBER]"
click at [713, 200] on icon "check_box_outline_blank" at bounding box center [711, 195] width 15 height 15
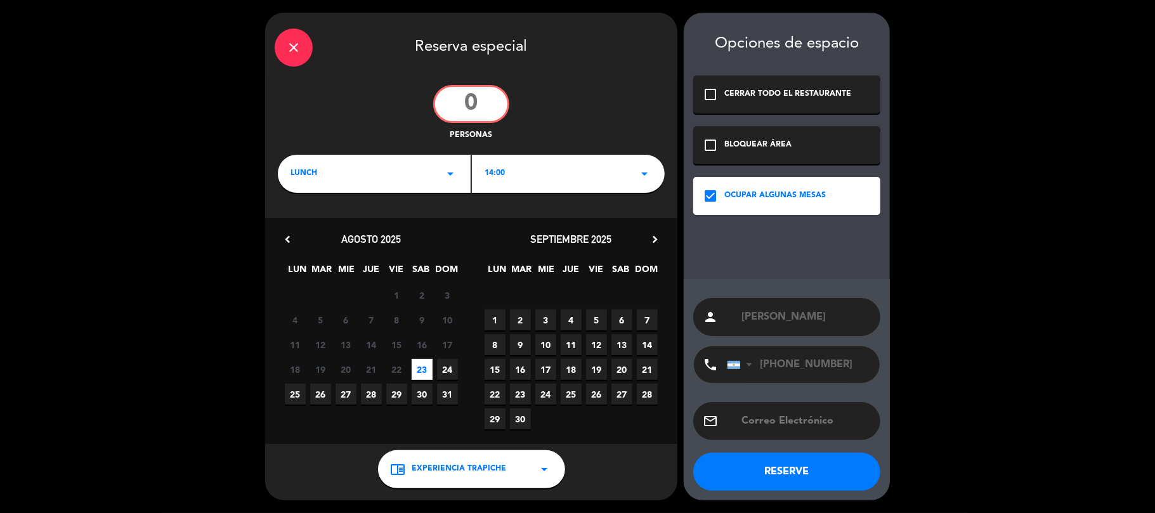
click at [807, 470] on button "RESERVE" at bounding box center [786, 472] width 187 height 38
click at [467, 100] on input "number" at bounding box center [471, 104] width 76 height 38
type input "1"
click at [786, 462] on button "RESERVE" at bounding box center [786, 472] width 187 height 38
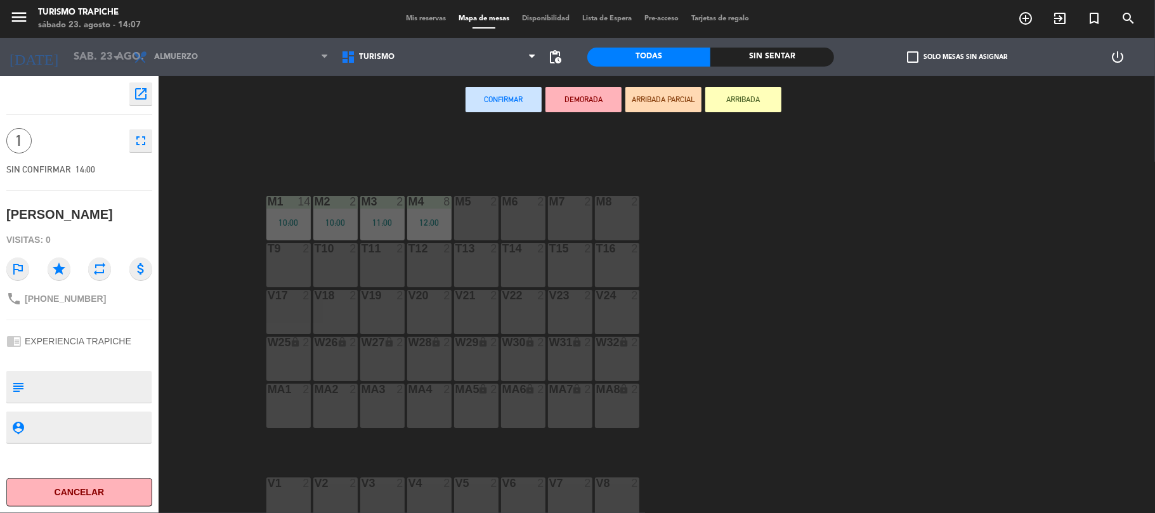
click at [510, 99] on button "Confirmar" at bounding box center [503, 99] width 76 height 25
click at [455, 222] on div "M5 2" at bounding box center [476, 218] width 44 height 44
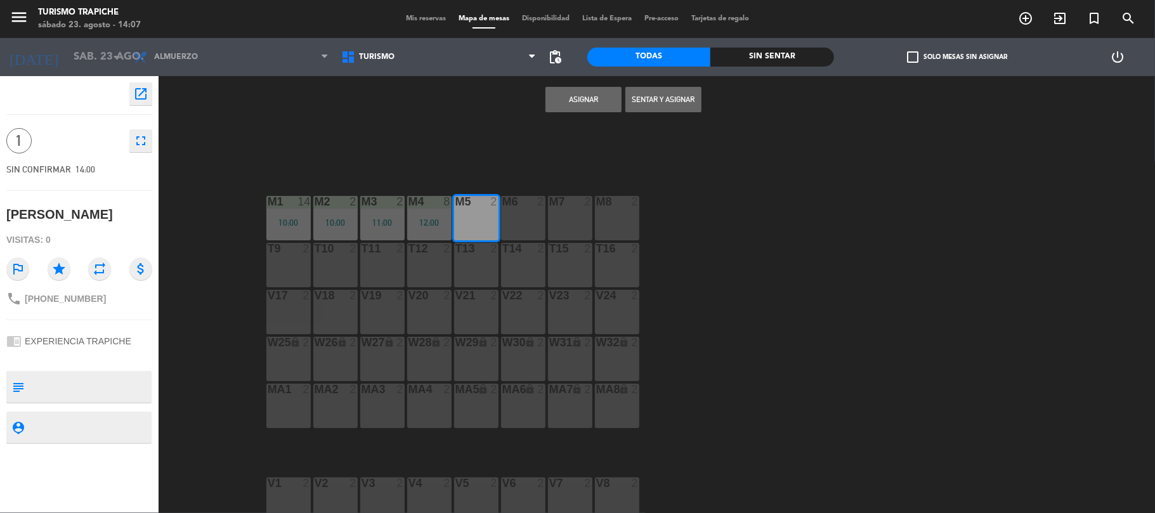
click at [571, 95] on button "Asignar" at bounding box center [583, 99] width 76 height 25
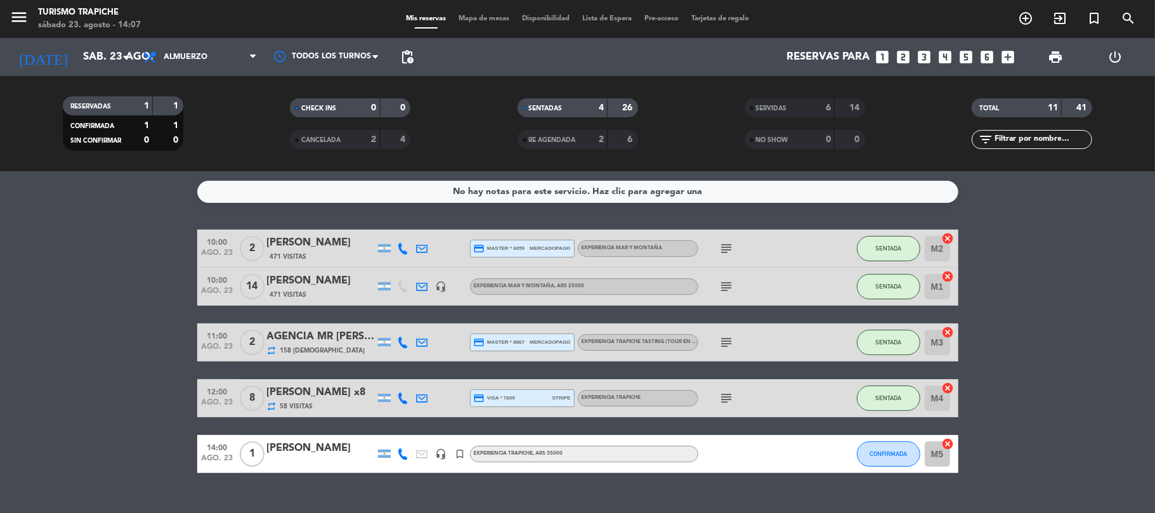
click at [795, 105] on div "SERVIDAS" at bounding box center [777, 108] width 58 height 15
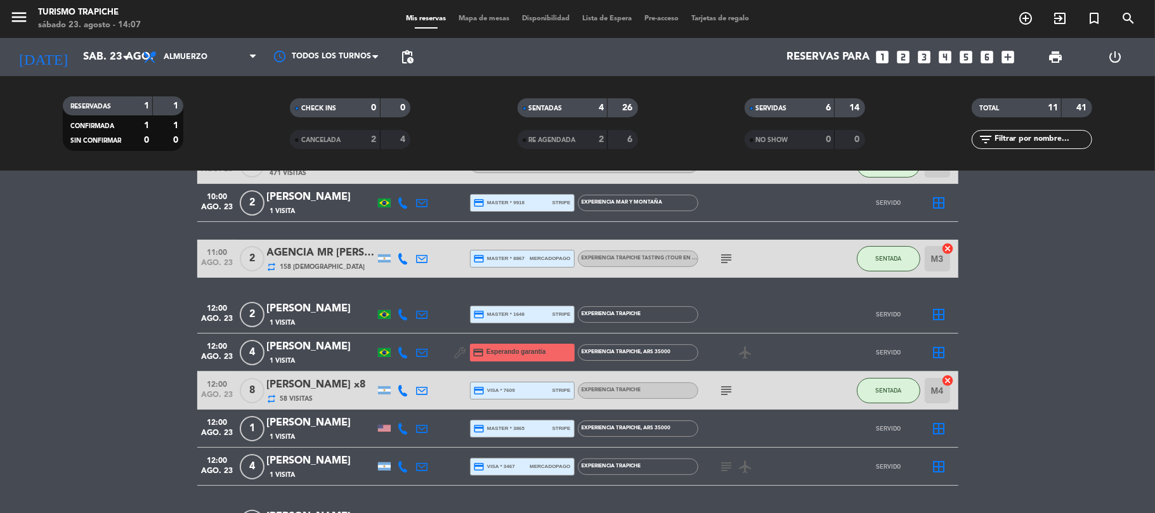
scroll to position [251, 0]
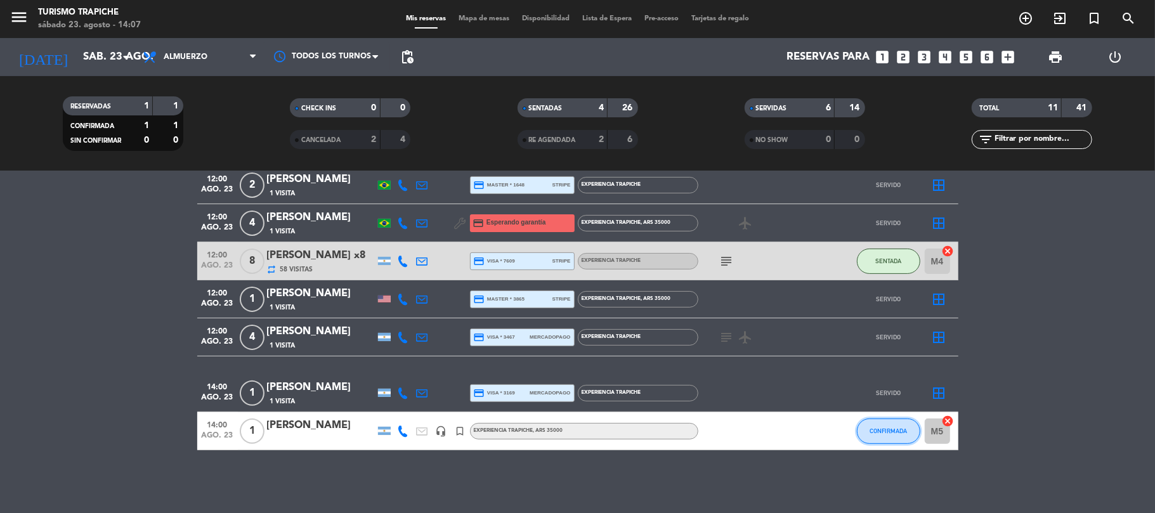
click at [878, 425] on button "CONFIRMADA" at bounding box center [888, 430] width 63 height 25
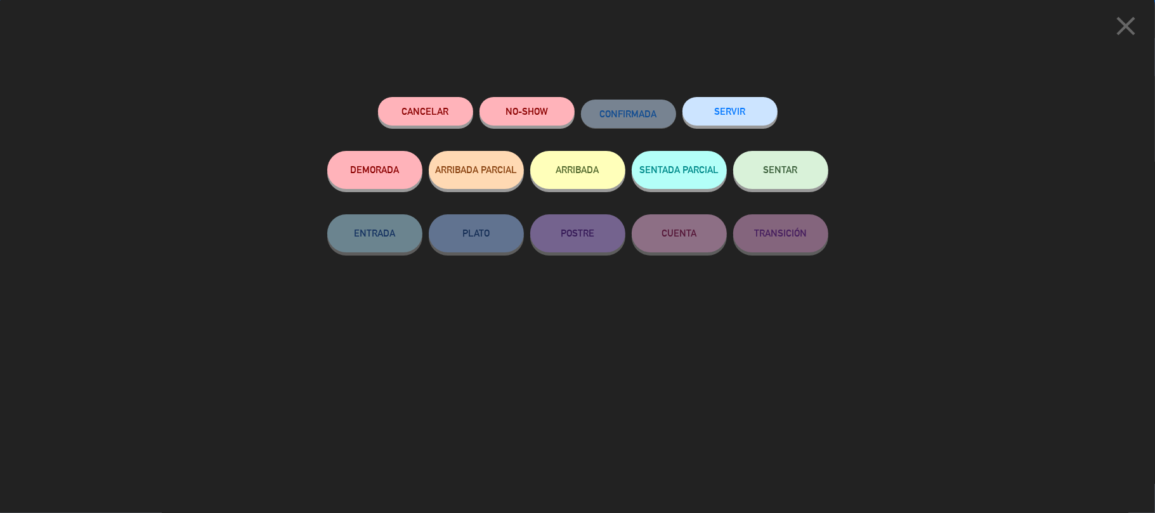
click at [729, 112] on button "SERVIR" at bounding box center [729, 111] width 95 height 29
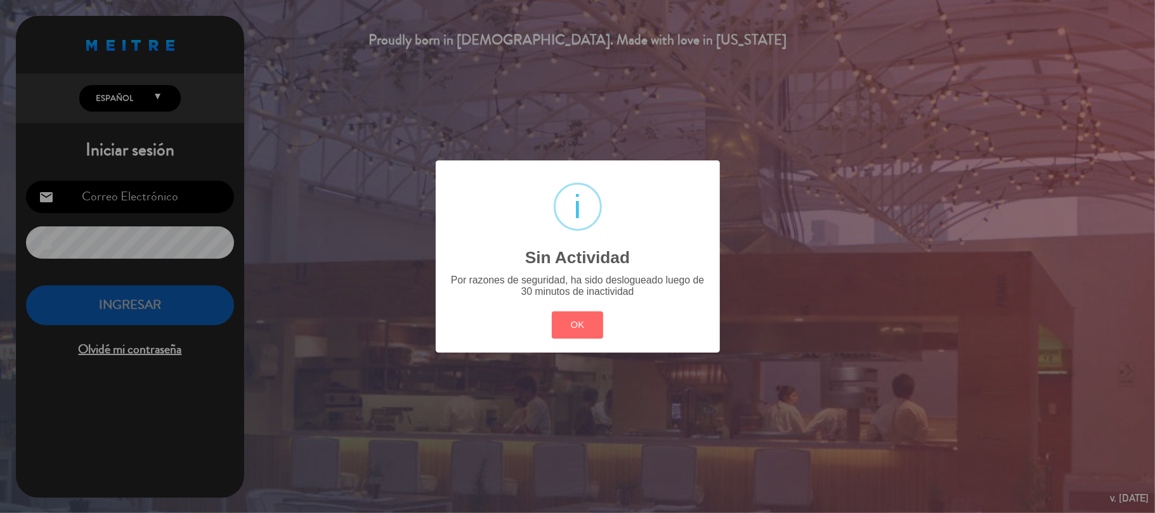
type input "[EMAIL_ADDRESS][DOMAIN_NAME]"
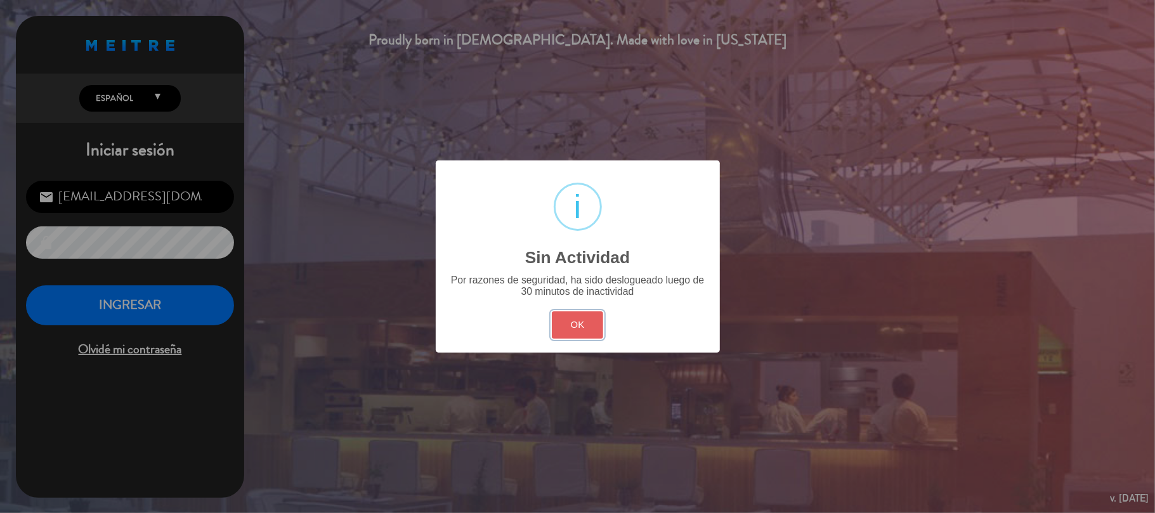
click at [580, 336] on button "OK" at bounding box center [577, 324] width 51 height 27
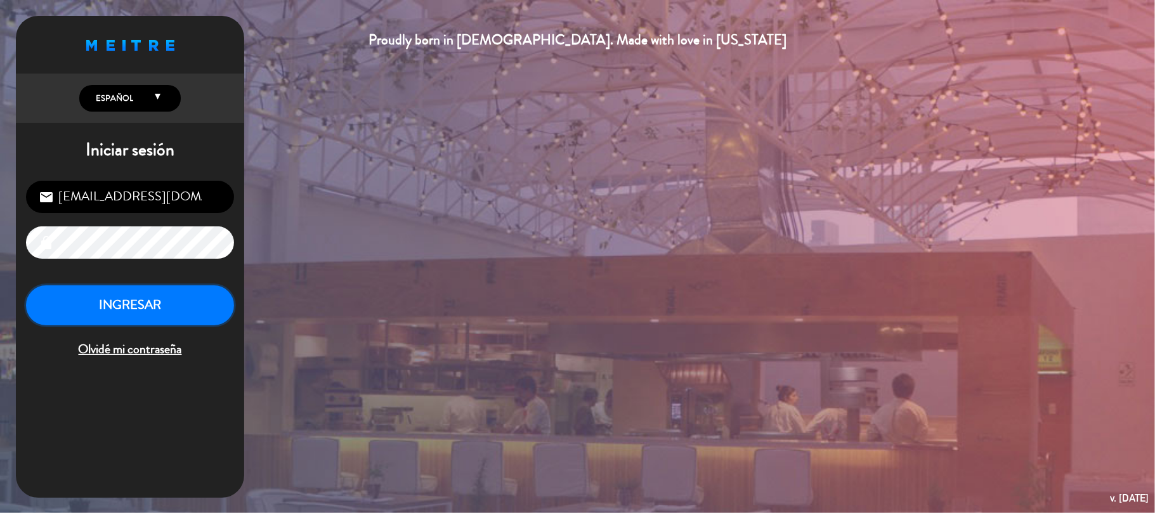
click at [178, 302] on button "INGRESAR" at bounding box center [130, 305] width 208 height 40
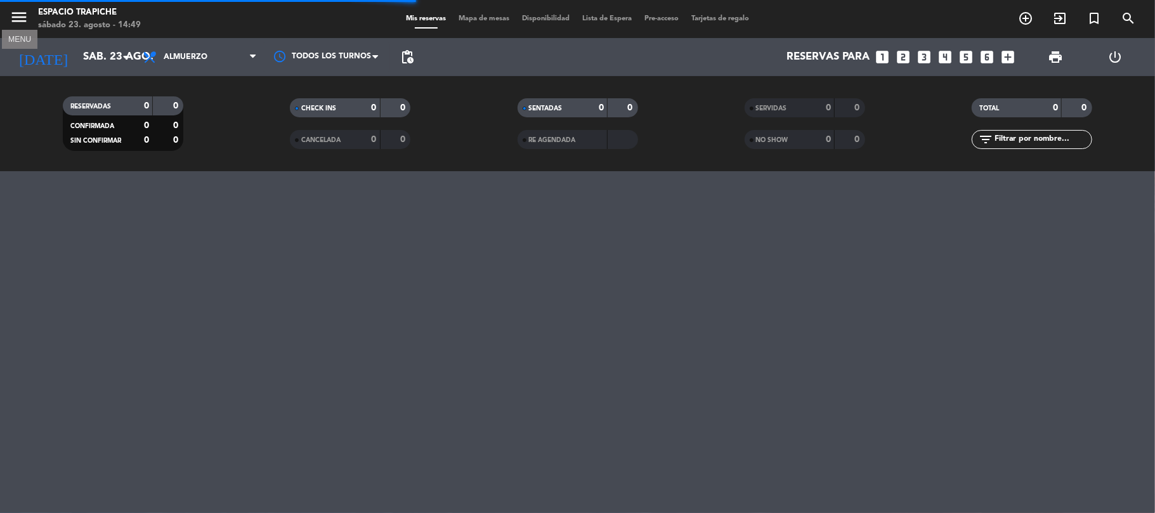
click at [24, 20] on icon "menu" at bounding box center [19, 17] width 19 height 19
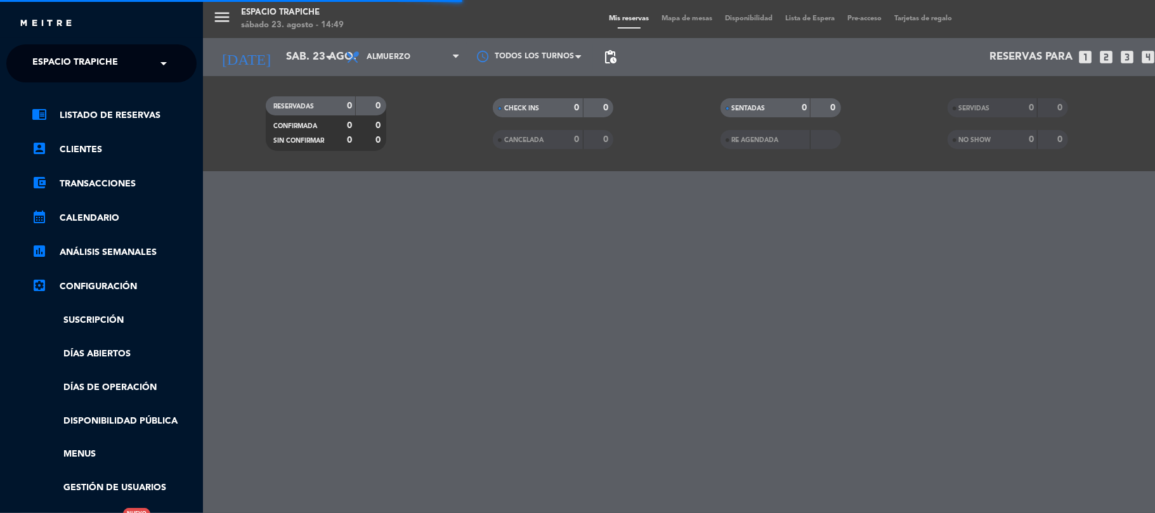
click at [120, 62] on div "× Espacio Trapiche" at bounding box center [82, 63] width 110 height 27
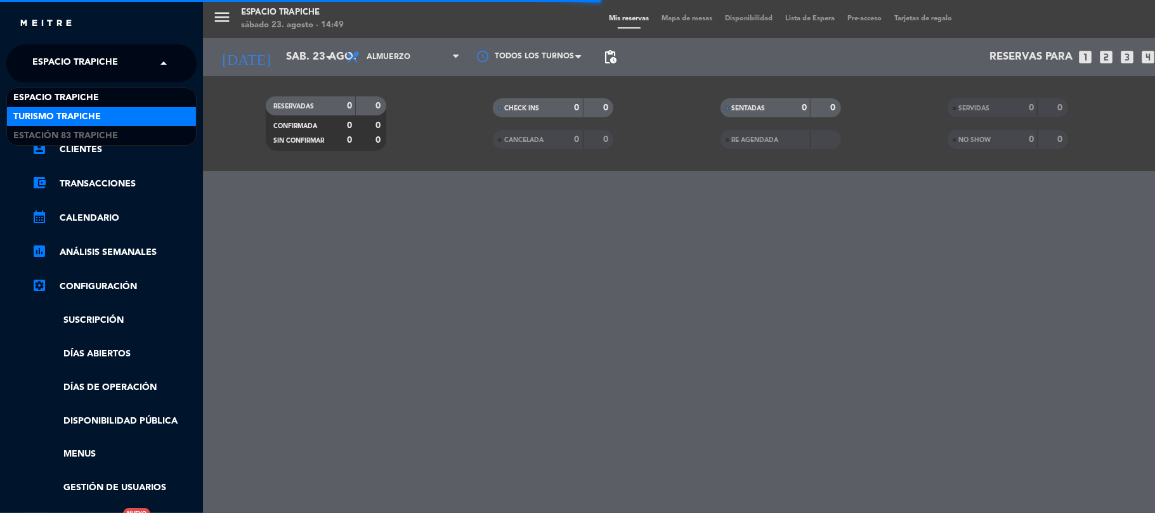
click at [123, 112] on div "Turismo Trapiche" at bounding box center [101, 116] width 189 height 19
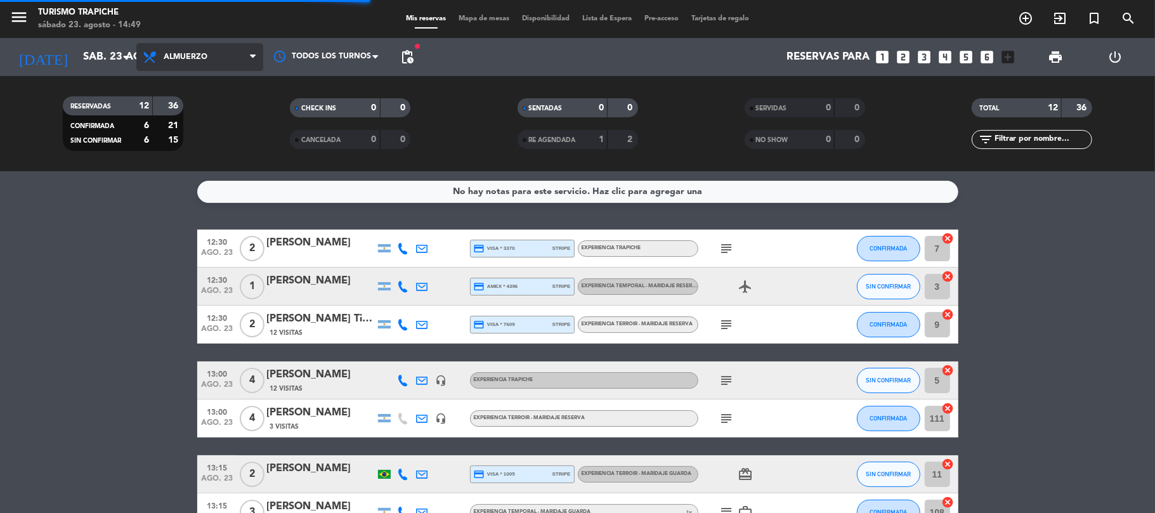
click at [193, 65] on span "Almuerzo" at bounding box center [199, 57] width 127 height 28
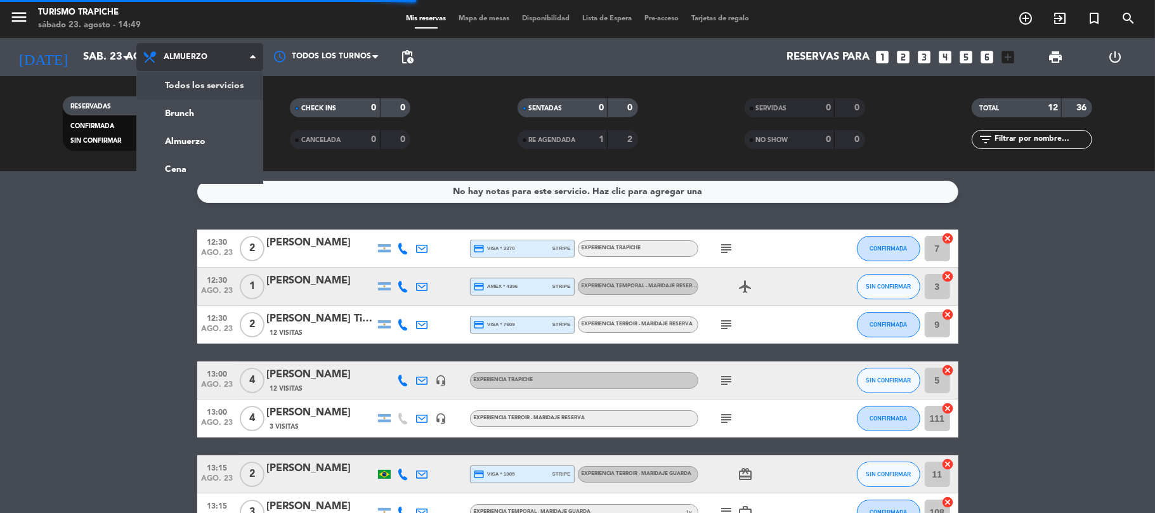
click at [198, 87] on div "menu Turismo Trapiche sábado 23. agosto - 14:49 Mis reservas Mapa de mesas Disp…" at bounding box center [577, 85] width 1155 height 171
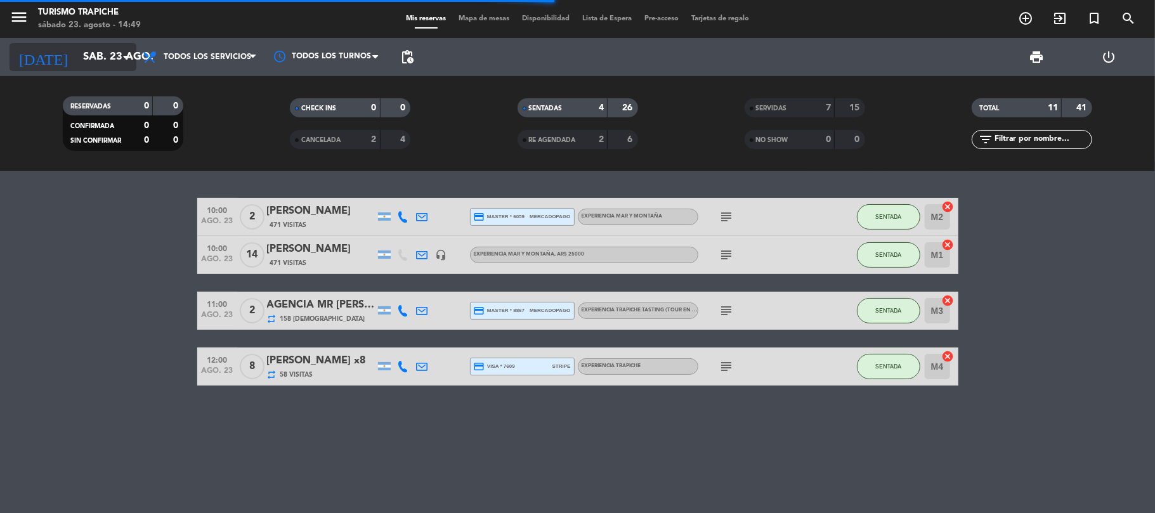
click at [77, 54] on input "sáb. 23 ago." at bounding box center [145, 57] width 137 height 25
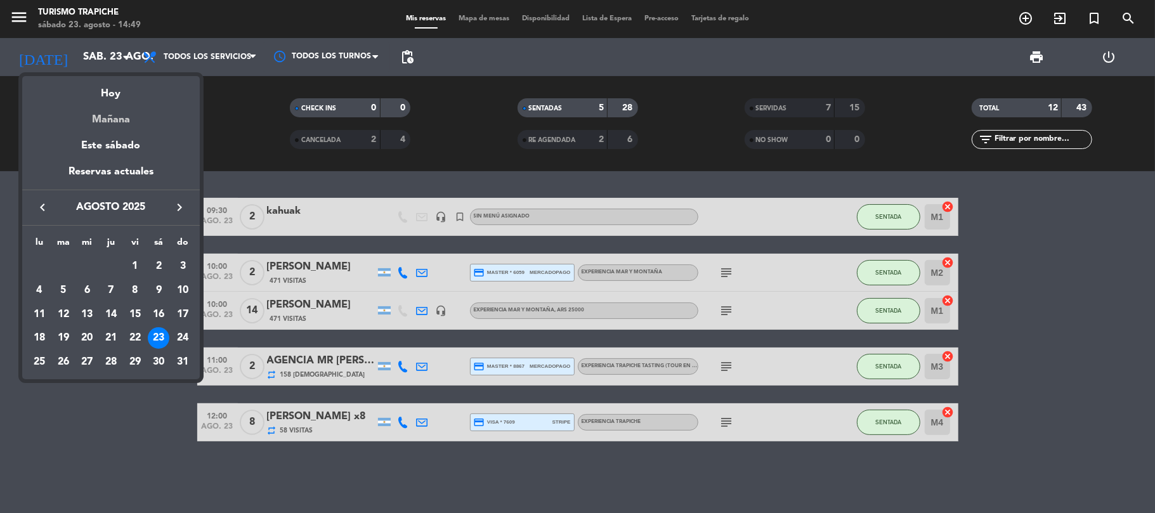
click at [117, 122] on div "Mañana" at bounding box center [111, 115] width 178 height 26
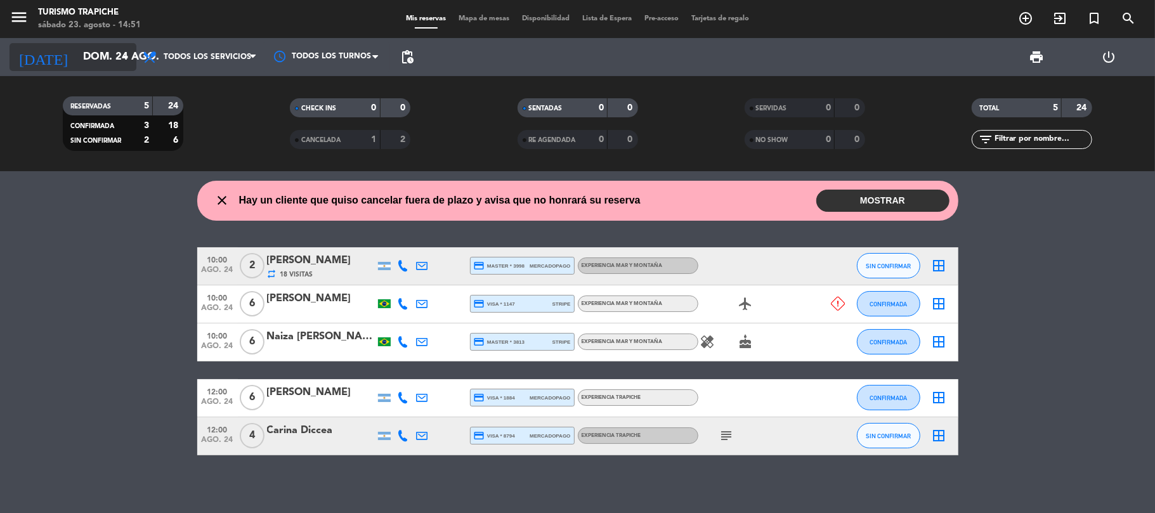
click at [94, 55] on input "dom. 24 ago." at bounding box center [145, 57] width 137 height 25
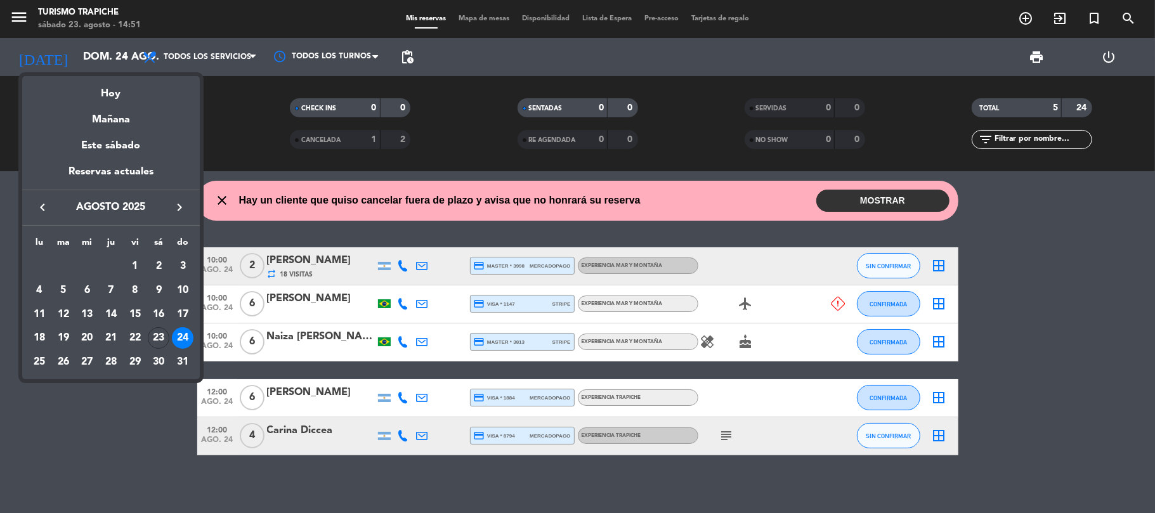
click at [166, 204] on span "agosto 2025" at bounding box center [111, 207] width 114 height 16
click at [170, 206] on button "keyboard_arrow_right" at bounding box center [179, 207] width 23 height 16
click at [88, 294] on div "3" at bounding box center [87, 291] width 22 height 22
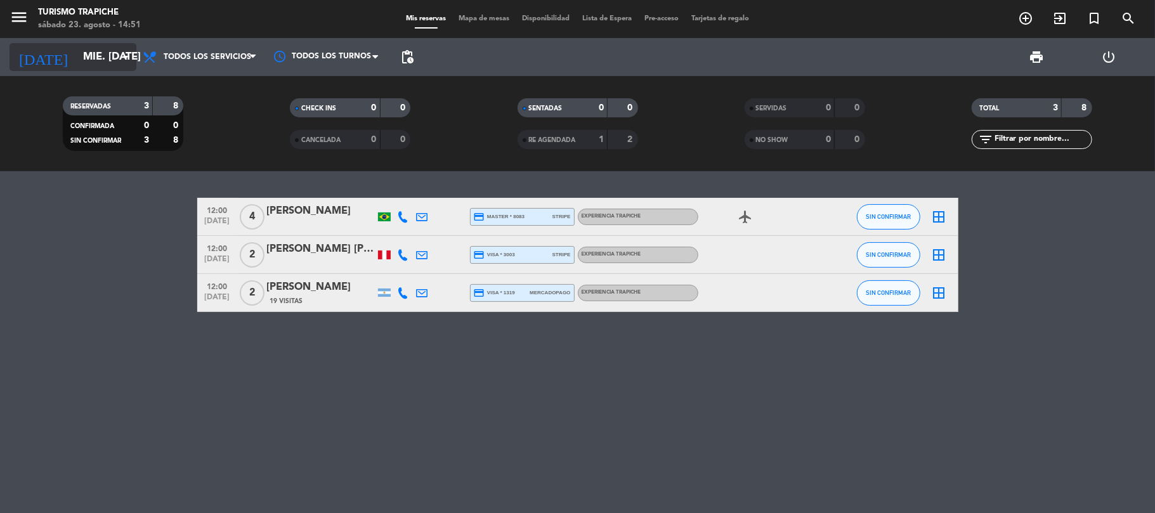
click at [105, 49] on input "mié. [DATE]" at bounding box center [145, 57] width 137 height 25
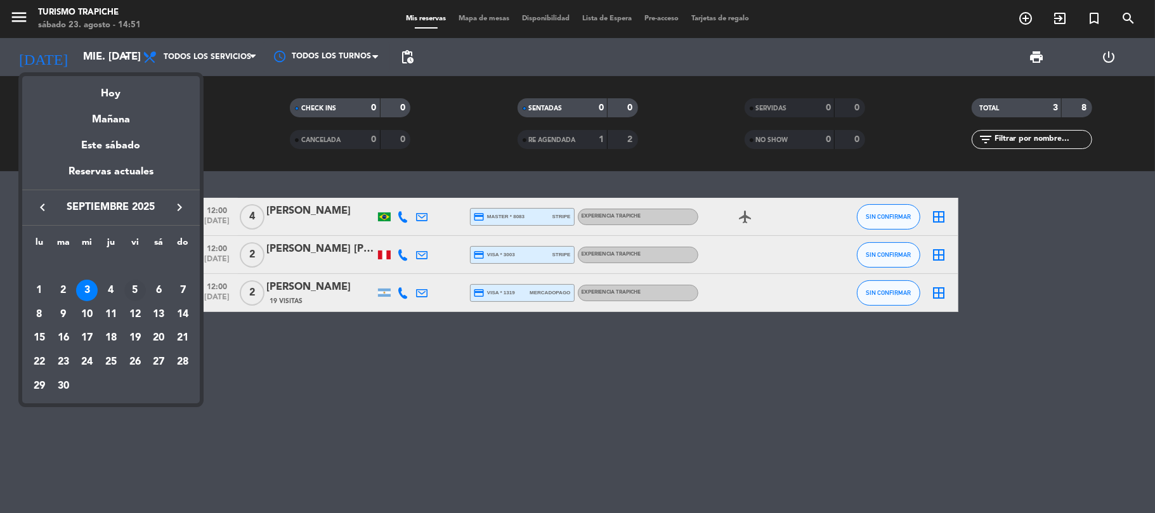
click at [128, 295] on div "5" at bounding box center [135, 291] width 22 height 22
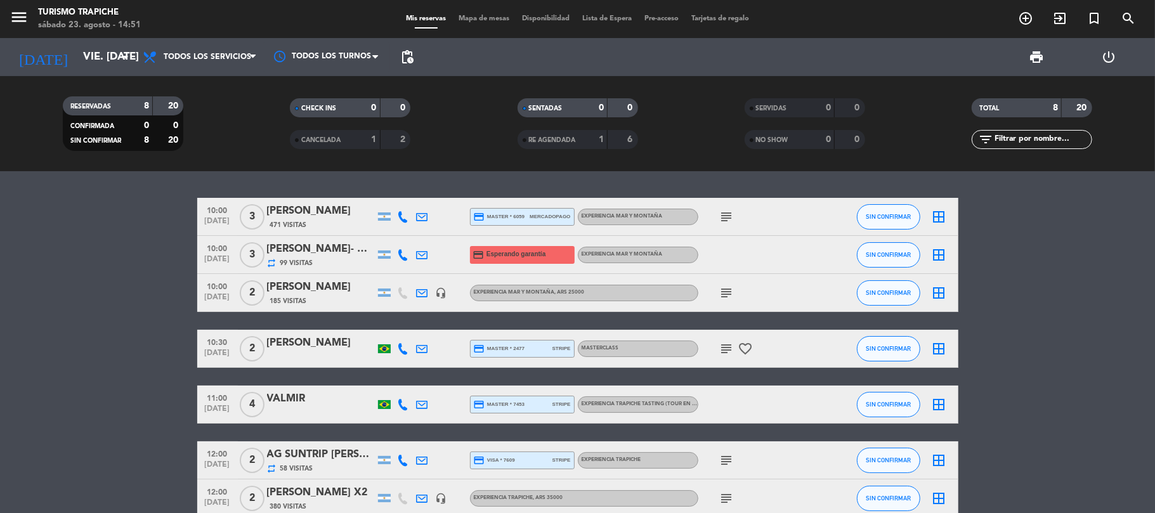
click at [320, 256] on div "[PERSON_NAME]- Wine and Ride" at bounding box center [321, 249] width 108 height 16
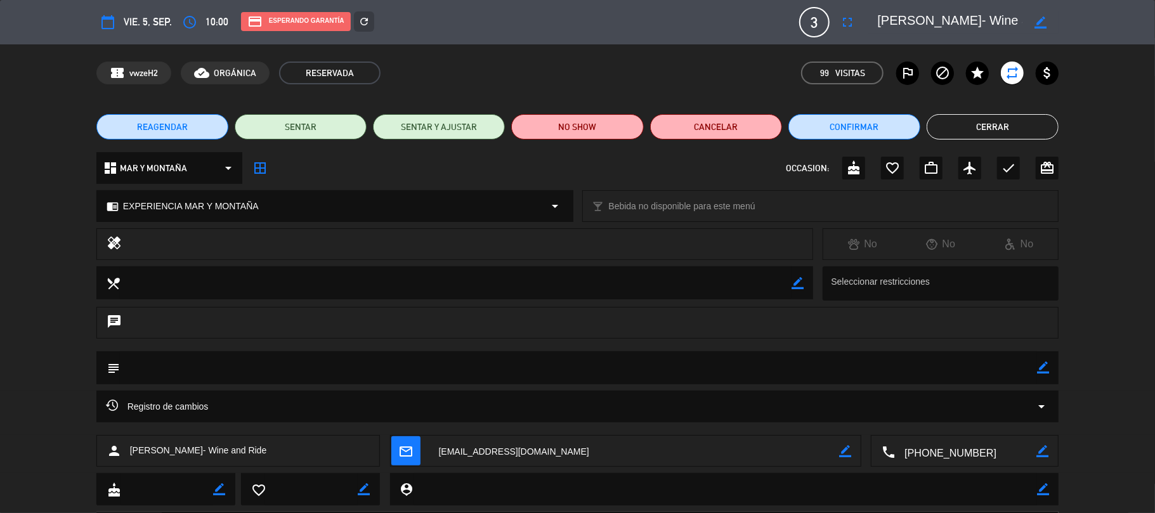
click at [972, 131] on button "Cerrar" at bounding box center [992, 126] width 132 height 25
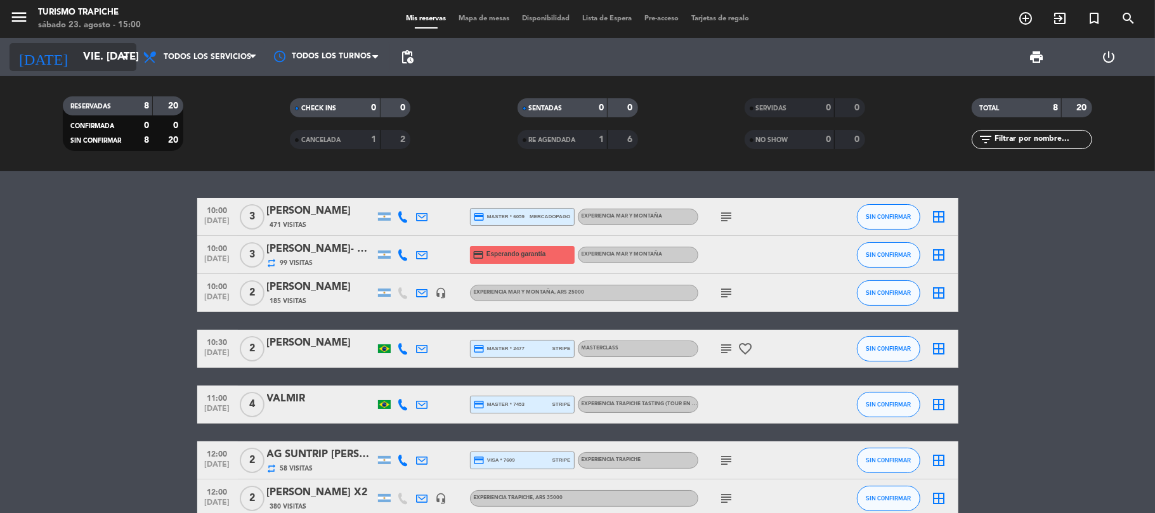
click at [77, 57] on input "vie. [DATE]" at bounding box center [145, 57] width 137 height 25
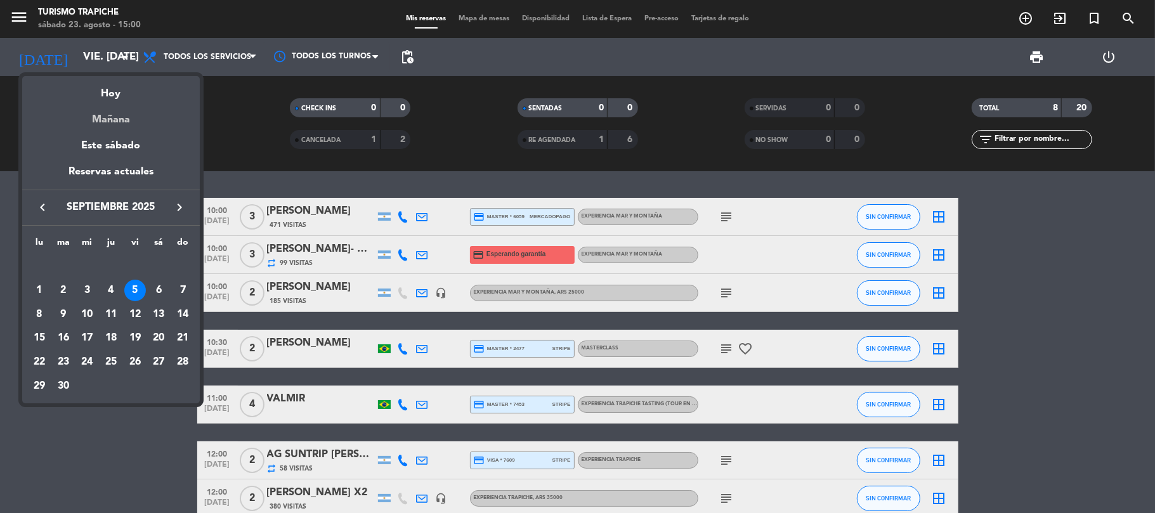
click at [122, 117] on div "Mañana" at bounding box center [111, 115] width 178 height 26
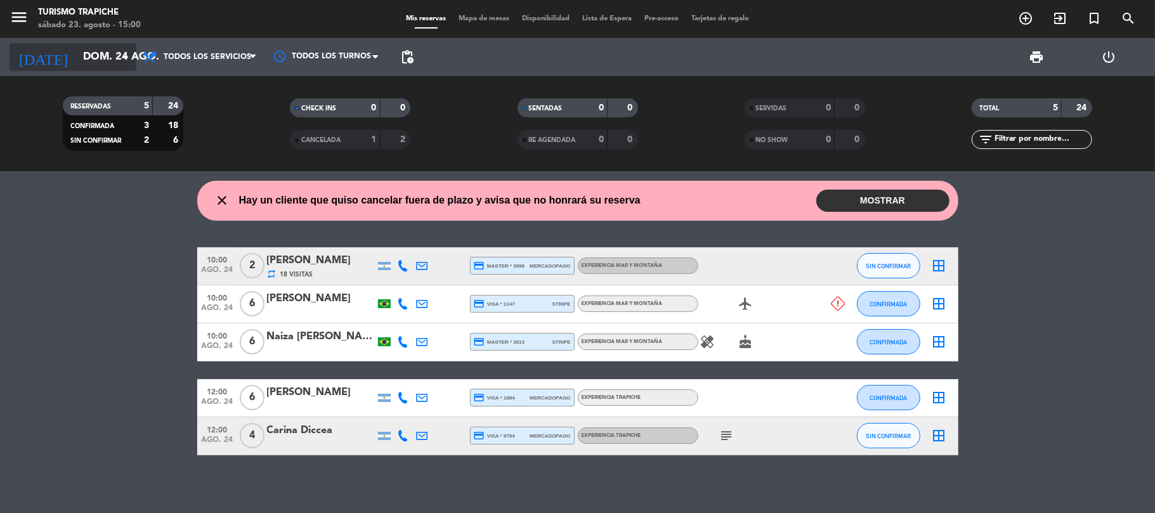
click at [77, 51] on input "dom. 24 ago." at bounding box center [145, 57] width 137 height 25
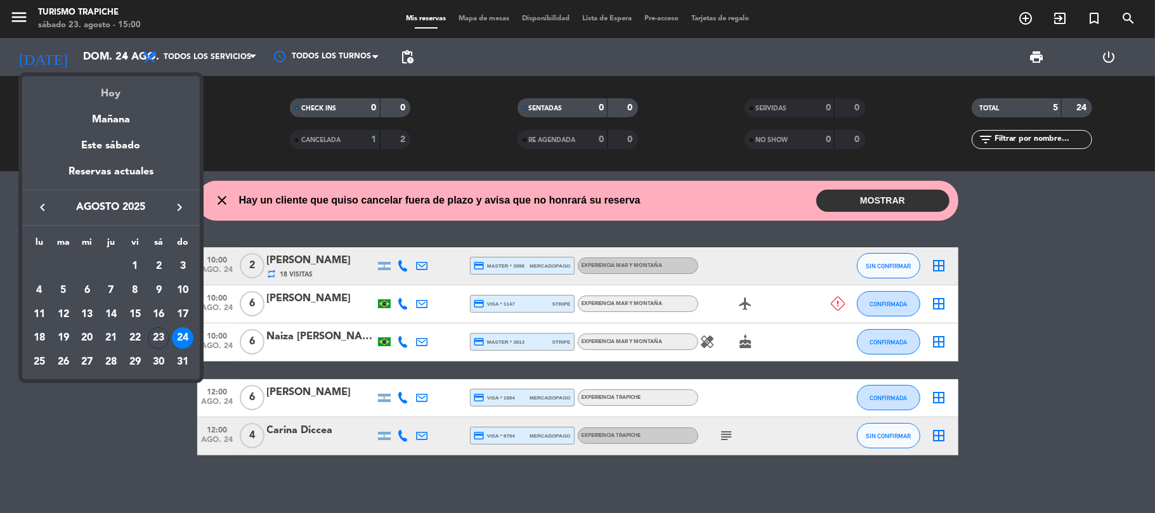
click at [107, 99] on div "Hoy" at bounding box center [111, 89] width 178 height 26
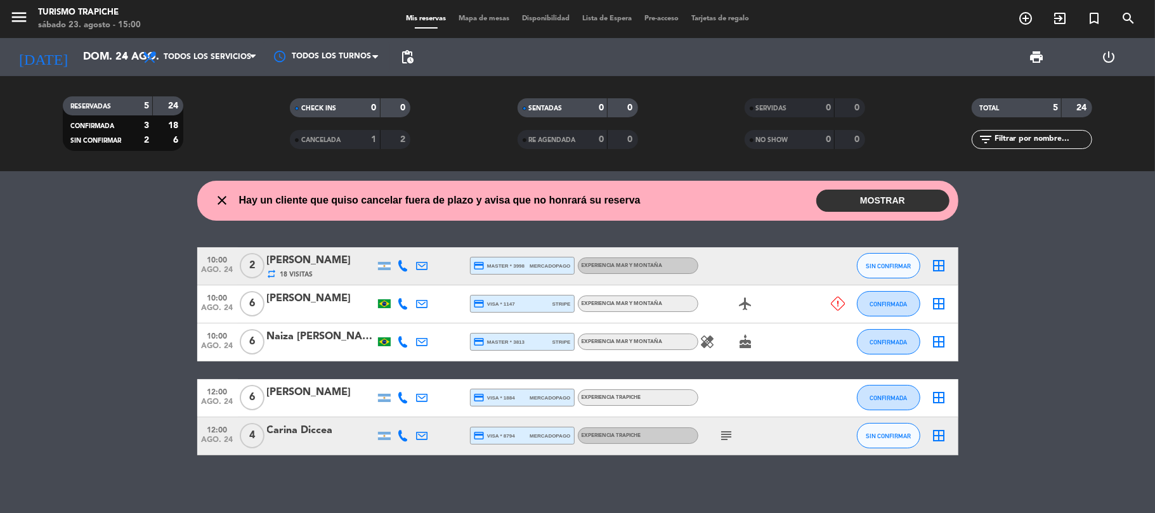
type input "sáb. 23 ago."
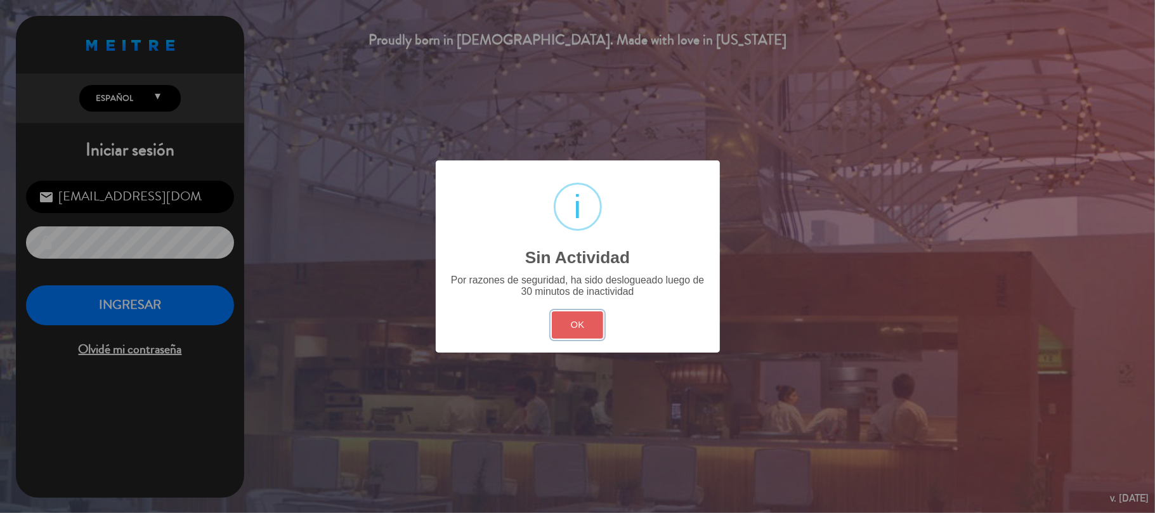
click at [567, 334] on button "OK" at bounding box center [577, 324] width 51 height 27
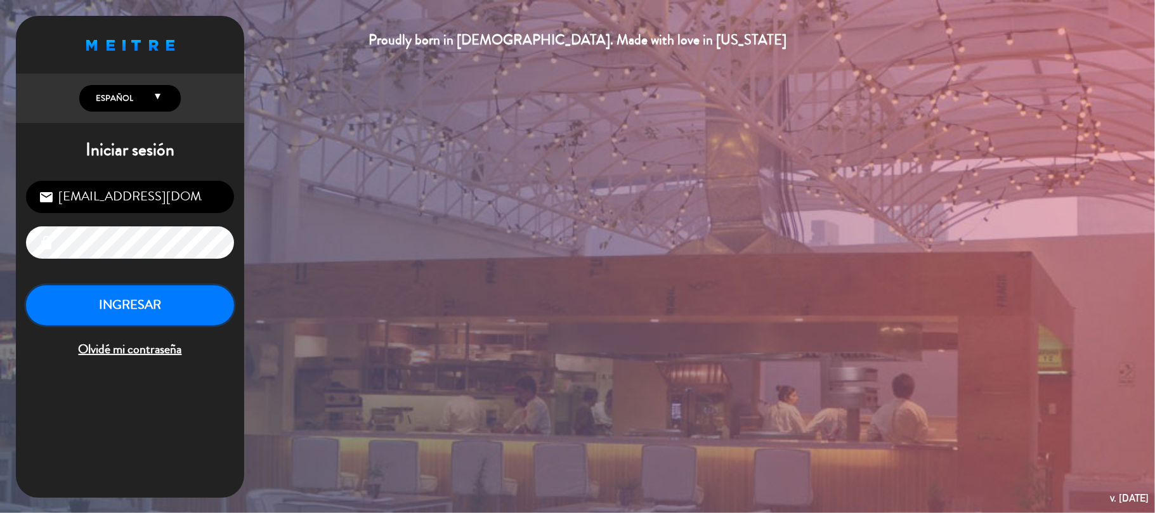
click at [183, 310] on button "INGRESAR" at bounding box center [130, 305] width 208 height 40
